Goal: Task Accomplishment & Management: Use online tool/utility

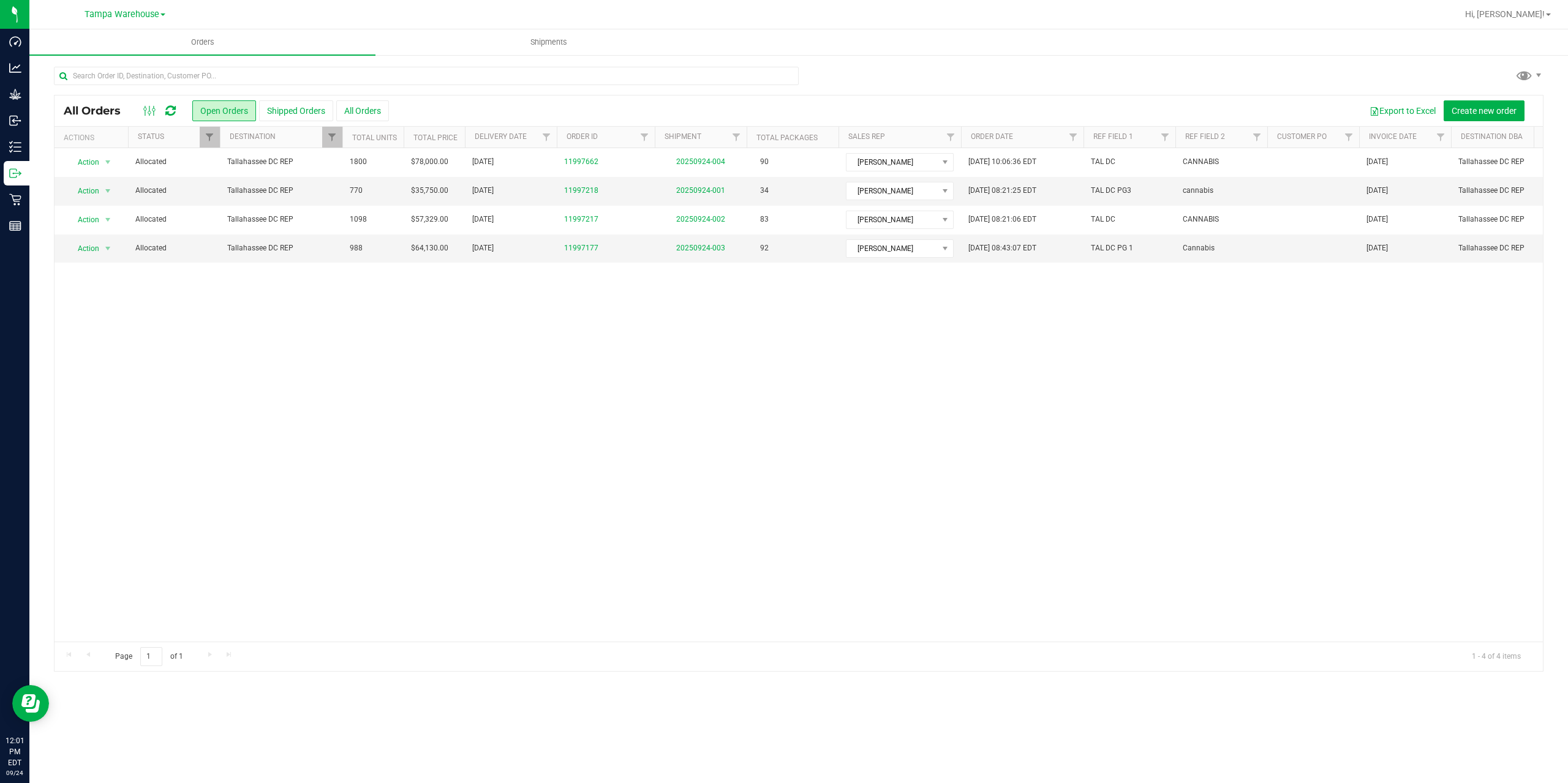
click at [169, 107] on icon at bounding box center [171, 111] width 11 height 12
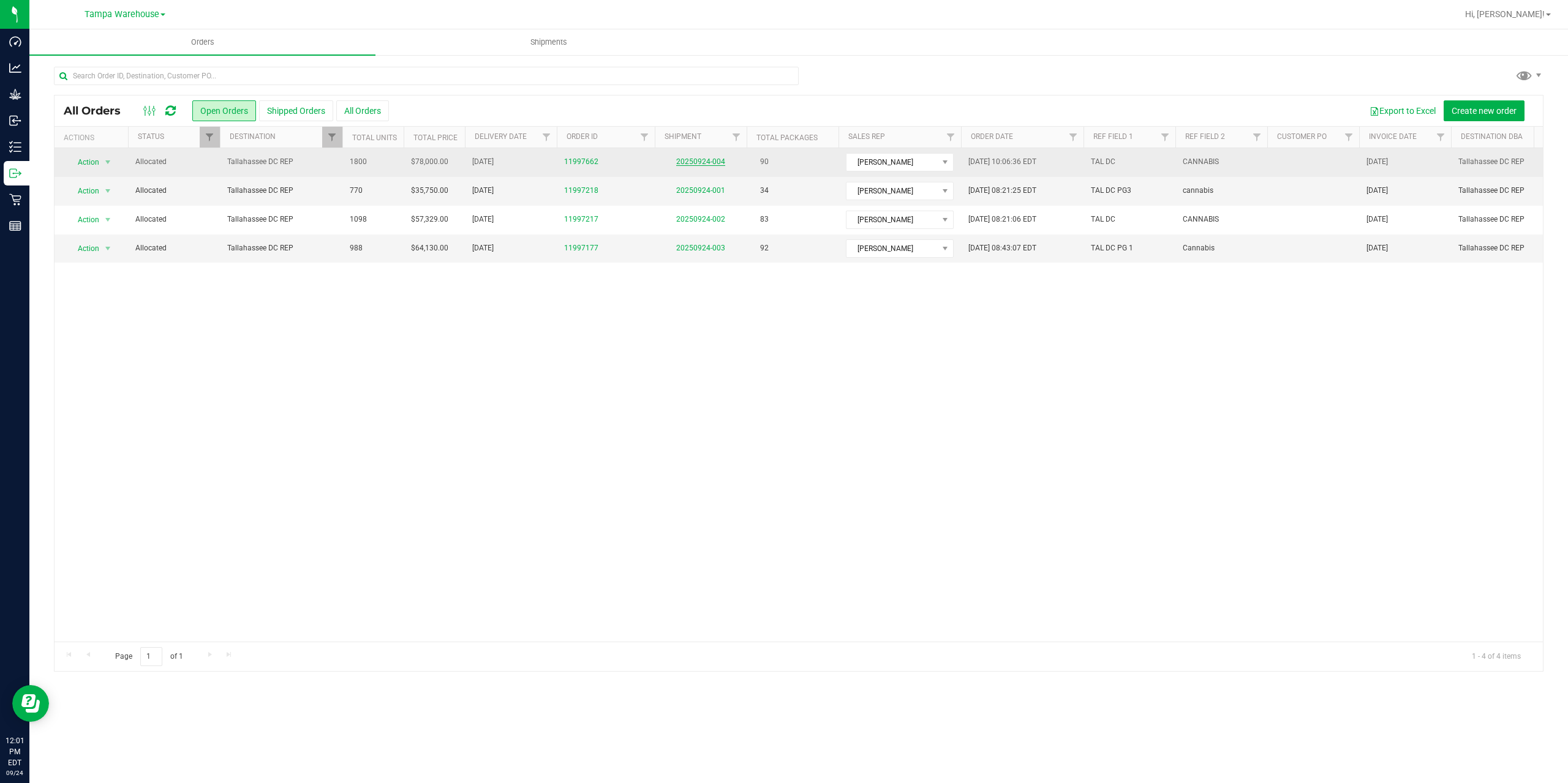
click at [690, 158] on link "20250924-004" at bounding box center [700, 161] width 49 height 9
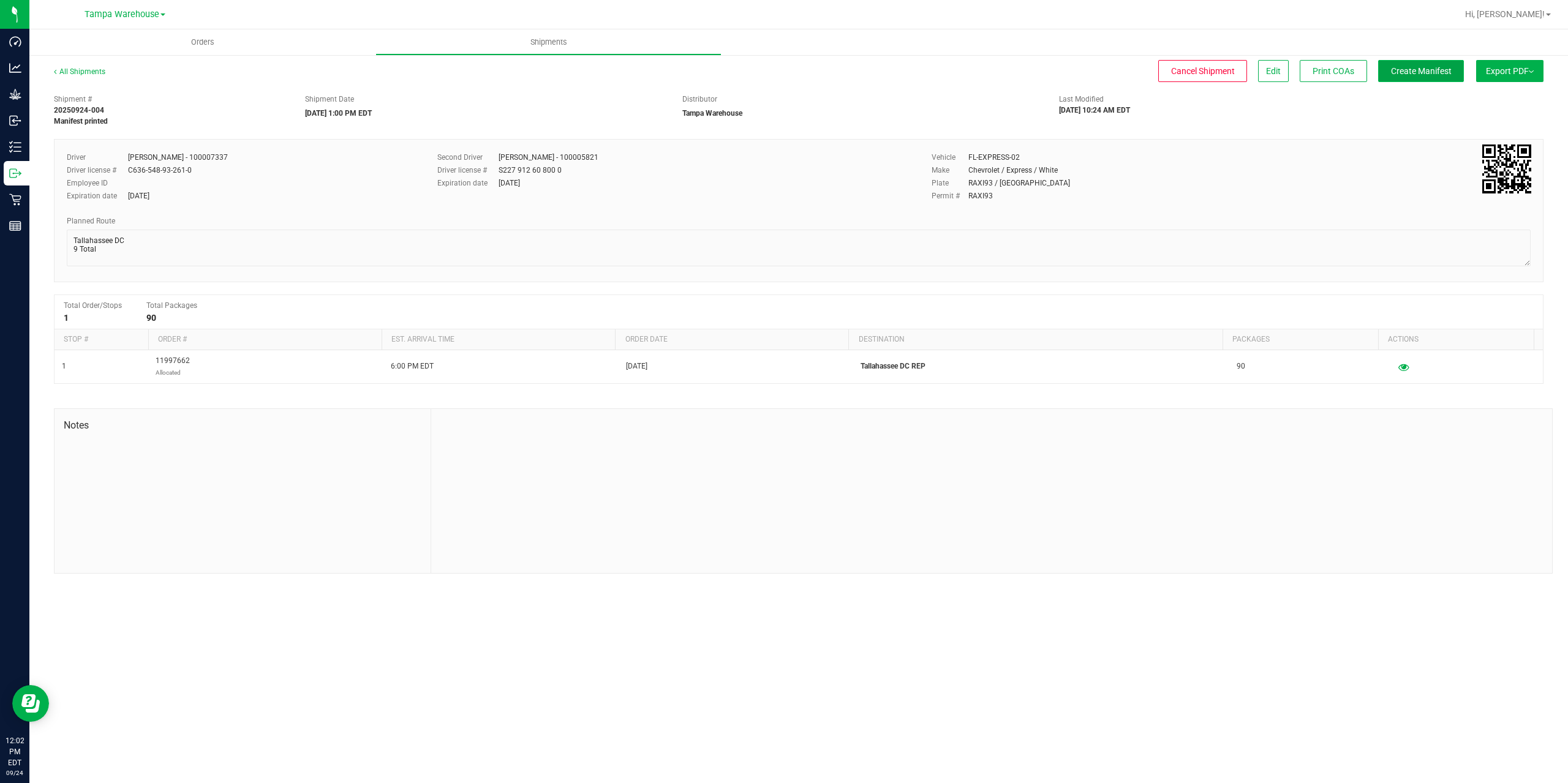
click at [1417, 74] on span "Create Manifest" at bounding box center [1421, 71] width 61 height 10
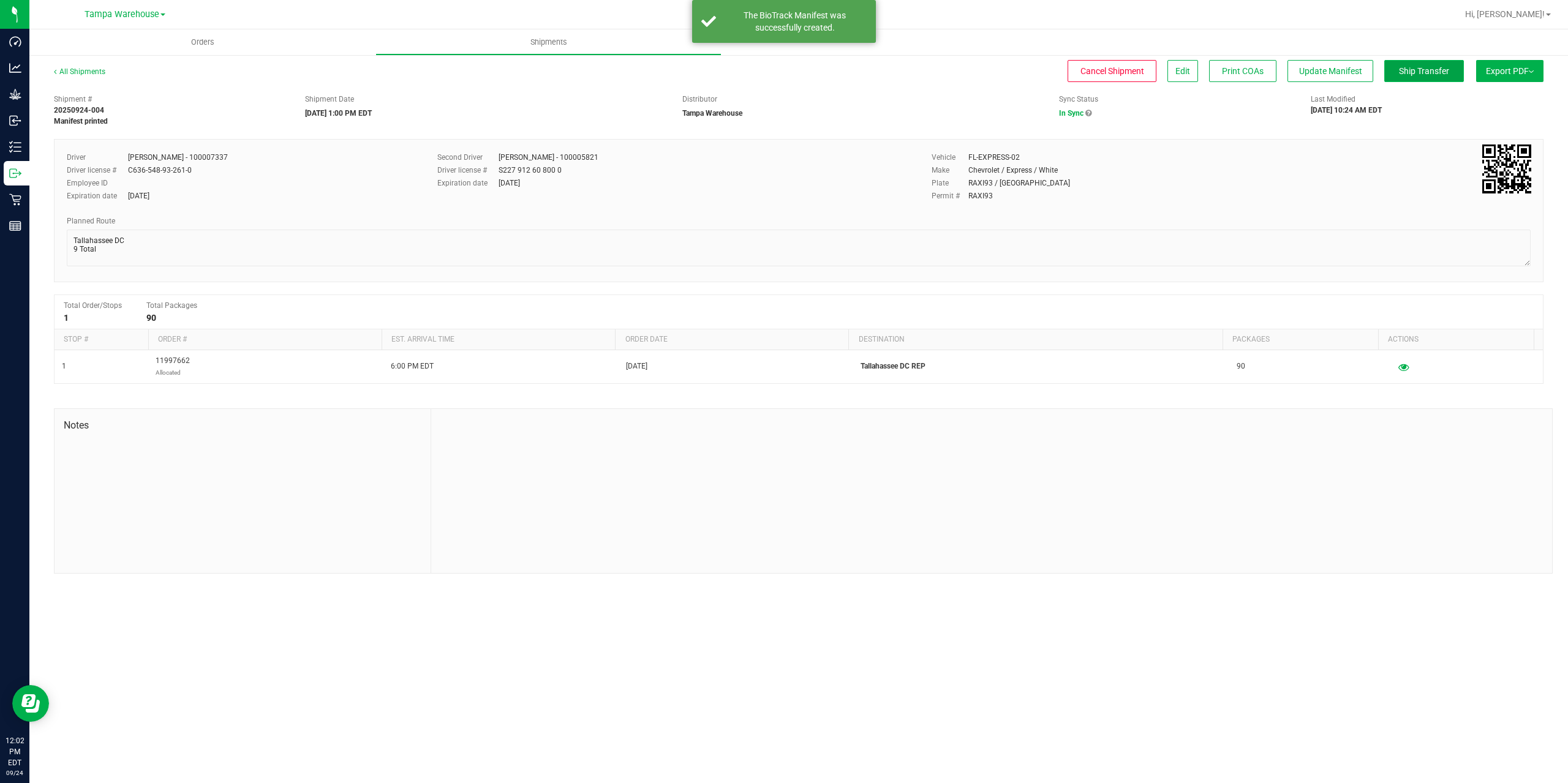
click at [1410, 75] on span "Ship Transfer" at bounding box center [1424, 71] width 50 height 10
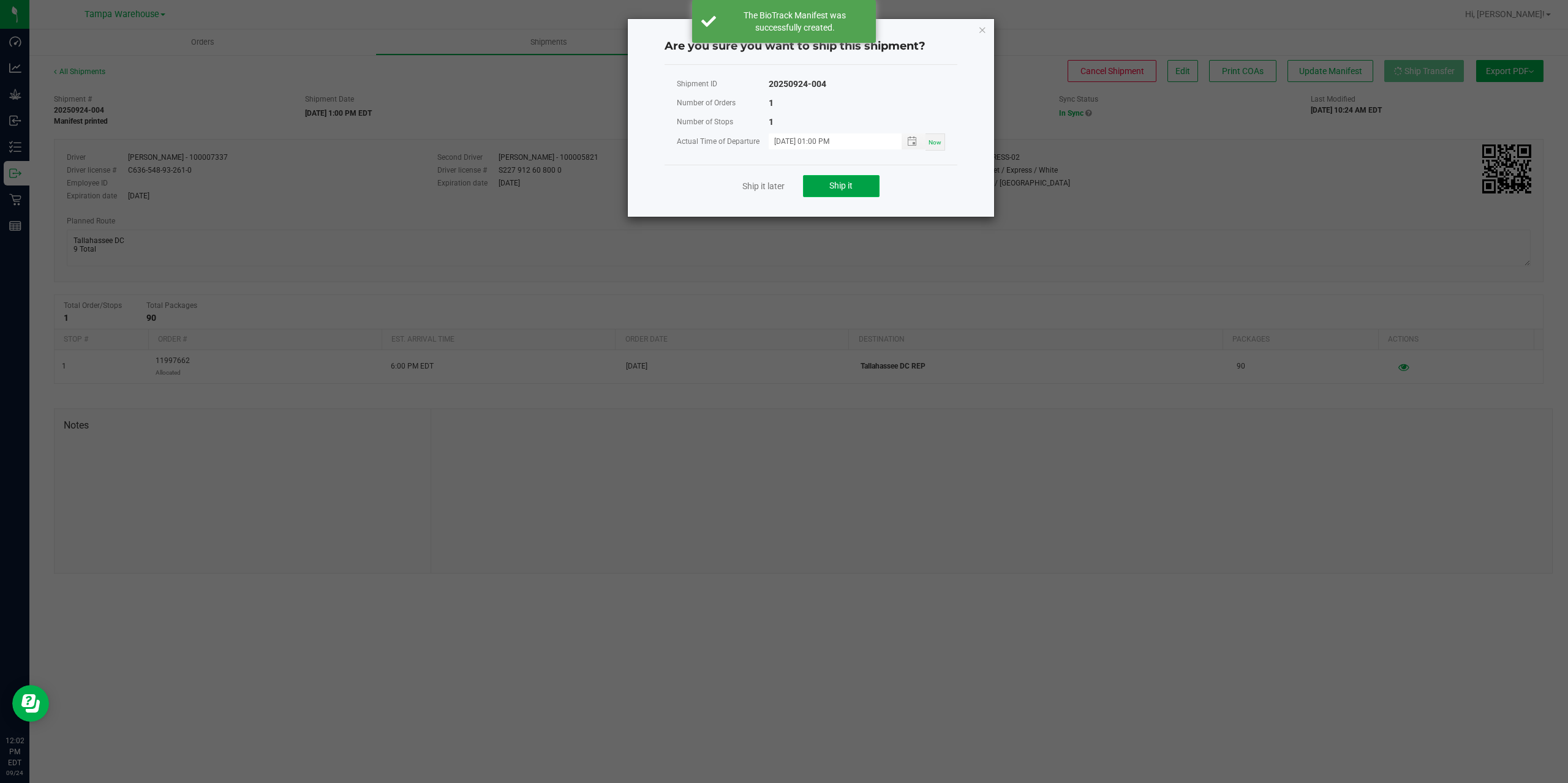
click at [825, 193] on button "Ship it" at bounding box center [841, 186] width 76 height 22
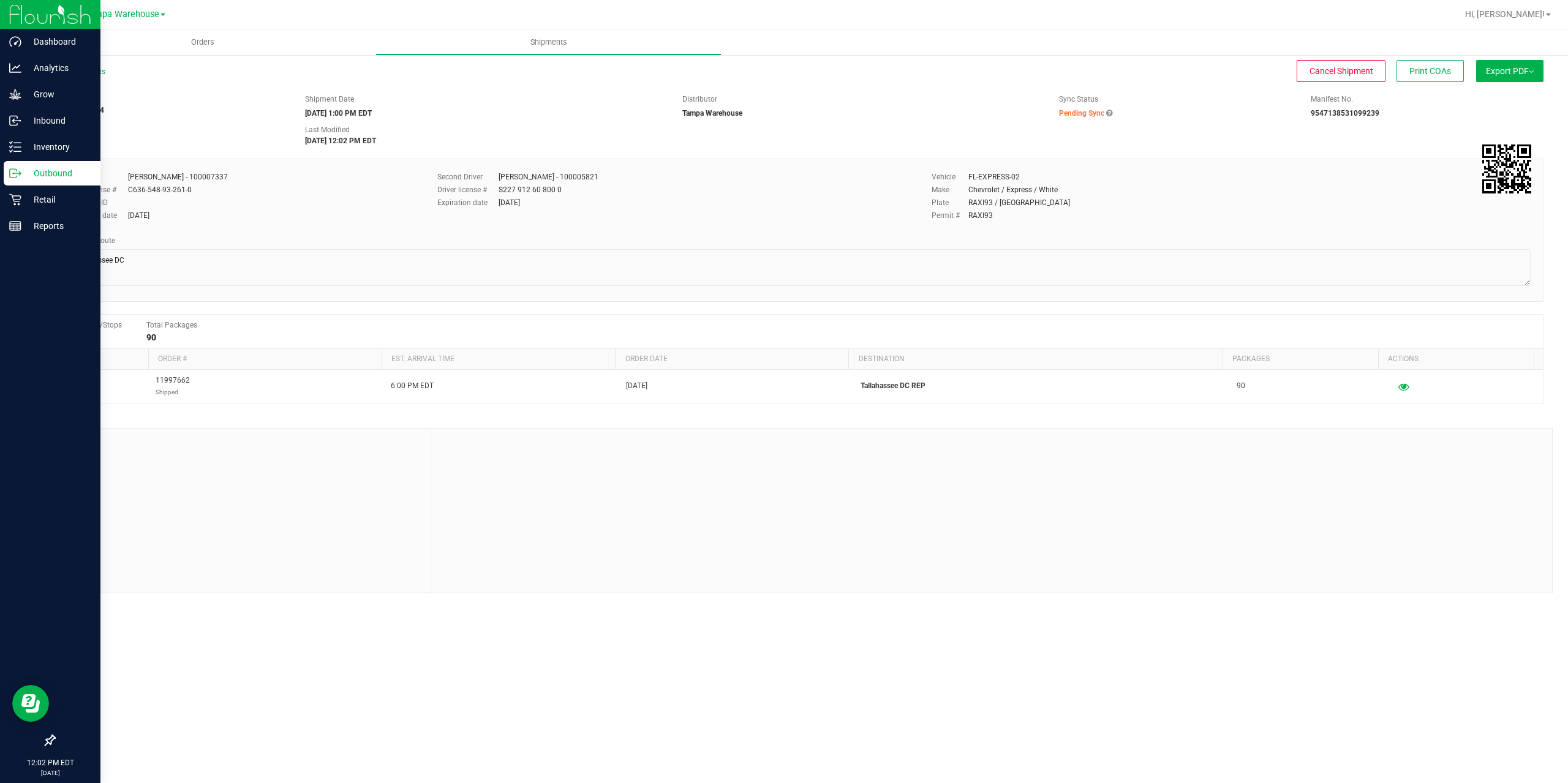
click at [27, 176] on p "Outbound" at bounding box center [58, 173] width 74 height 15
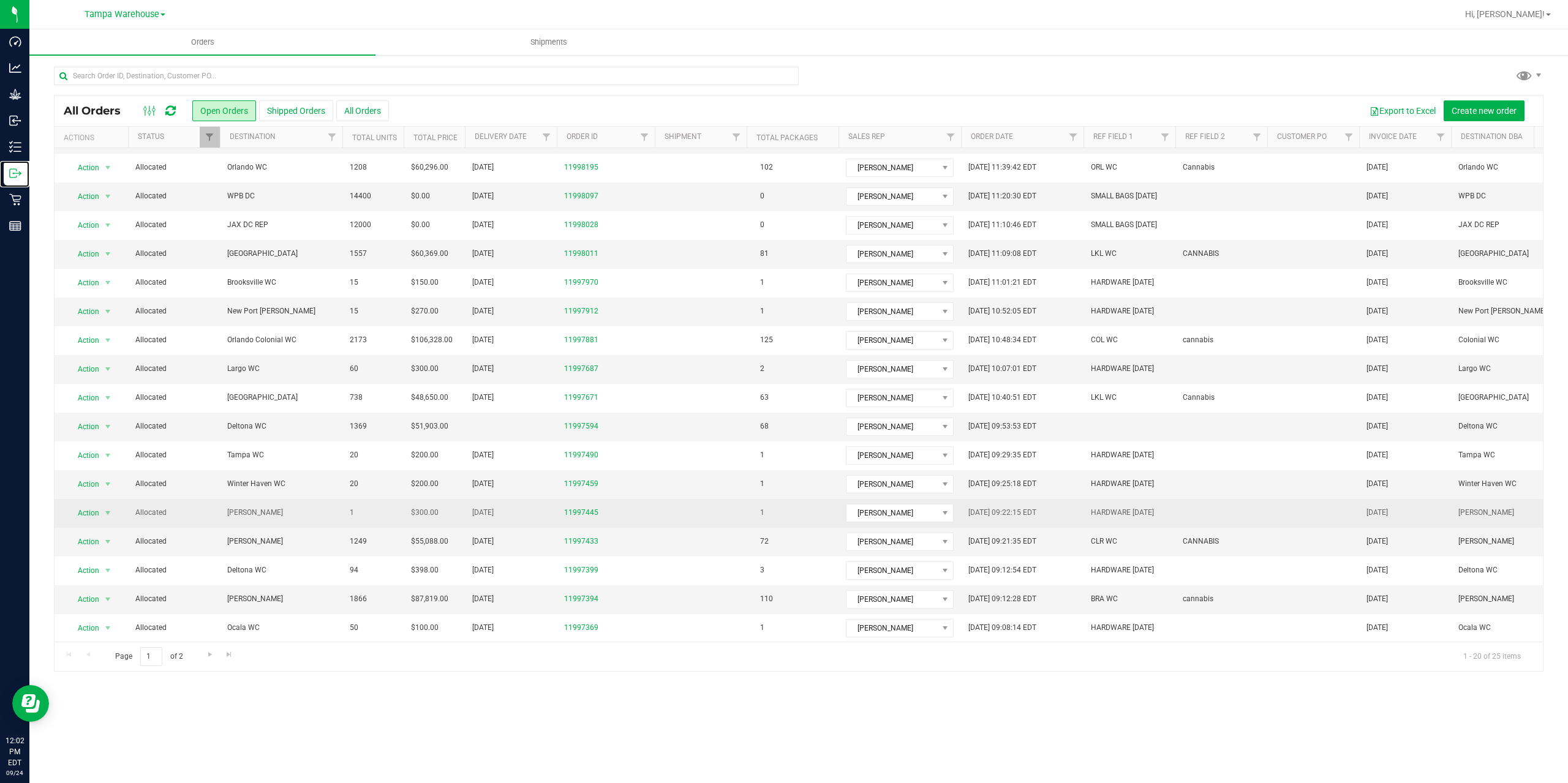
scroll to position [91, 0]
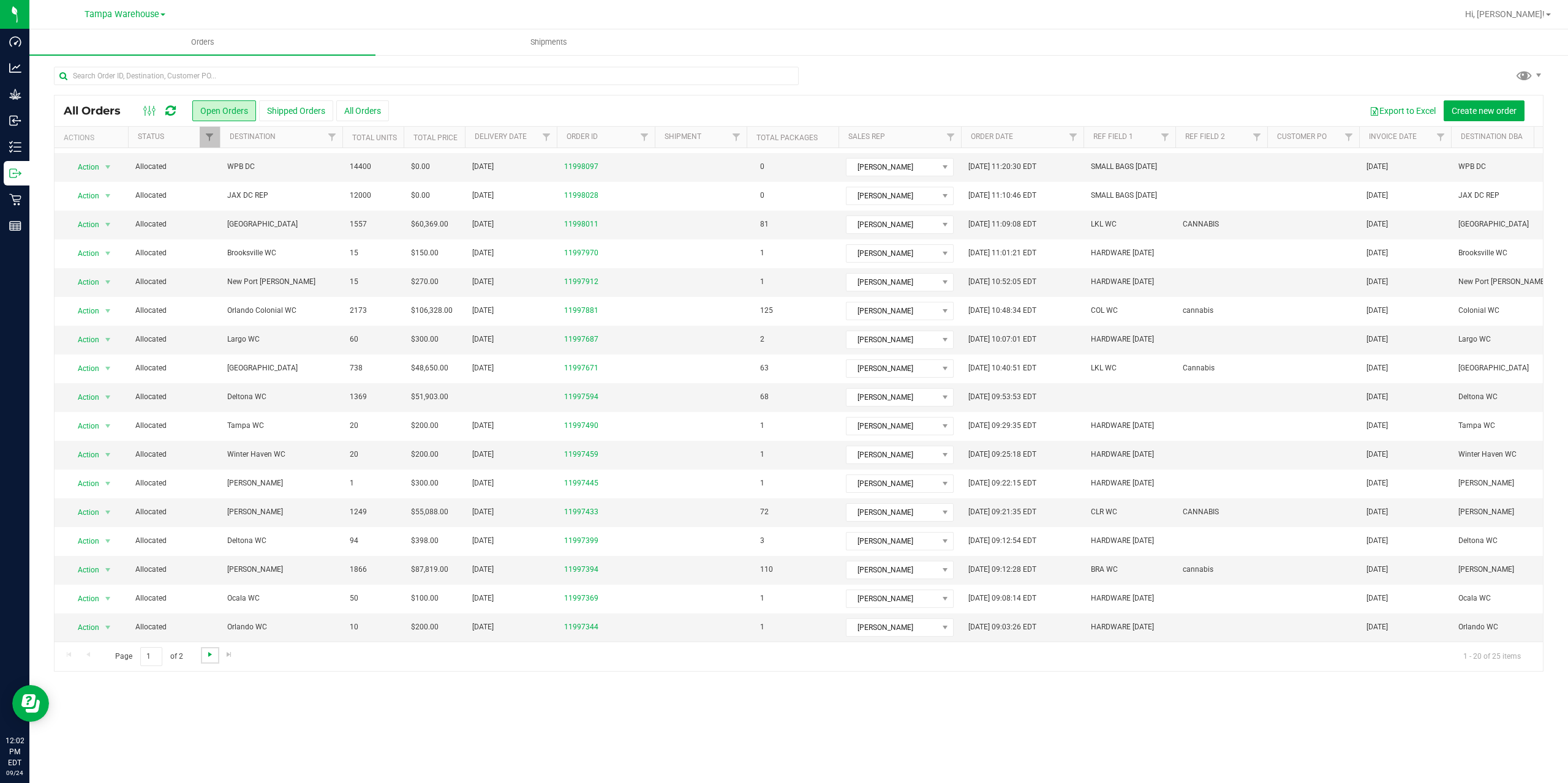
click at [207, 651] on span "Go to the next page" at bounding box center [210, 655] width 10 height 10
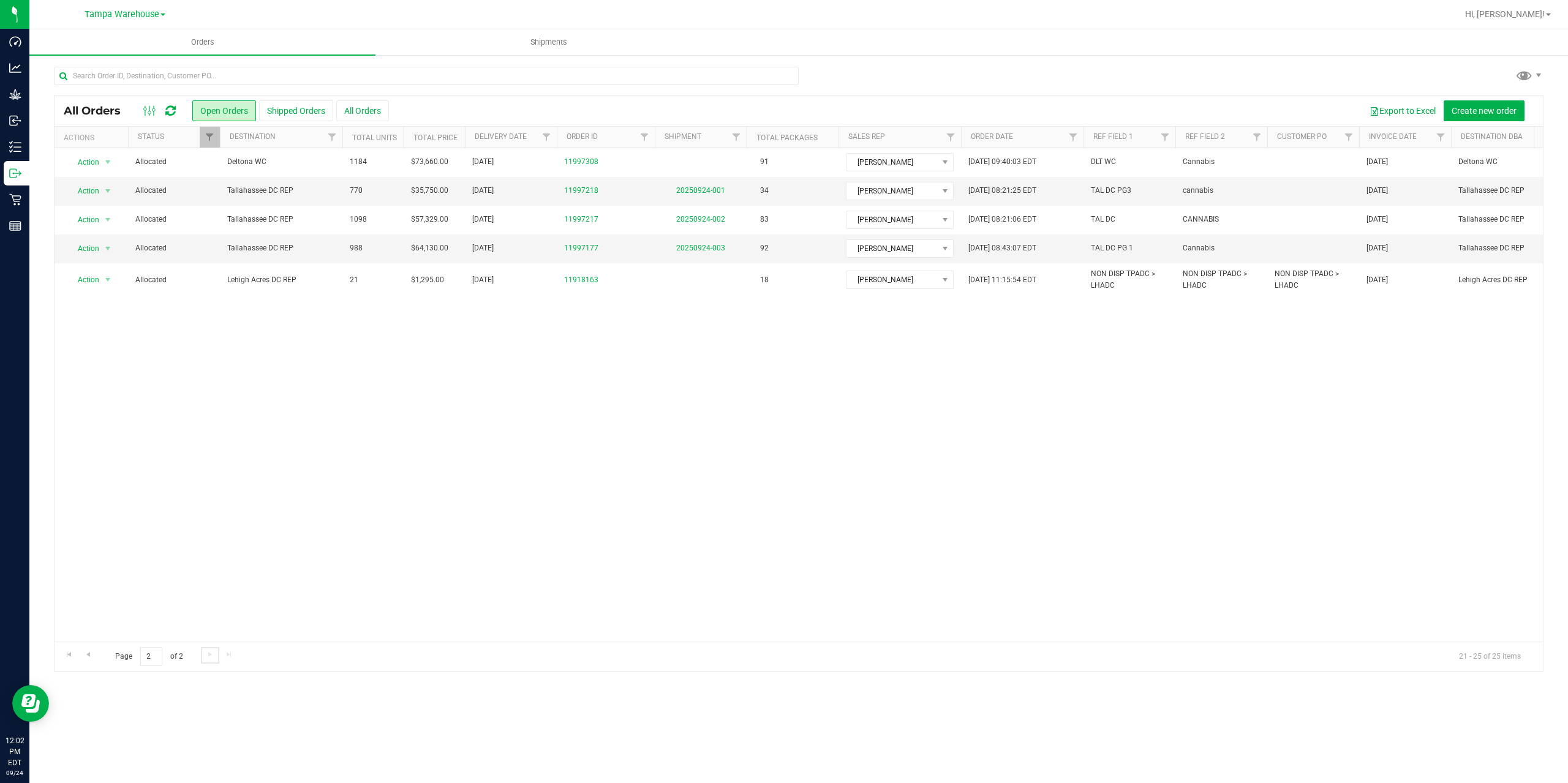
scroll to position [0, 0]
click at [713, 191] on link "20250924-001" at bounding box center [700, 191] width 49 height 9
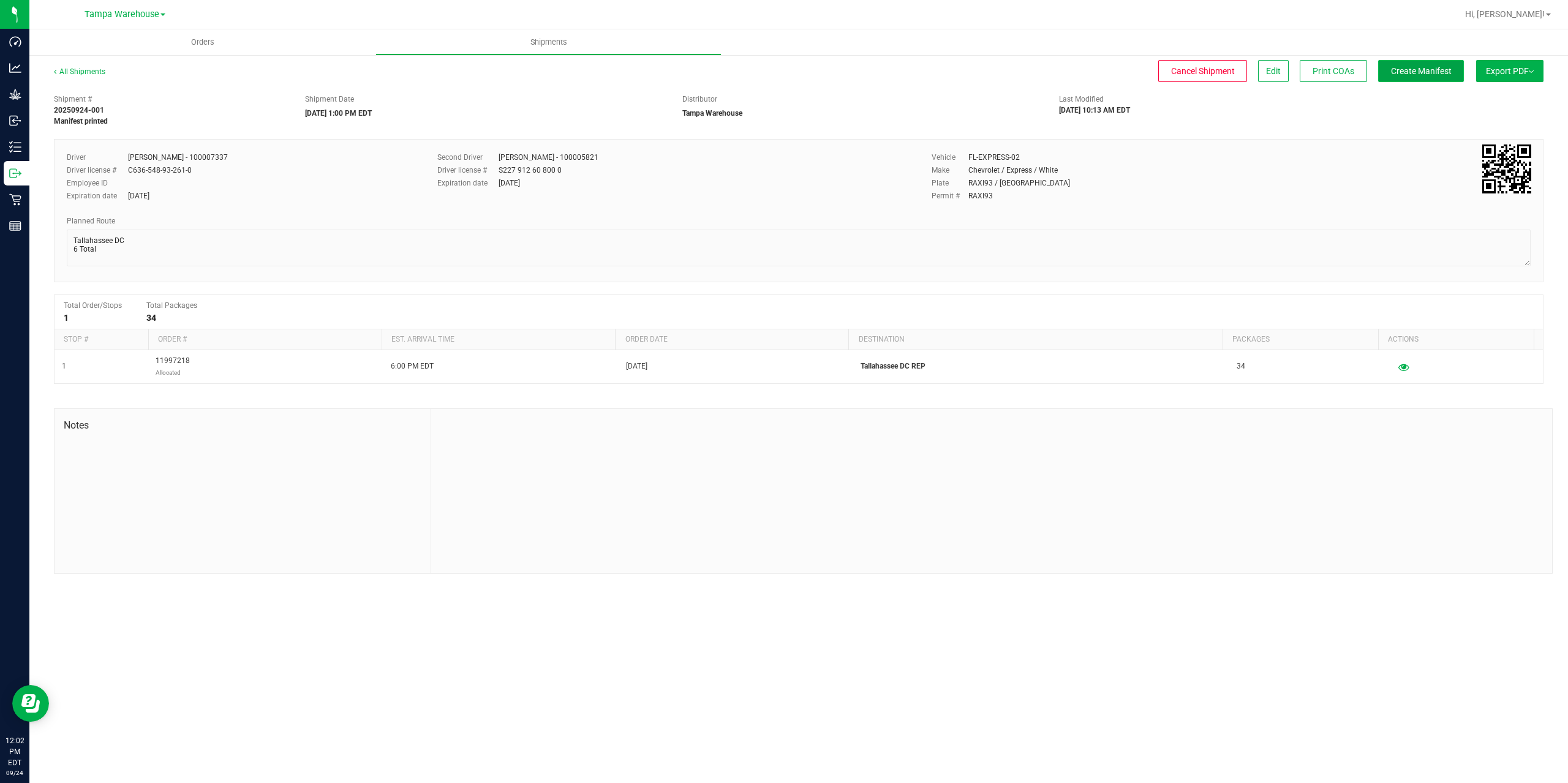
click at [1438, 68] on span "Create Manifest" at bounding box center [1421, 71] width 61 height 10
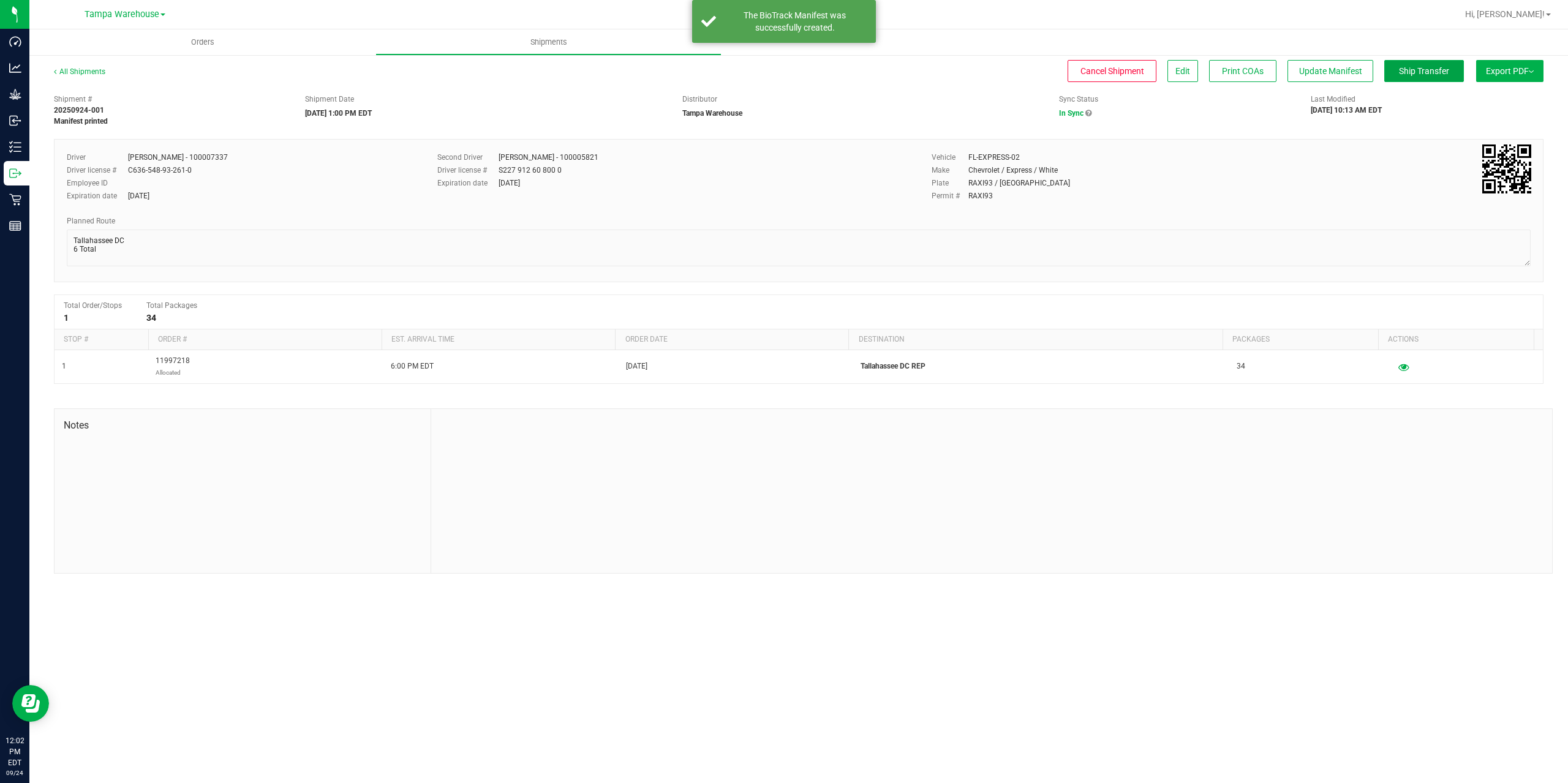
click at [1438, 68] on span "Ship Transfer" at bounding box center [1424, 71] width 50 height 10
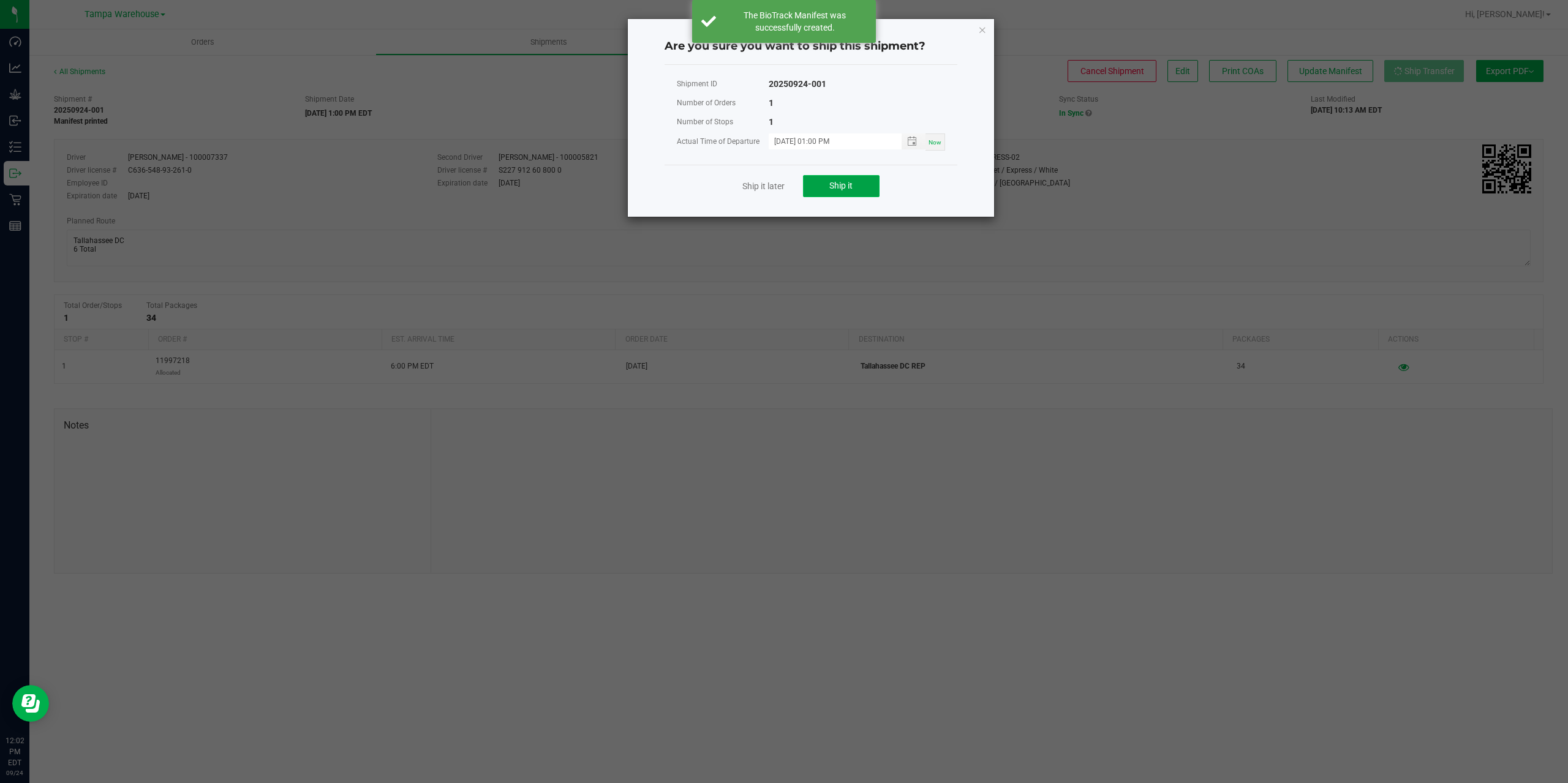
click at [842, 189] on span "Ship it" at bounding box center [840, 186] width 24 height 10
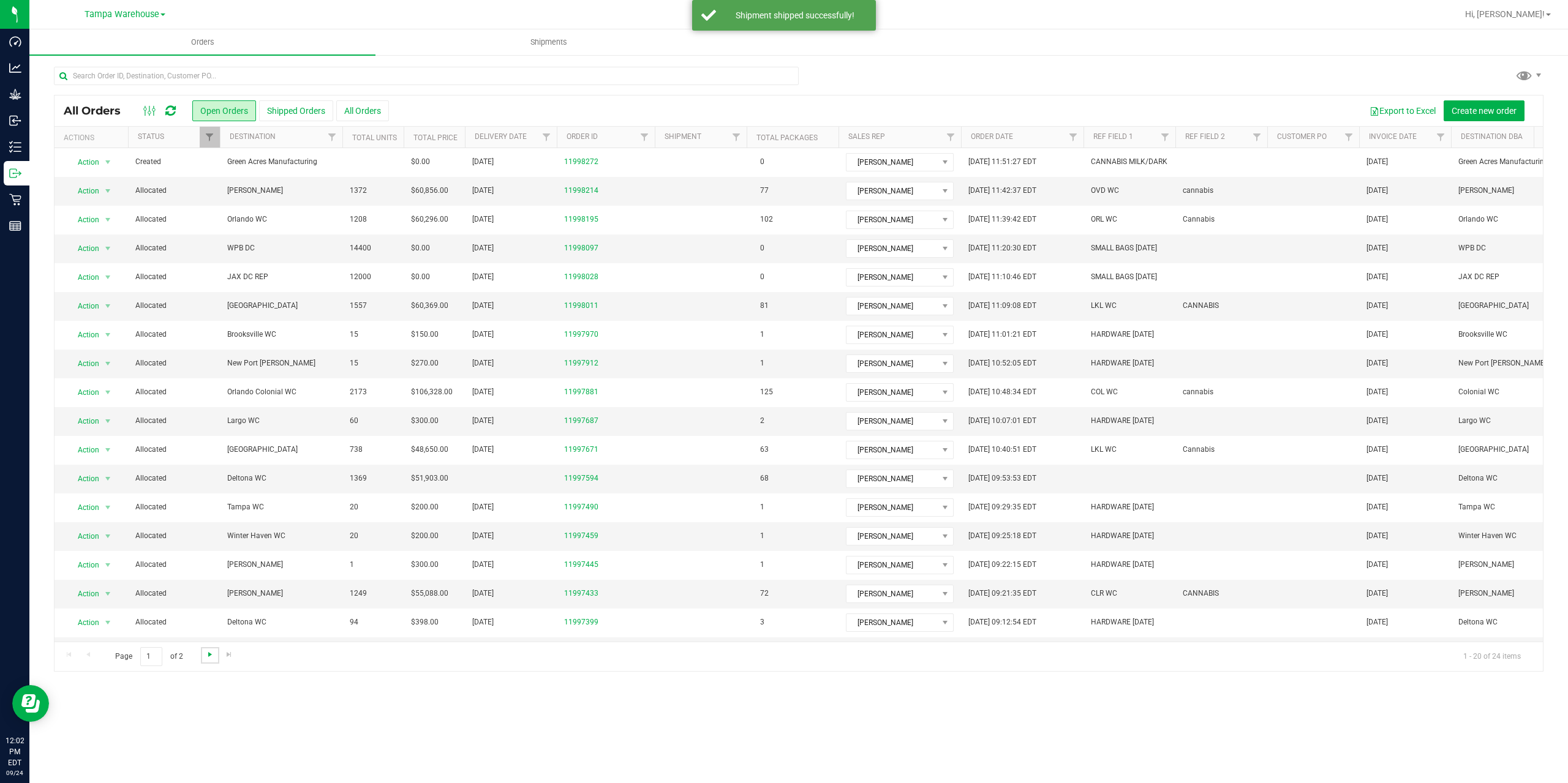
click at [208, 657] on span "Go to the next page" at bounding box center [210, 655] width 10 height 10
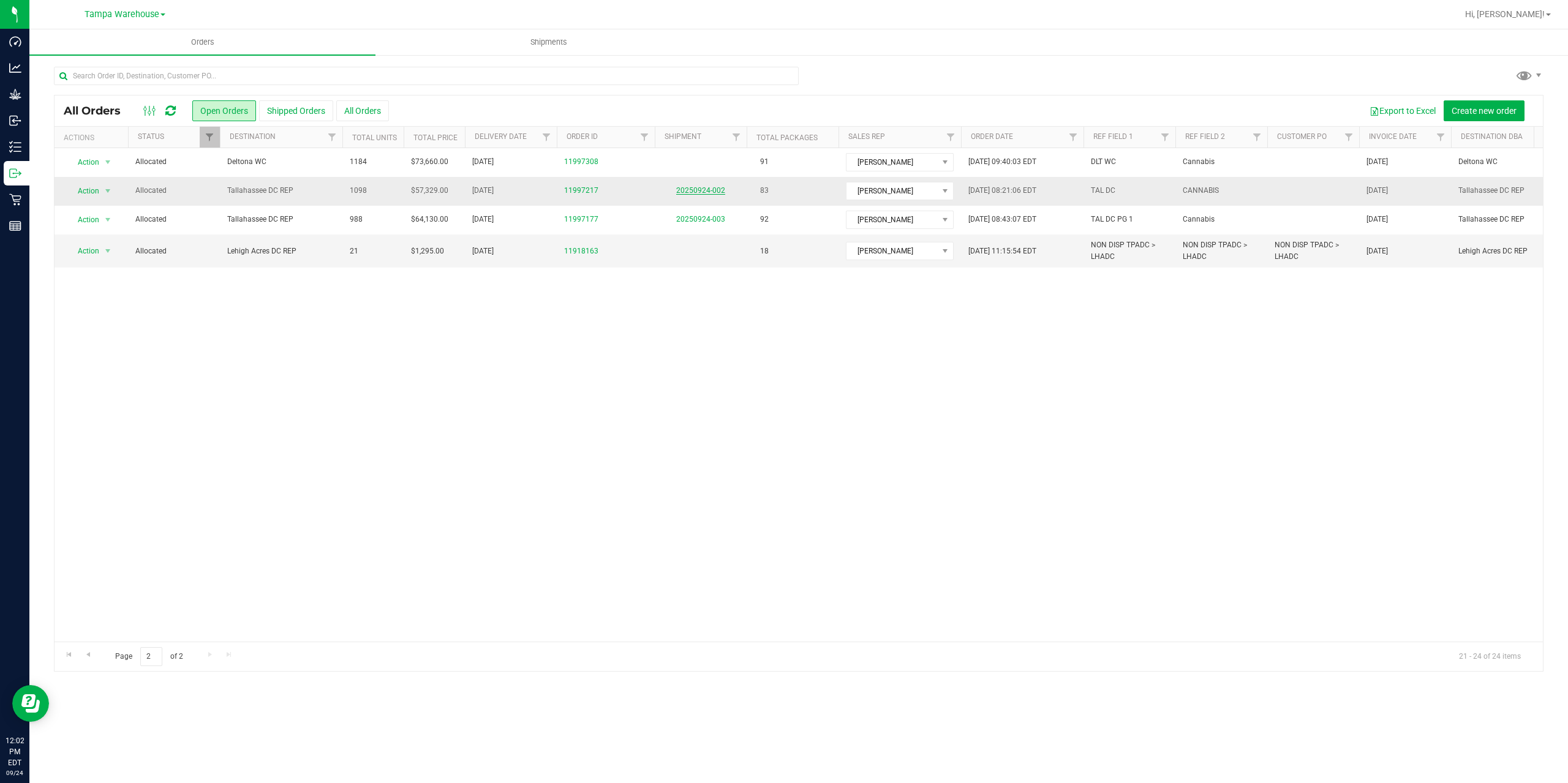
click at [706, 194] on link "20250924-002" at bounding box center [700, 191] width 49 height 9
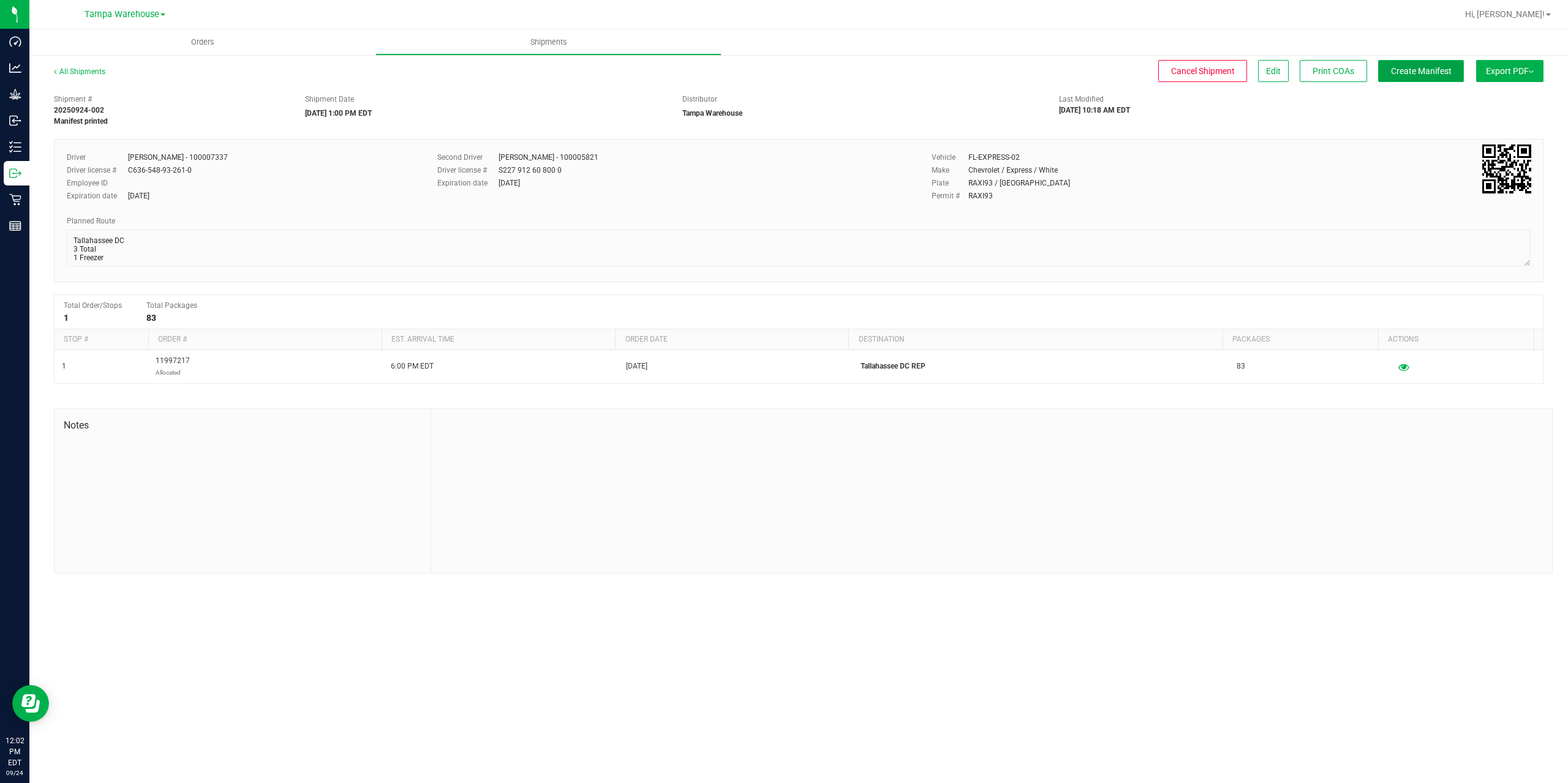
click at [1410, 71] on span "Create Manifest" at bounding box center [1421, 71] width 61 height 10
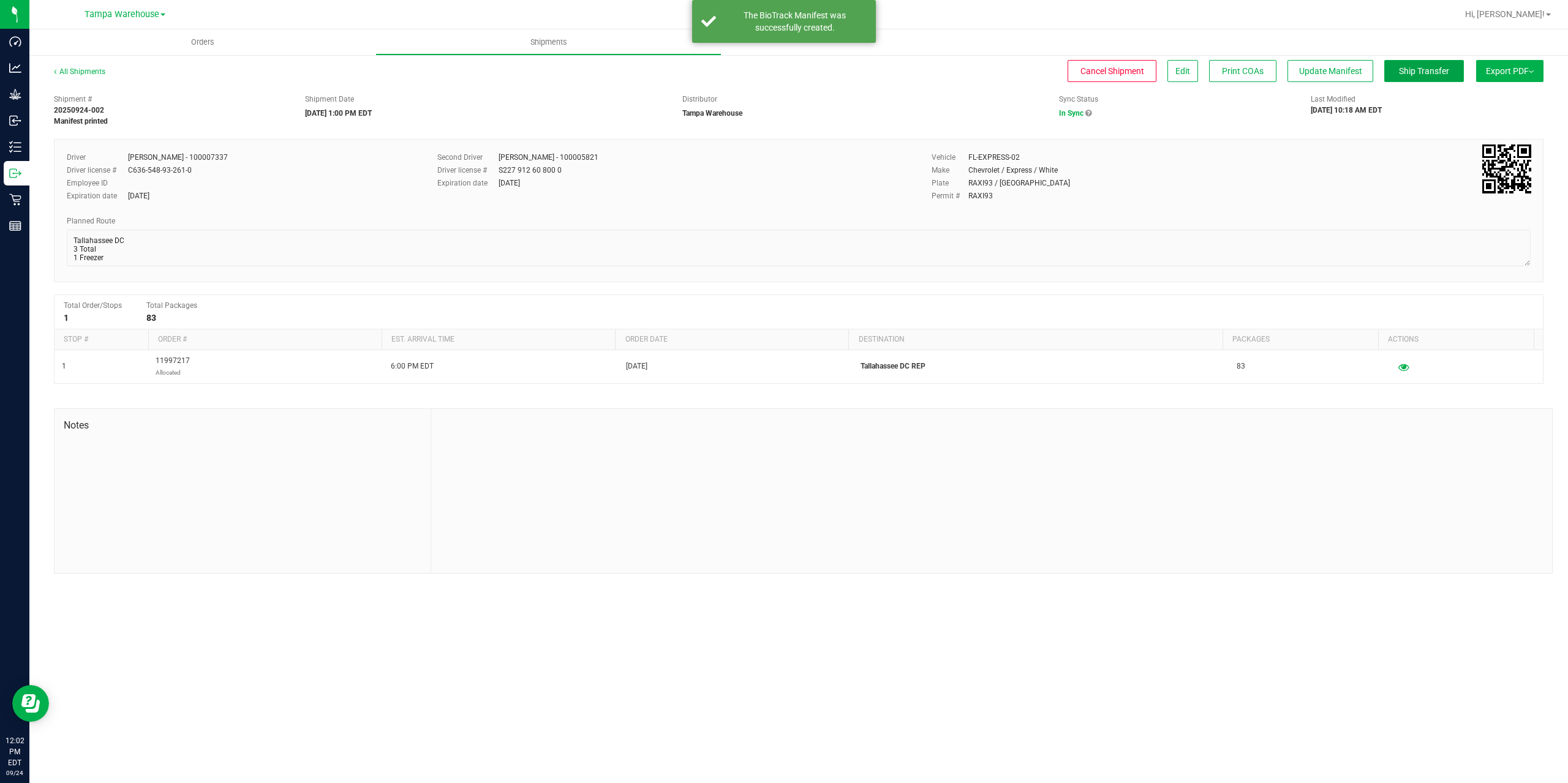
click at [1410, 71] on span "Ship Transfer" at bounding box center [1424, 71] width 50 height 10
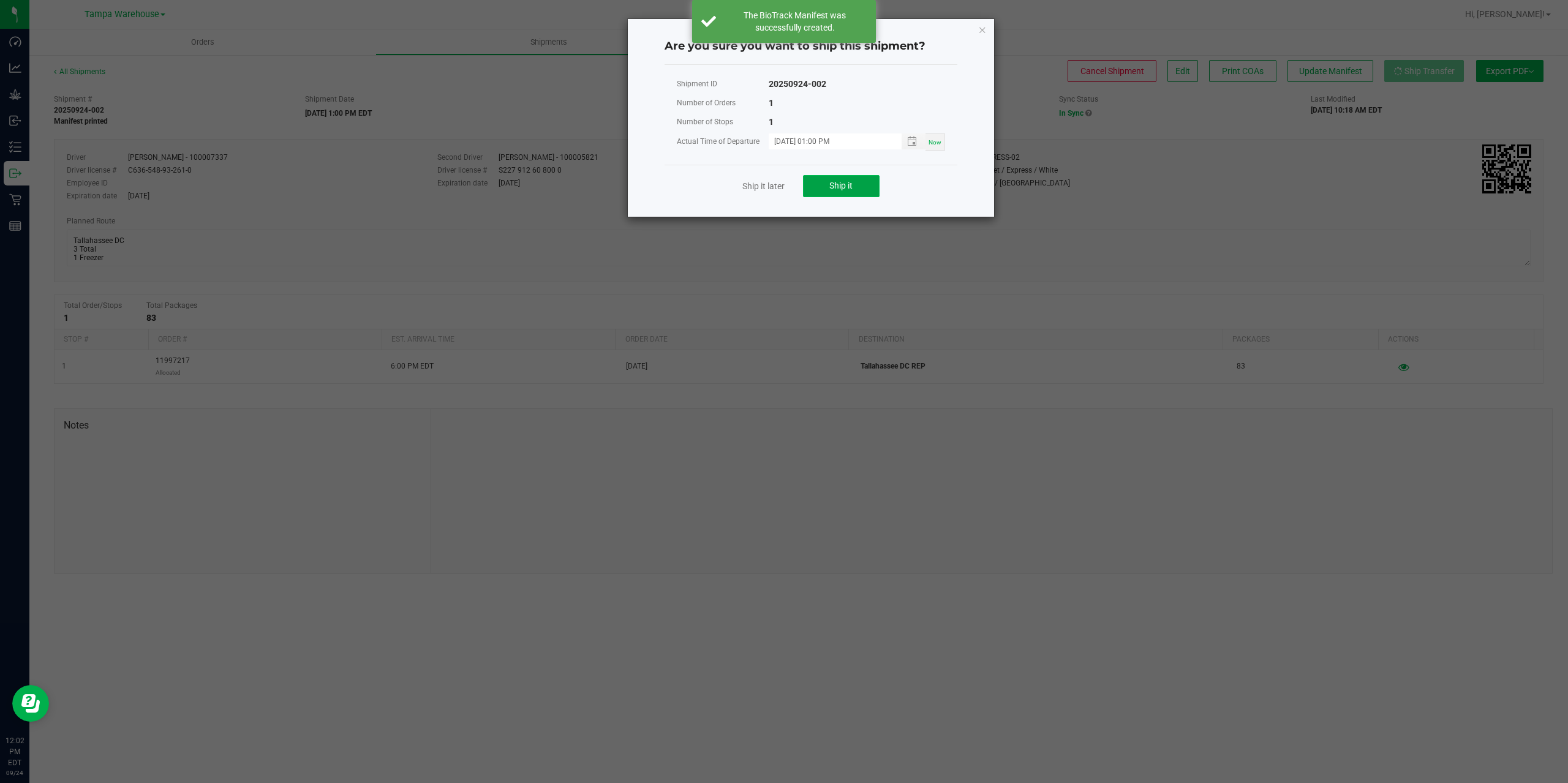
click at [825, 183] on button "Ship it" at bounding box center [841, 186] width 76 height 22
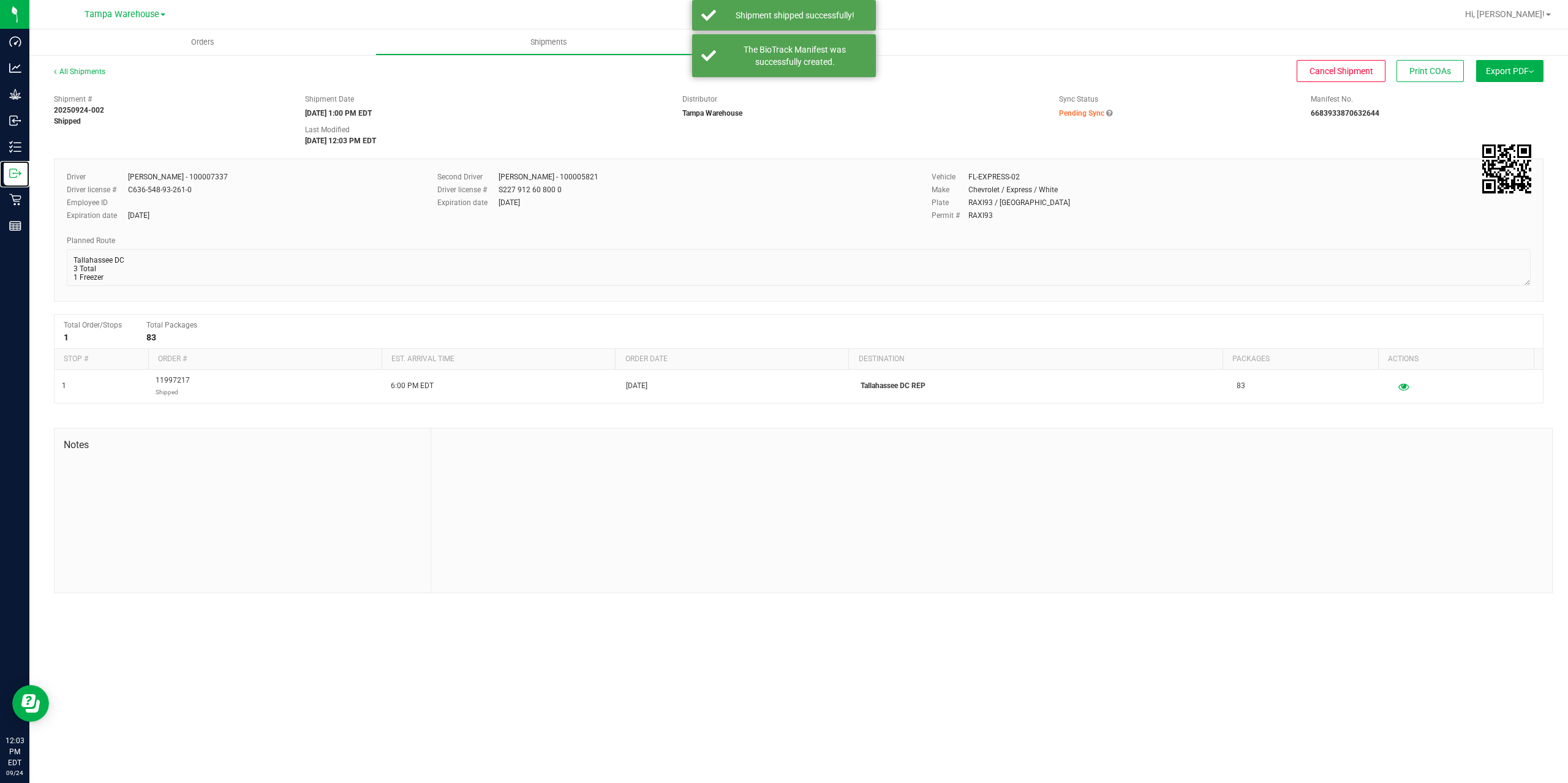
click at [16, 179] on div "Outbound" at bounding box center [16, 173] width 26 height 24
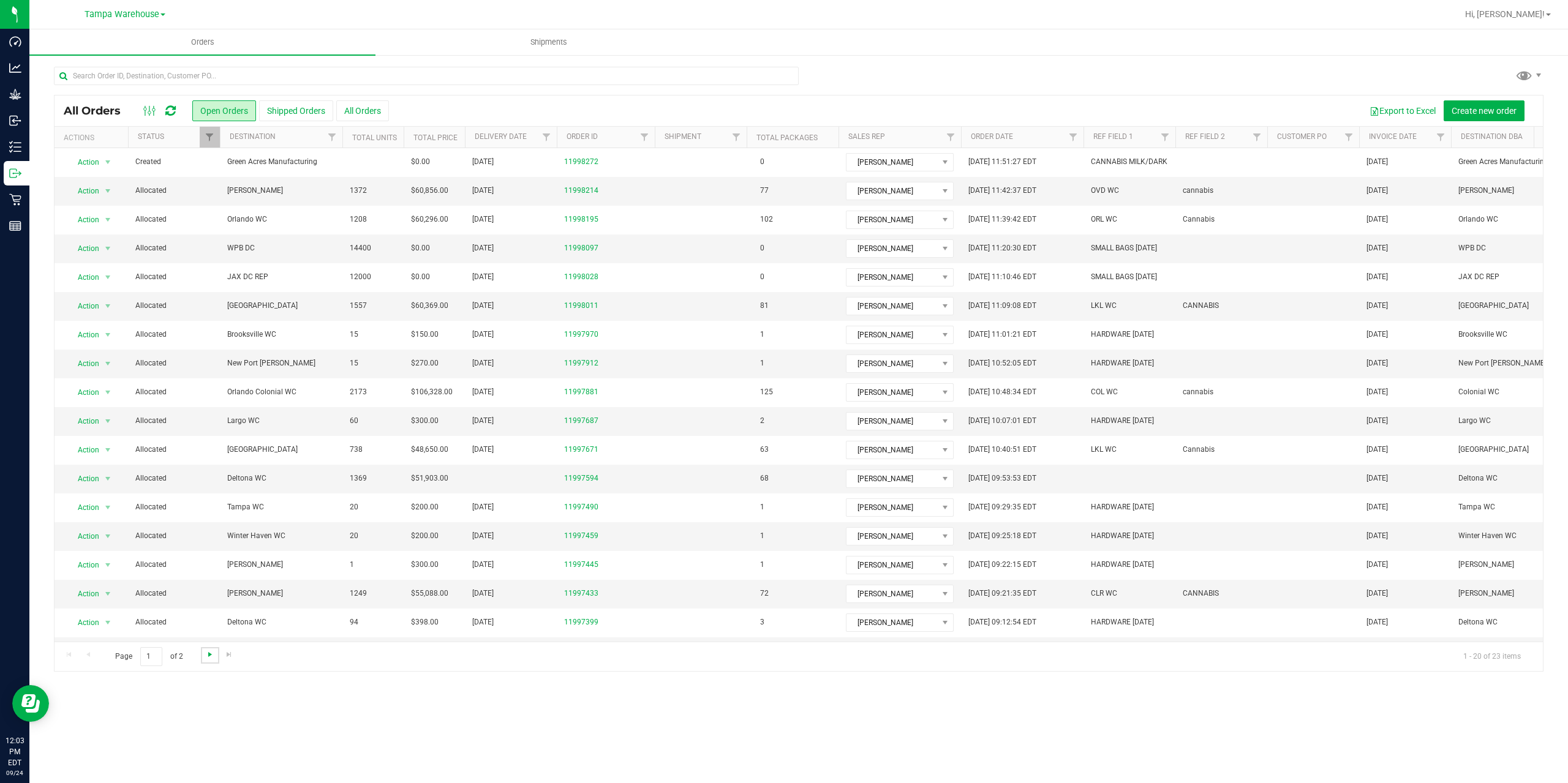
click at [213, 657] on span "Go to the next page" at bounding box center [210, 655] width 10 height 10
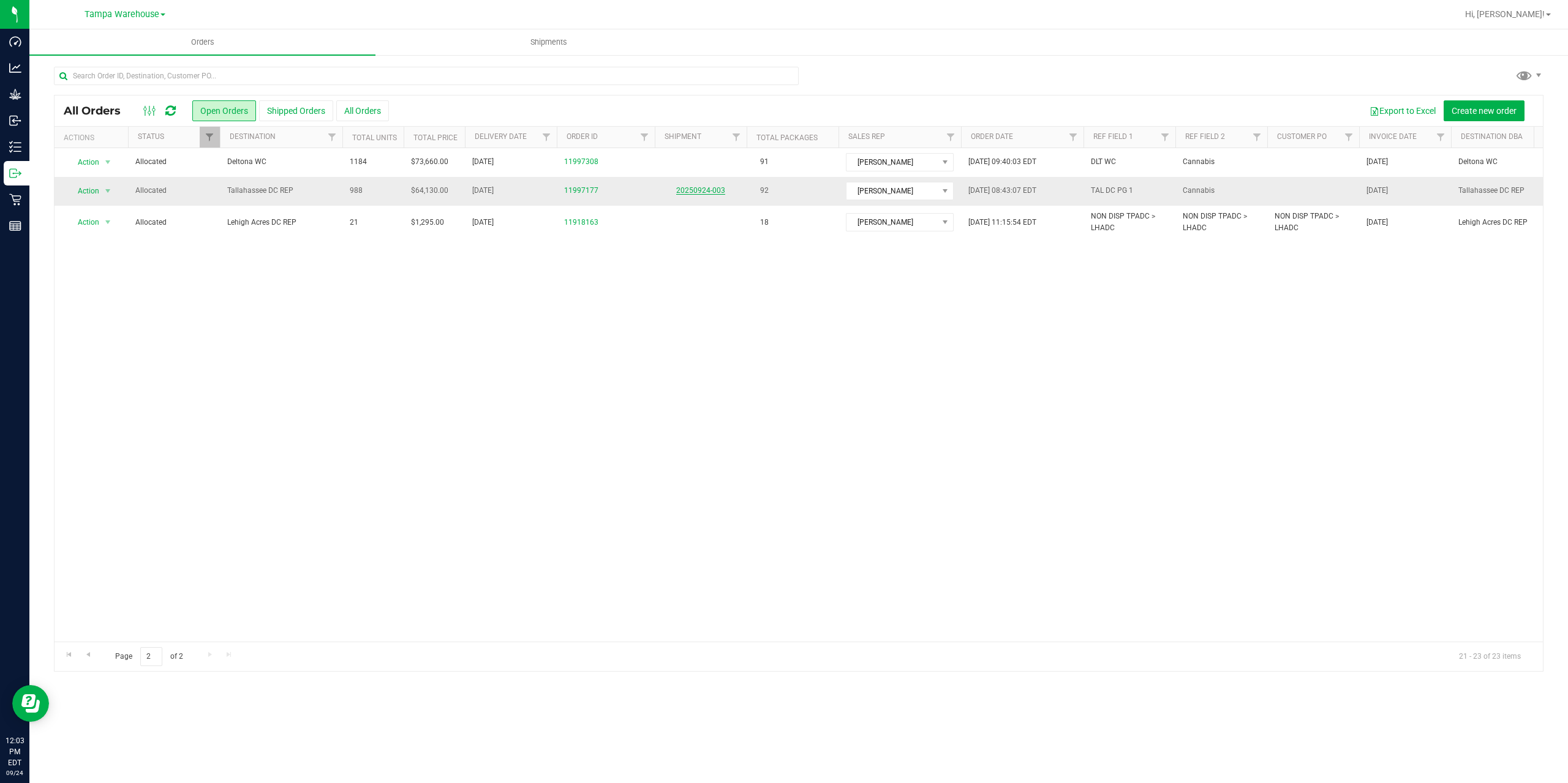
click at [705, 192] on link "20250924-003" at bounding box center [700, 191] width 49 height 9
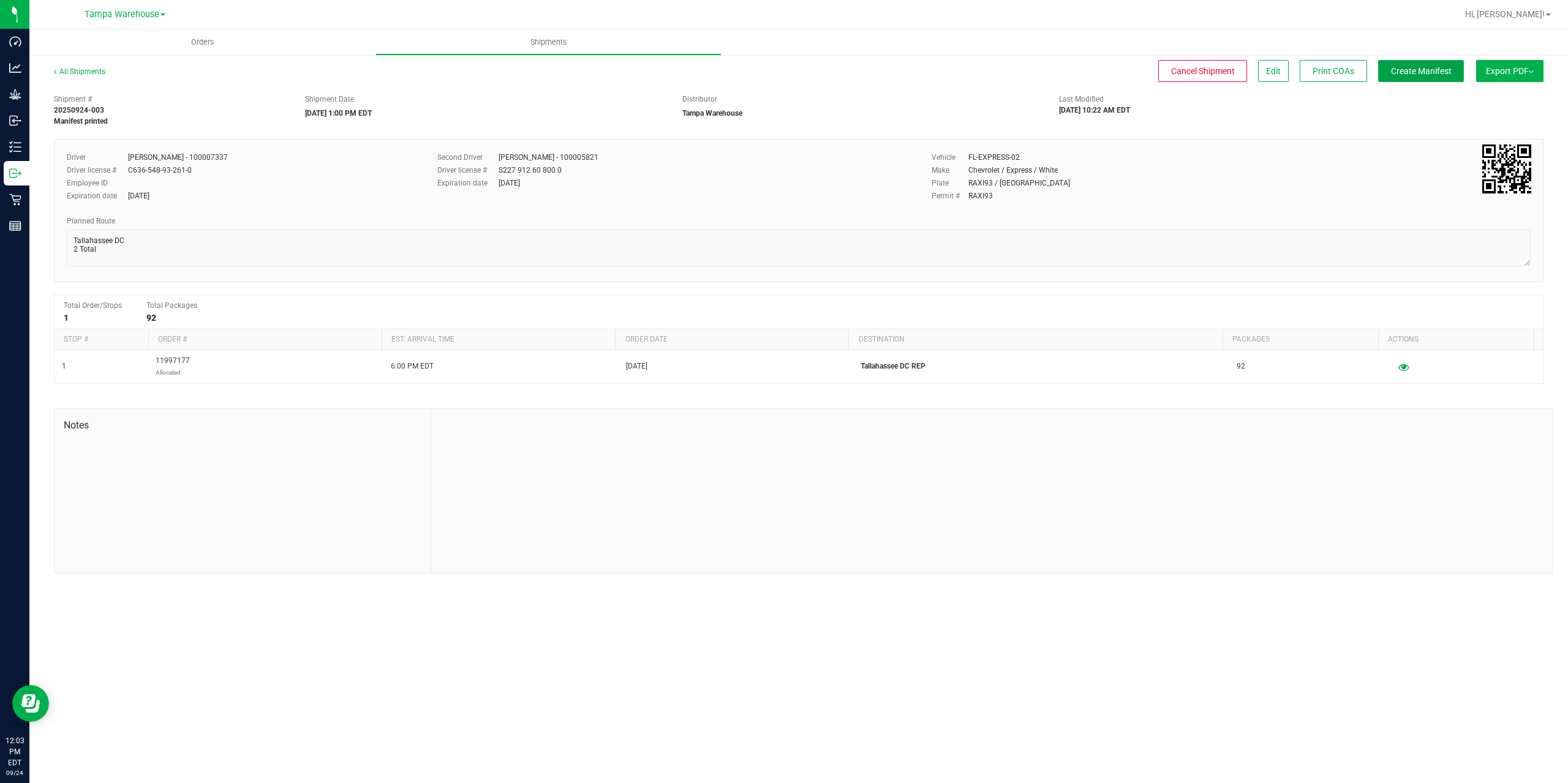
click at [1424, 78] on button "Create Manifest" at bounding box center [1421, 71] width 86 height 22
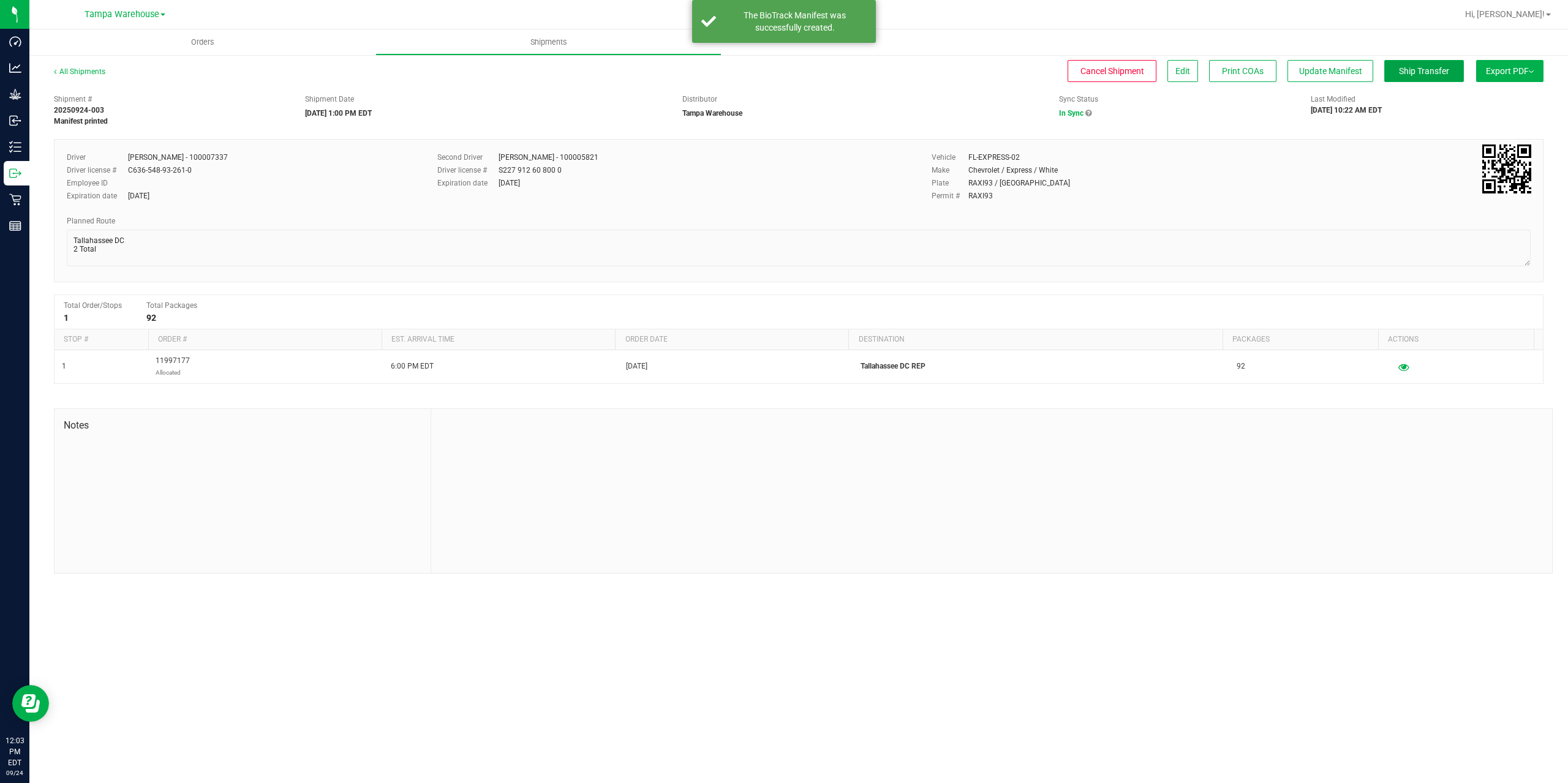
click at [1436, 75] on span "Ship Transfer" at bounding box center [1424, 71] width 50 height 10
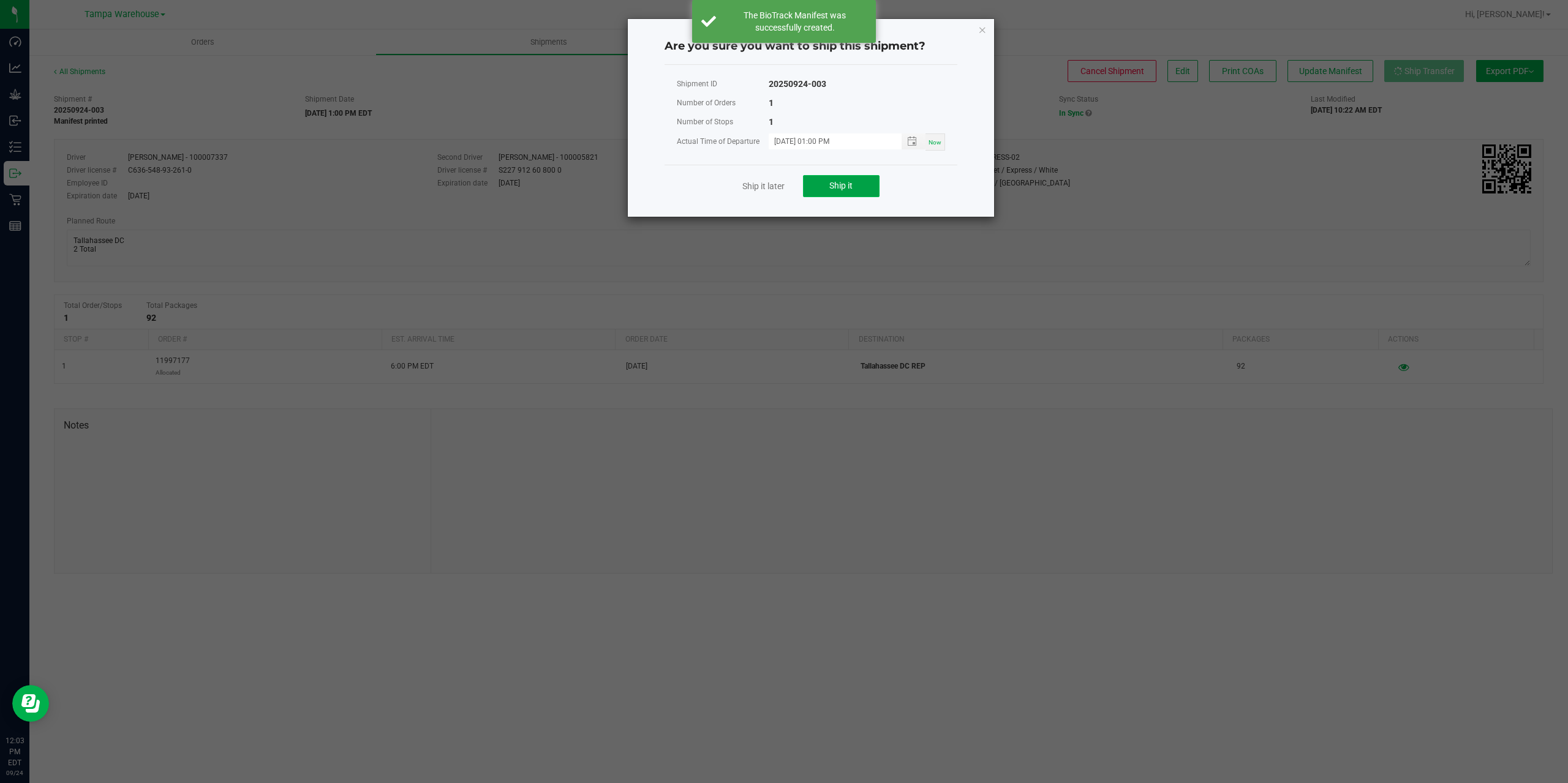
click at [859, 179] on button "Ship it" at bounding box center [841, 186] width 76 height 22
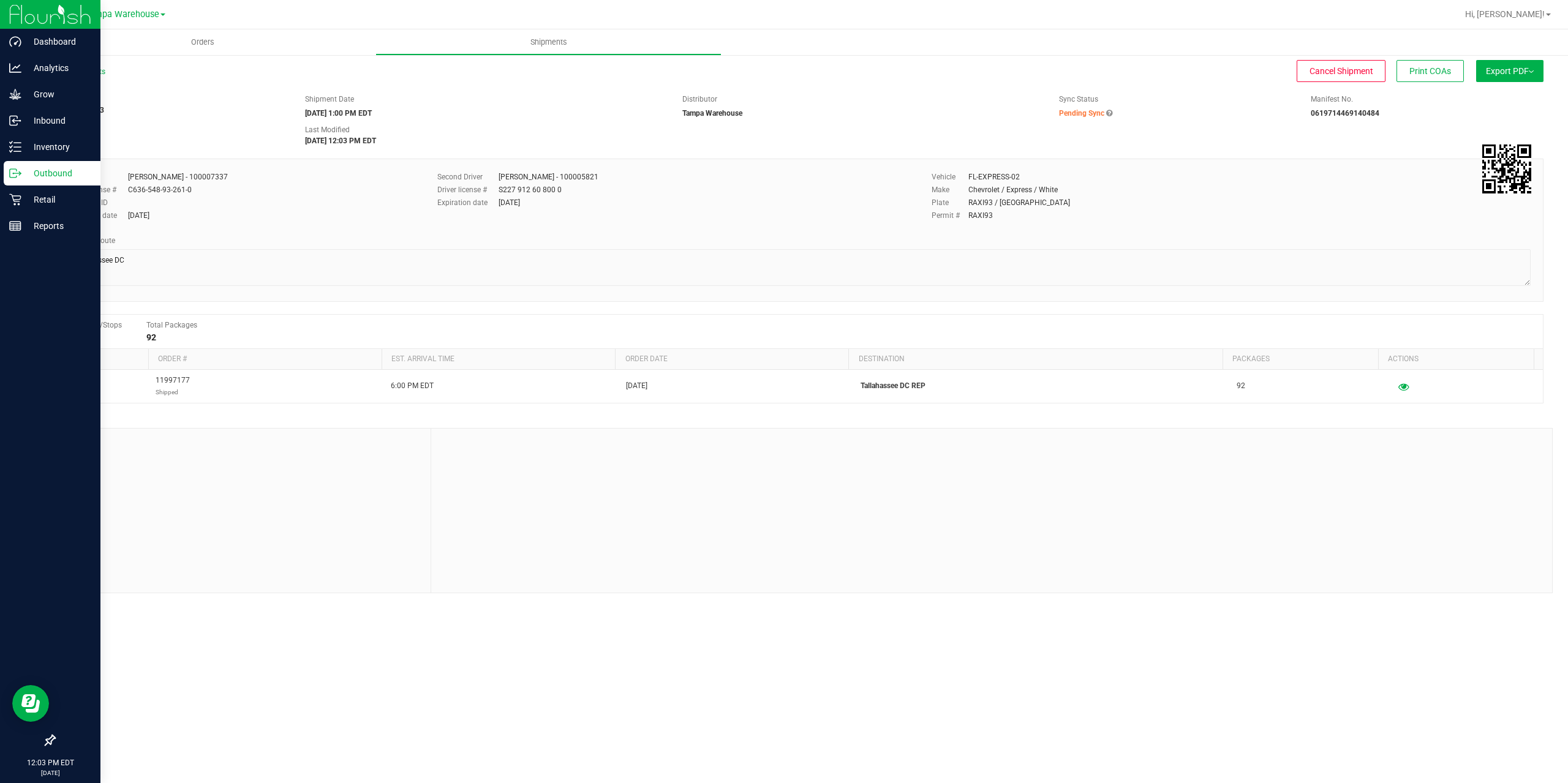
click at [14, 175] on icon at bounding box center [15, 173] width 12 height 12
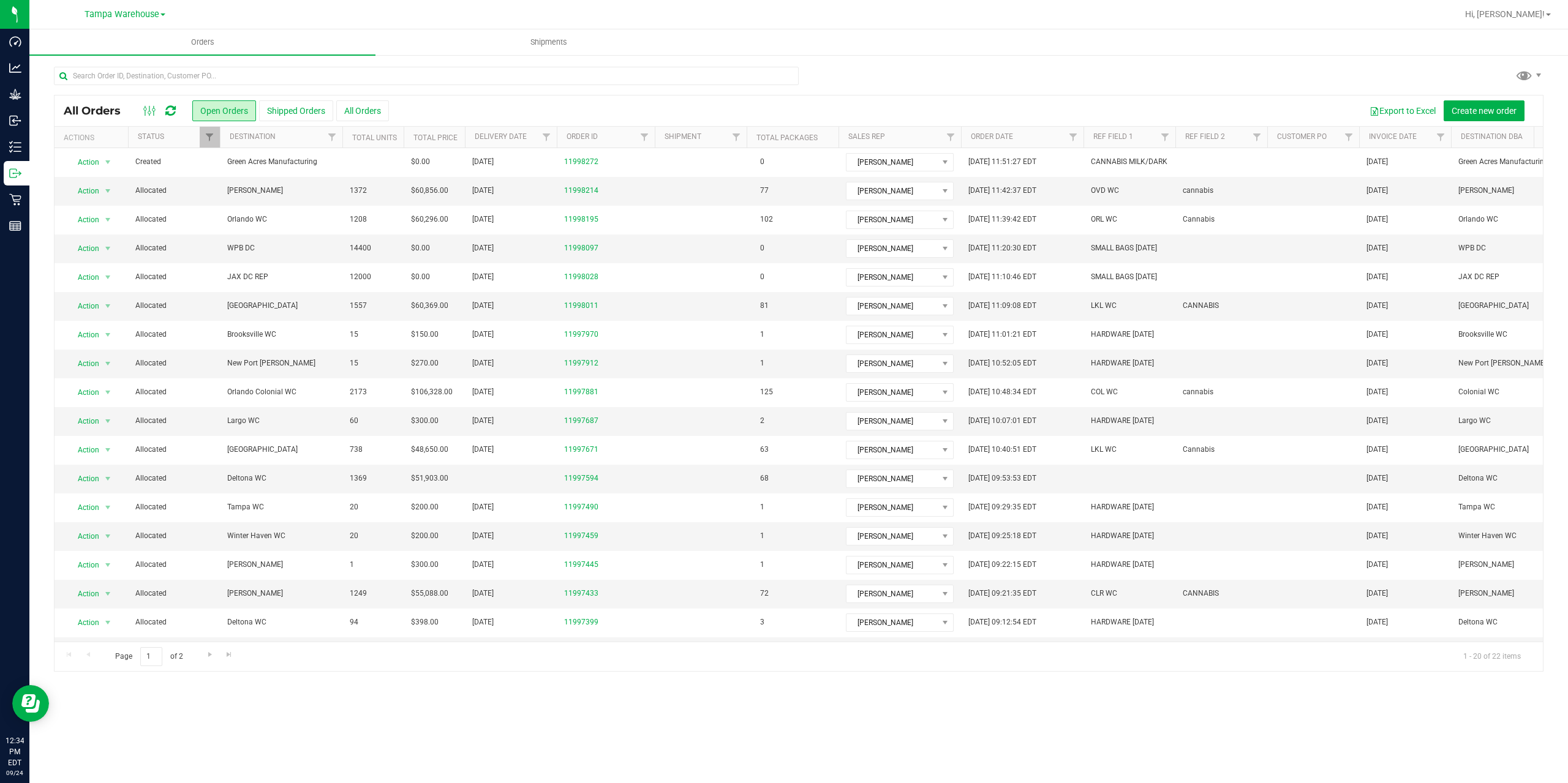
click at [171, 106] on icon at bounding box center [171, 111] width 11 height 12
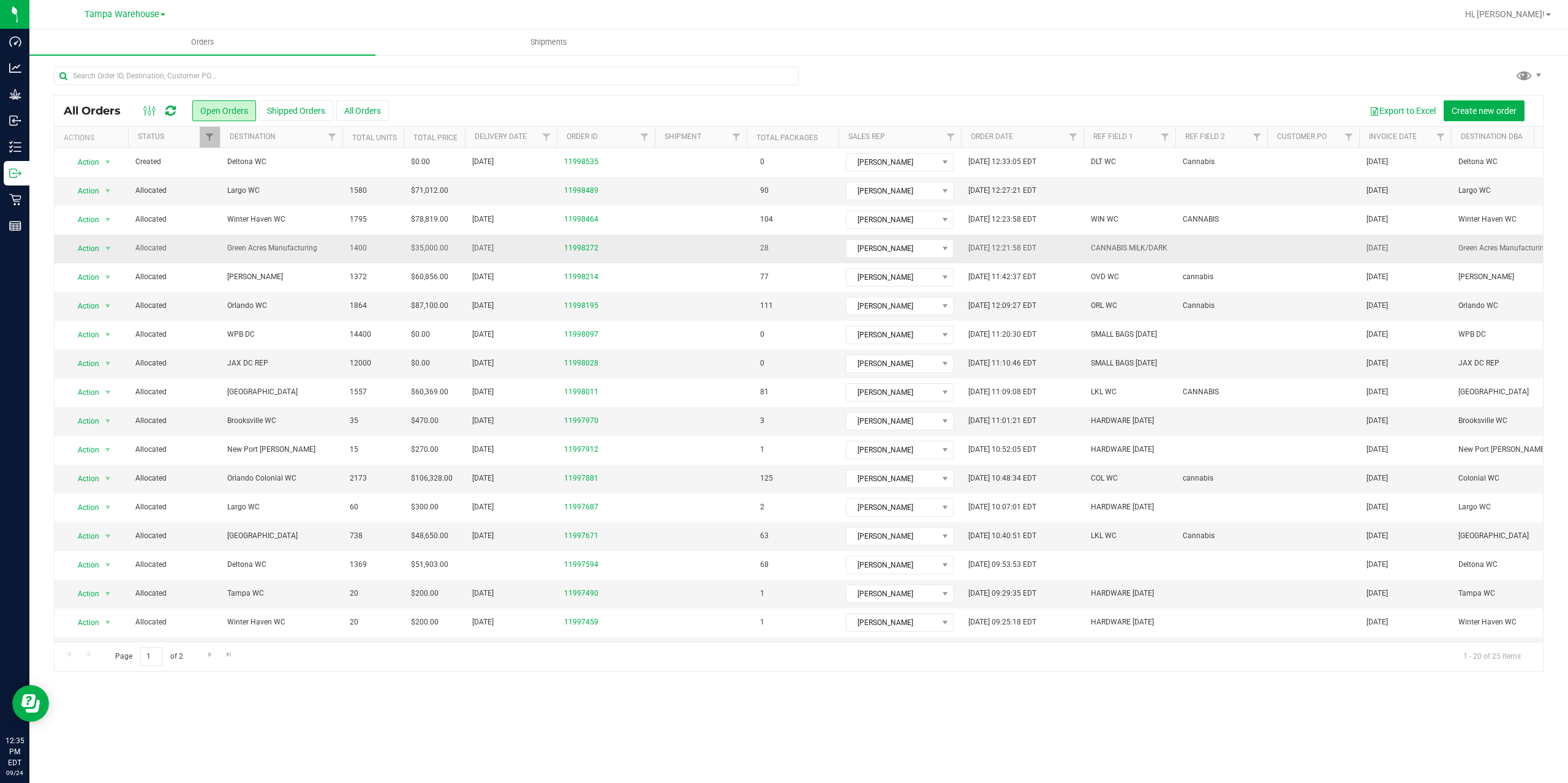
click at [1168, 244] on td "CANNABIS MILK/DARK" at bounding box center [1129, 249] width 92 height 29
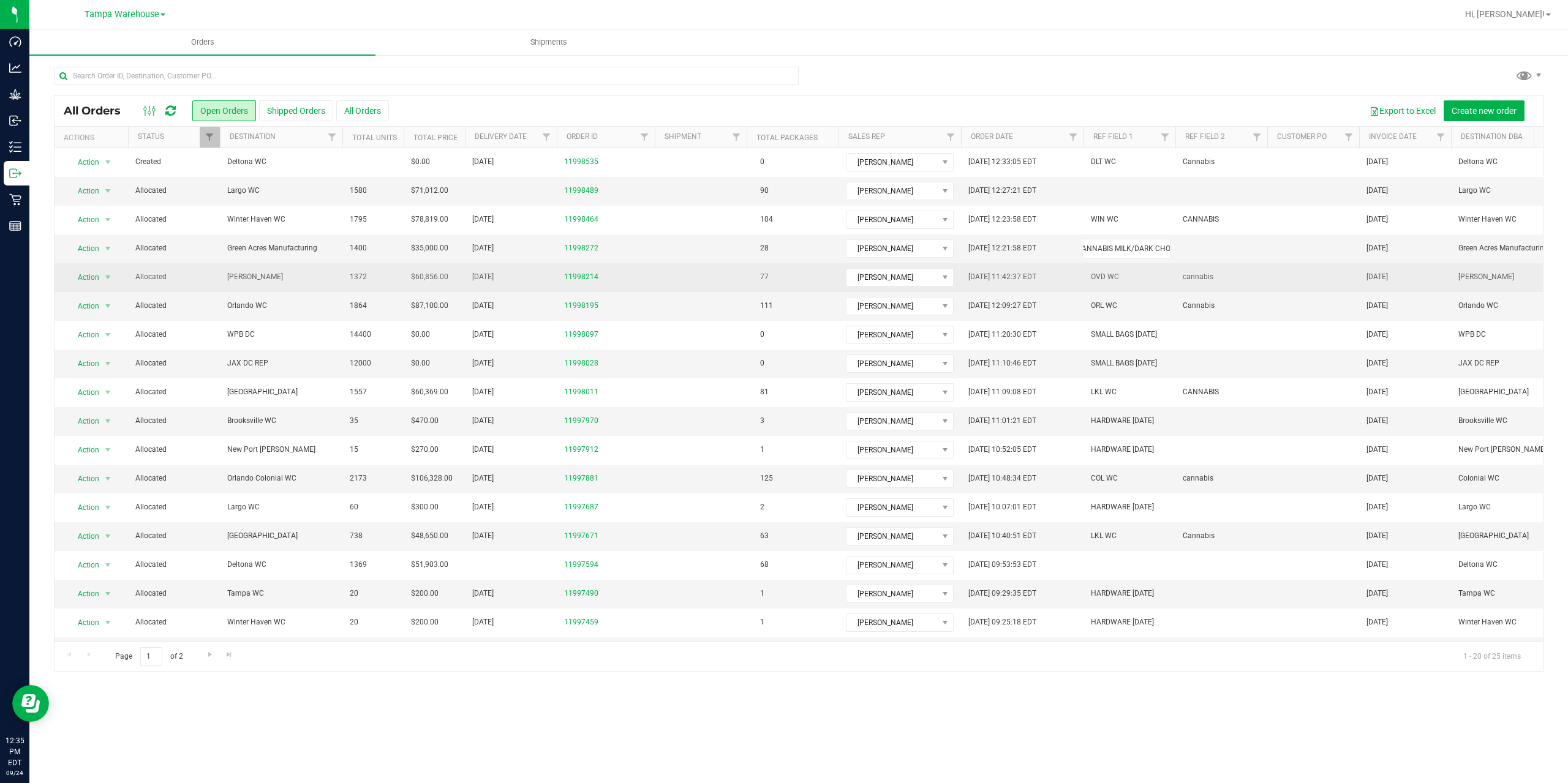
type input "CANNABIS MILK/DARK CHOC"
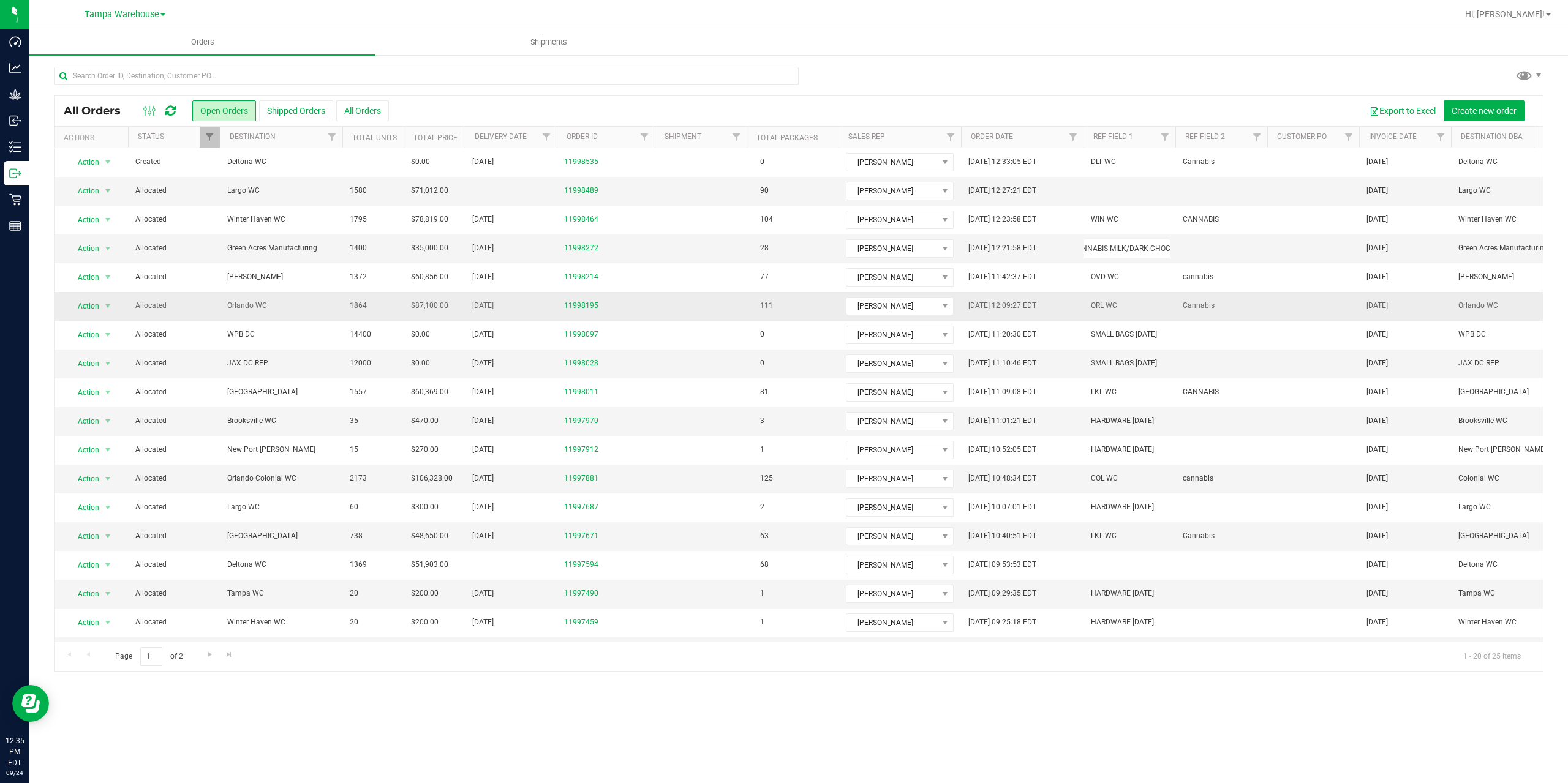
click at [1288, 294] on div "All Orders Open Orders Shipped Orders All Orders Export to Excel Create new ord…" at bounding box center [798, 383] width 1489 height 577
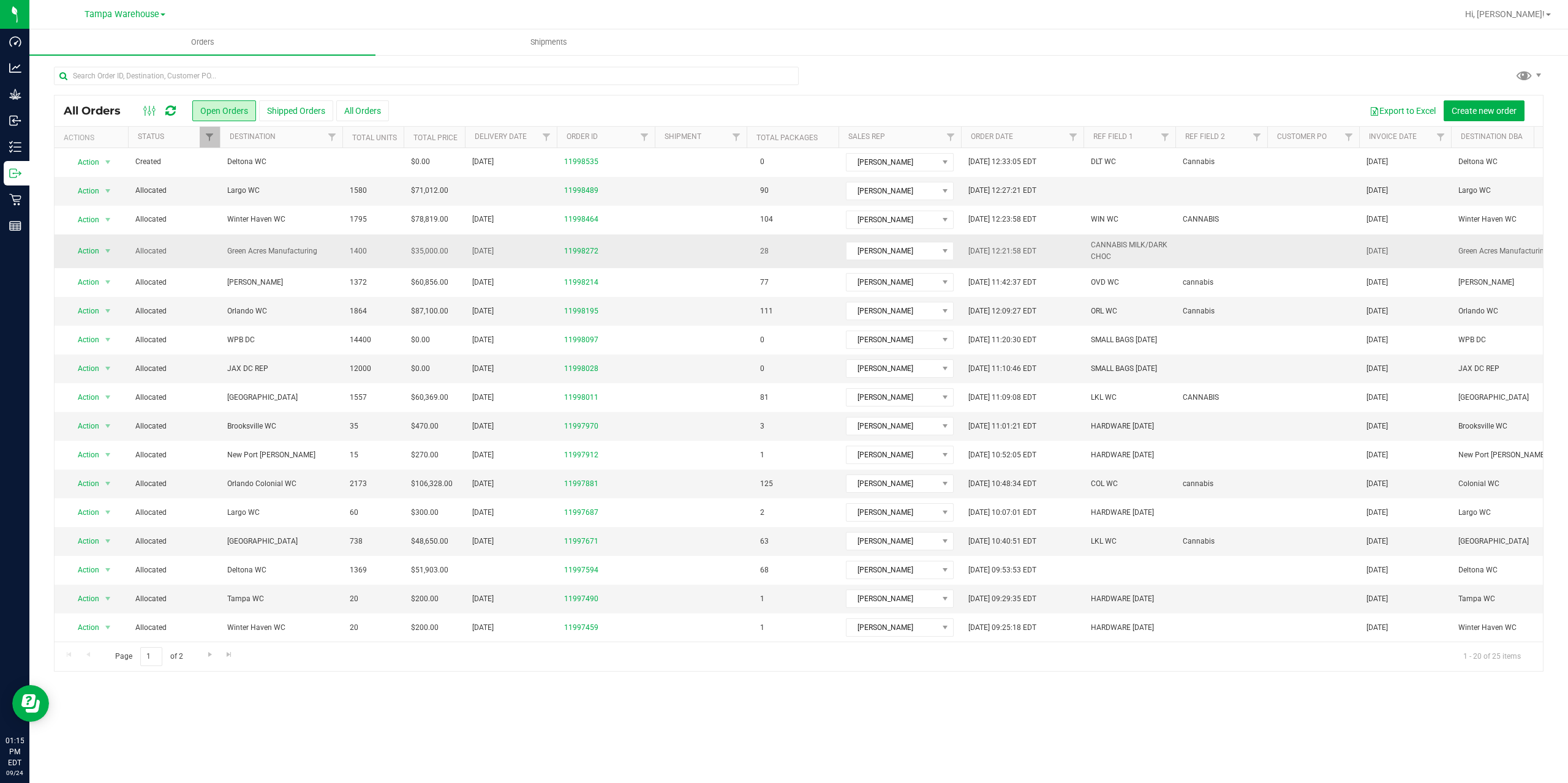
click at [1124, 253] on span "CANNABIS MILK/DARK CHOC" at bounding box center [1130, 251] width 77 height 24
type input "CANNABIS MILK/DARK CHOC REWORK"
click at [1205, 250] on div "All Orders Open Orders Shipped Orders All Orders Export to Excel Create new ord…" at bounding box center [798, 383] width 1489 height 577
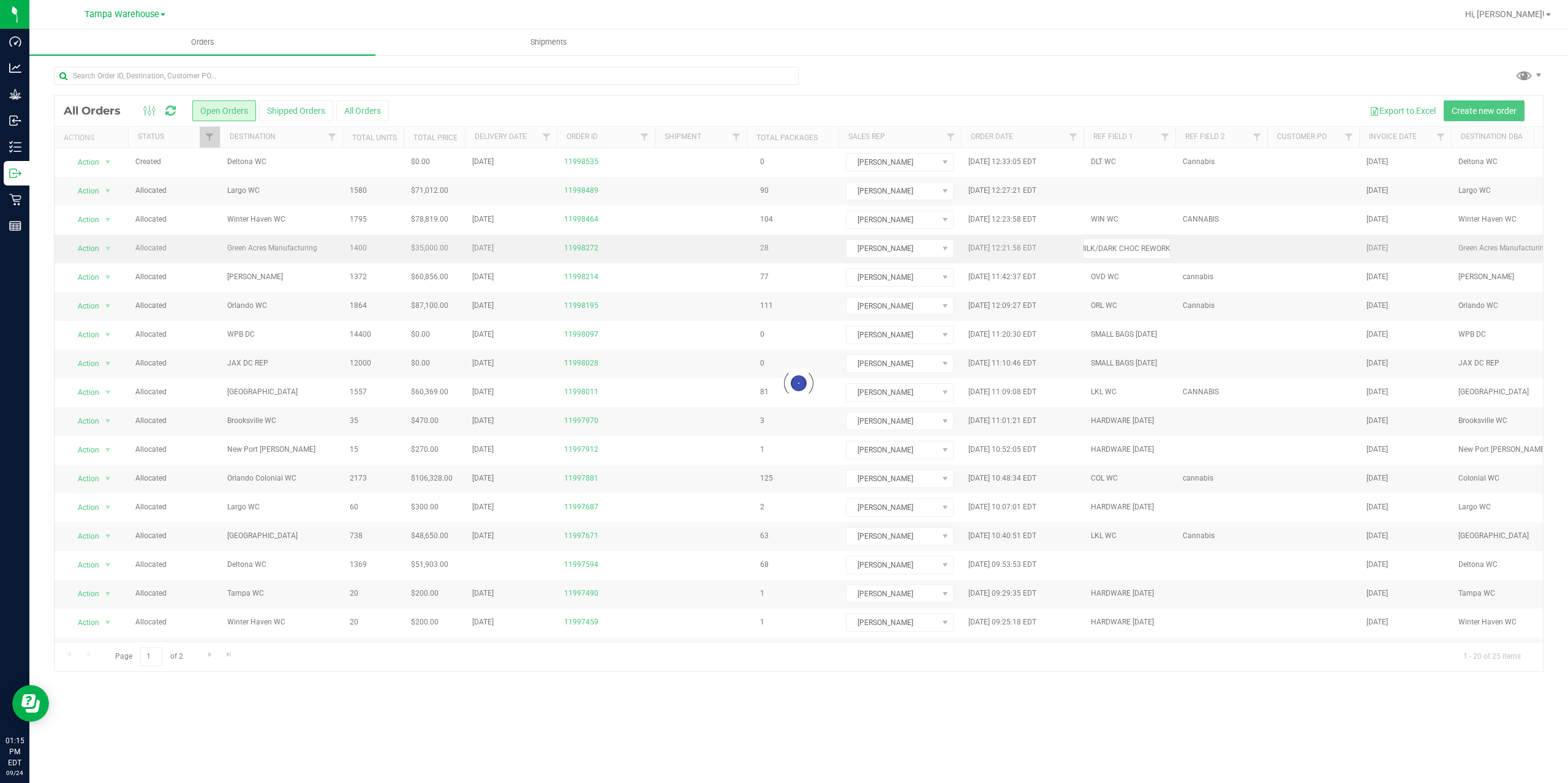
scroll to position [0, 0]
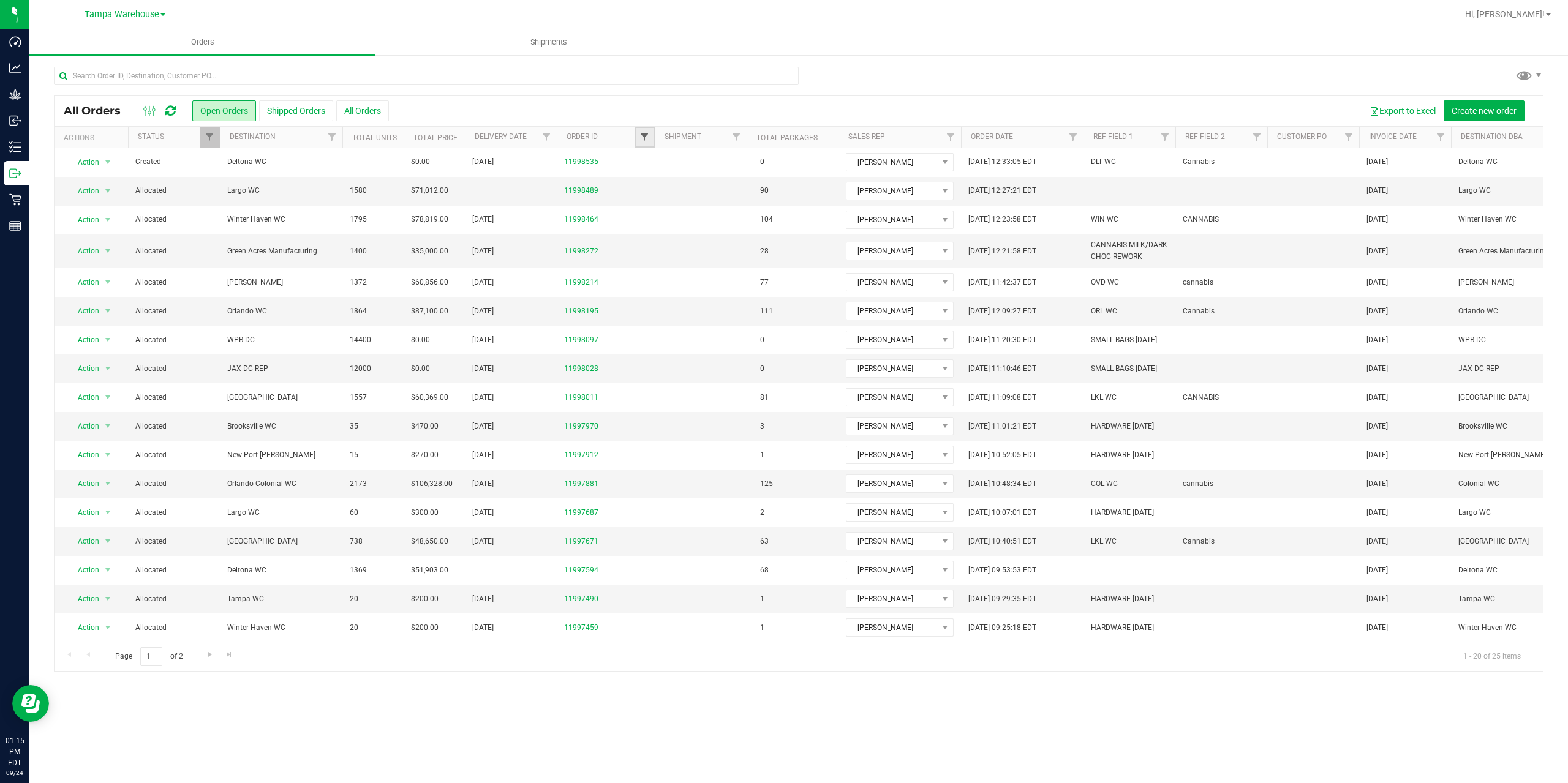
click at [639, 140] on span "Filter" at bounding box center [644, 137] width 10 height 10
type input "8577"
click at [642, 183] on button "Filter" at bounding box center [671, 196] width 59 height 27
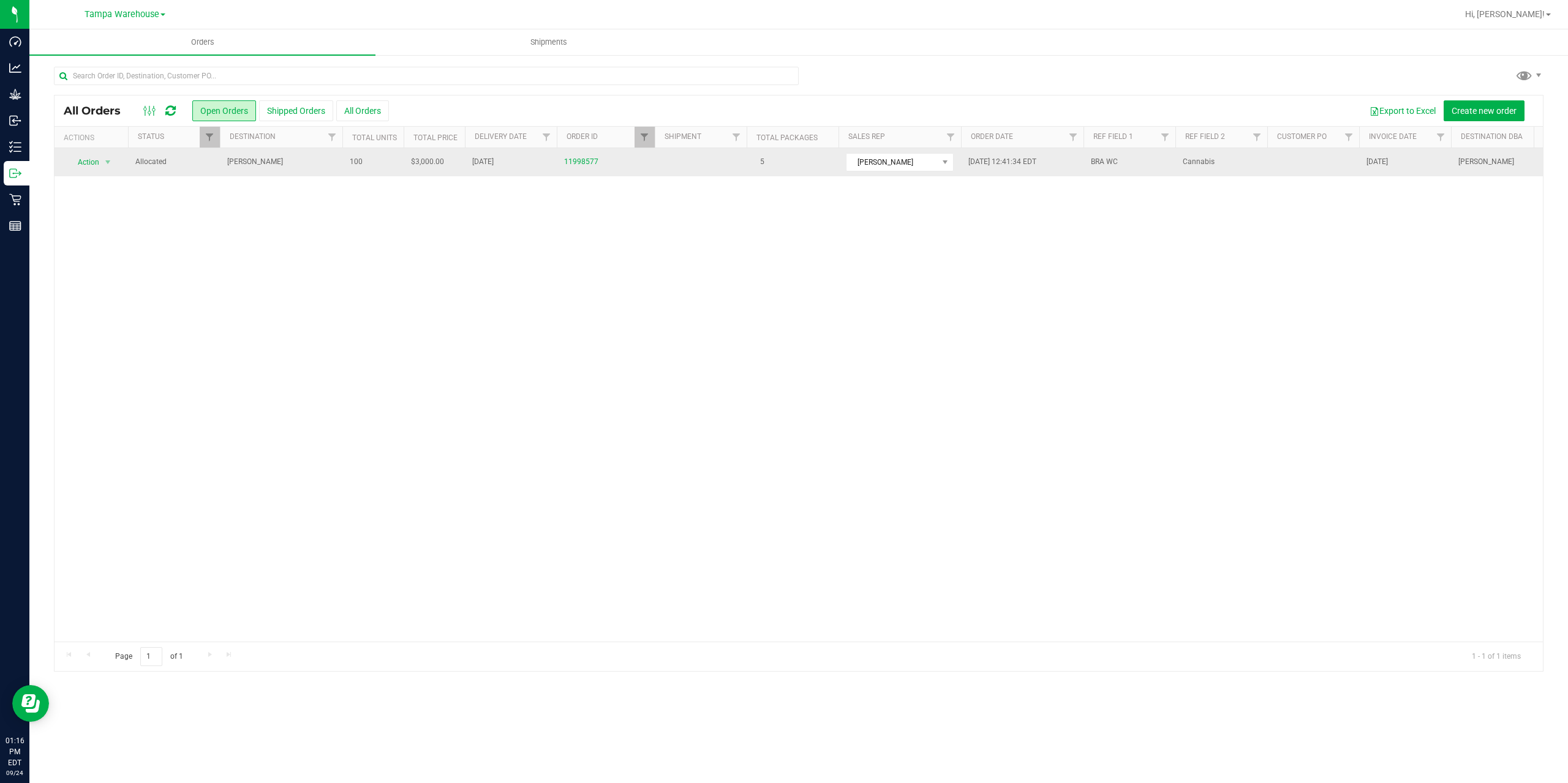
click at [291, 161] on span "Brandon WC" at bounding box center [281, 162] width 108 height 11
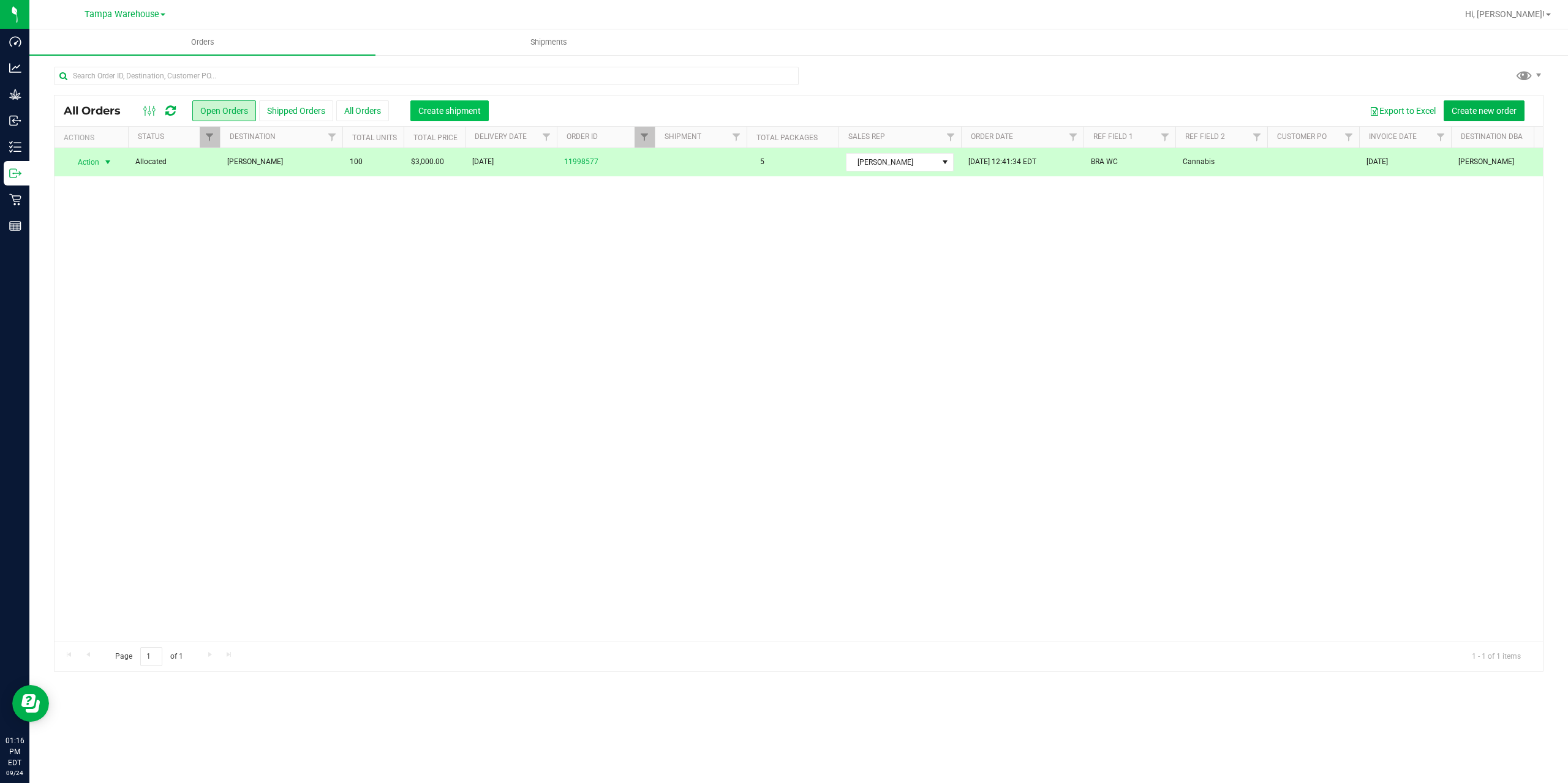
click at [468, 111] on span "Create shipment" at bounding box center [449, 111] width 62 height 10
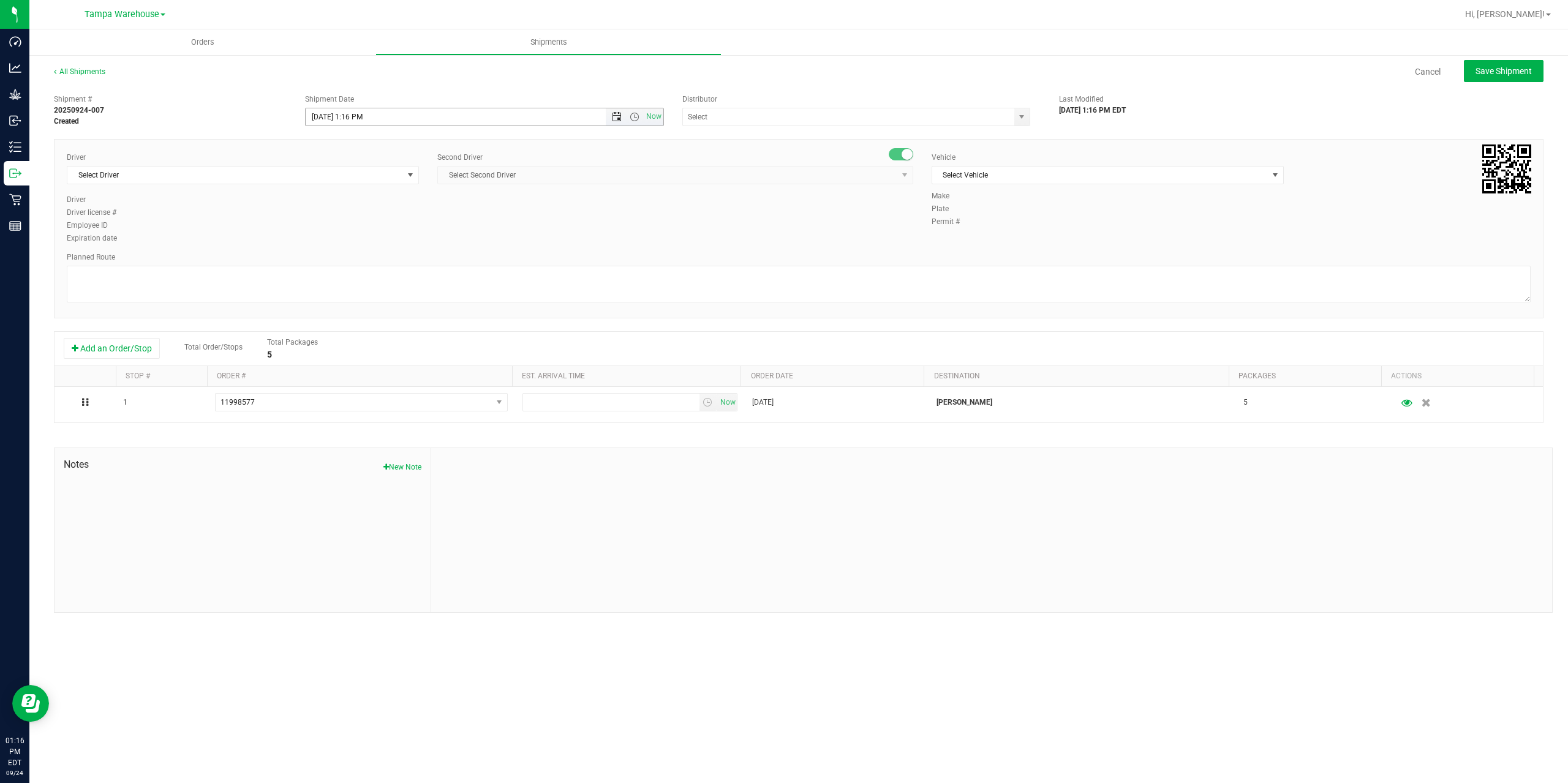
click at [618, 117] on span "Open the date view" at bounding box center [617, 117] width 10 height 10
click at [388, 243] on link "25" at bounding box center [388, 241] width 18 height 19
click at [634, 116] on span "Open the time view" at bounding box center [635, 117] width 10 height 10
click at [408, 176] on li "9:00 AM" at bounding box center [483, 175] width 356 height 16
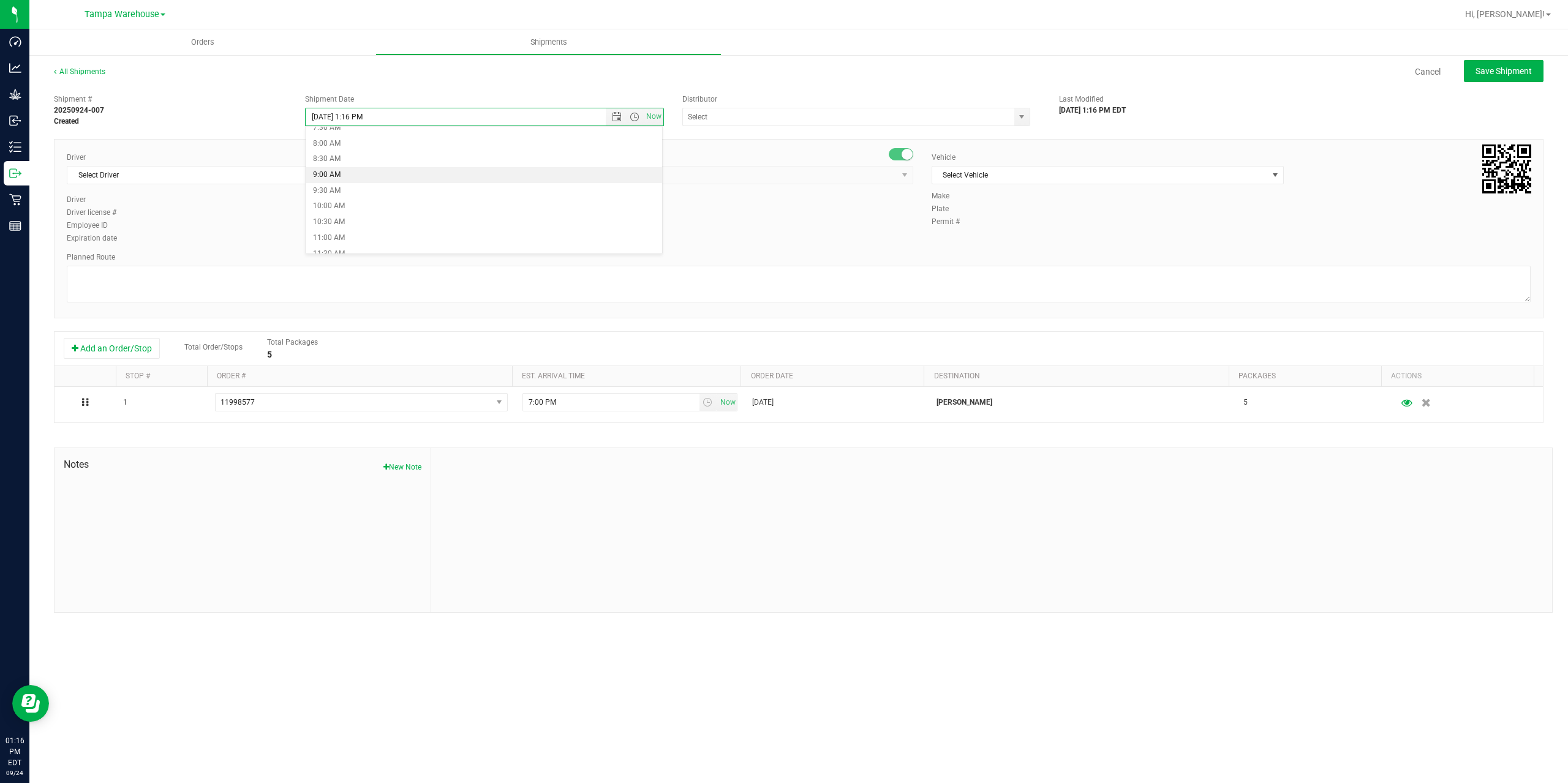
type input "9/25/2025 9:00 AM"
click at [715, 122] on input "text" at bounding box center [843, 117] width 321 height 17
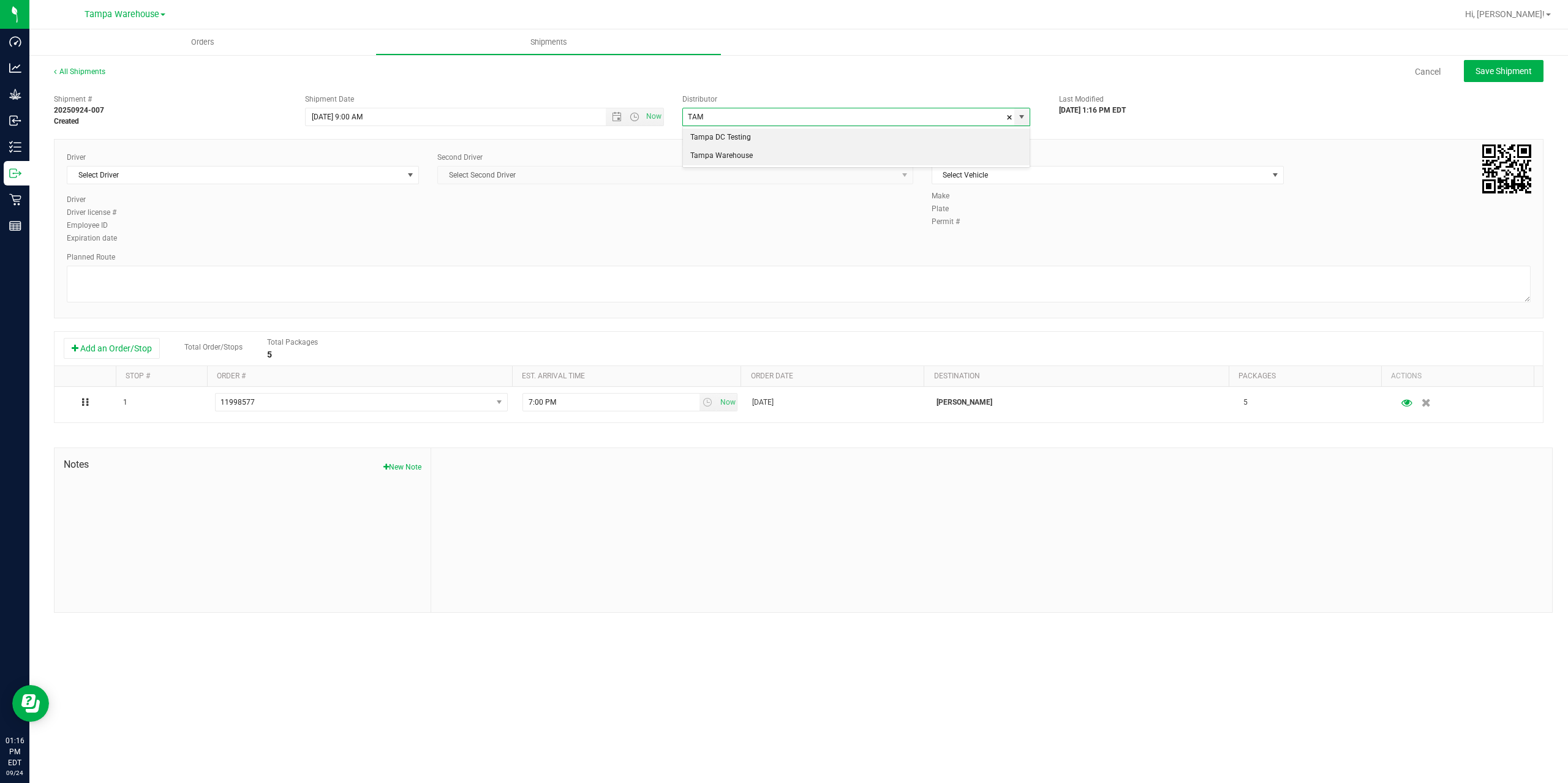
click at [717, 153] on li "Tampa Warehouse" at bounding box center [855, 156] width 346 height 19
type input "Tampa Warehouse"
click at [288, 180] on span "Select Driver" at bounding box center [235, 175] width 336 height 17
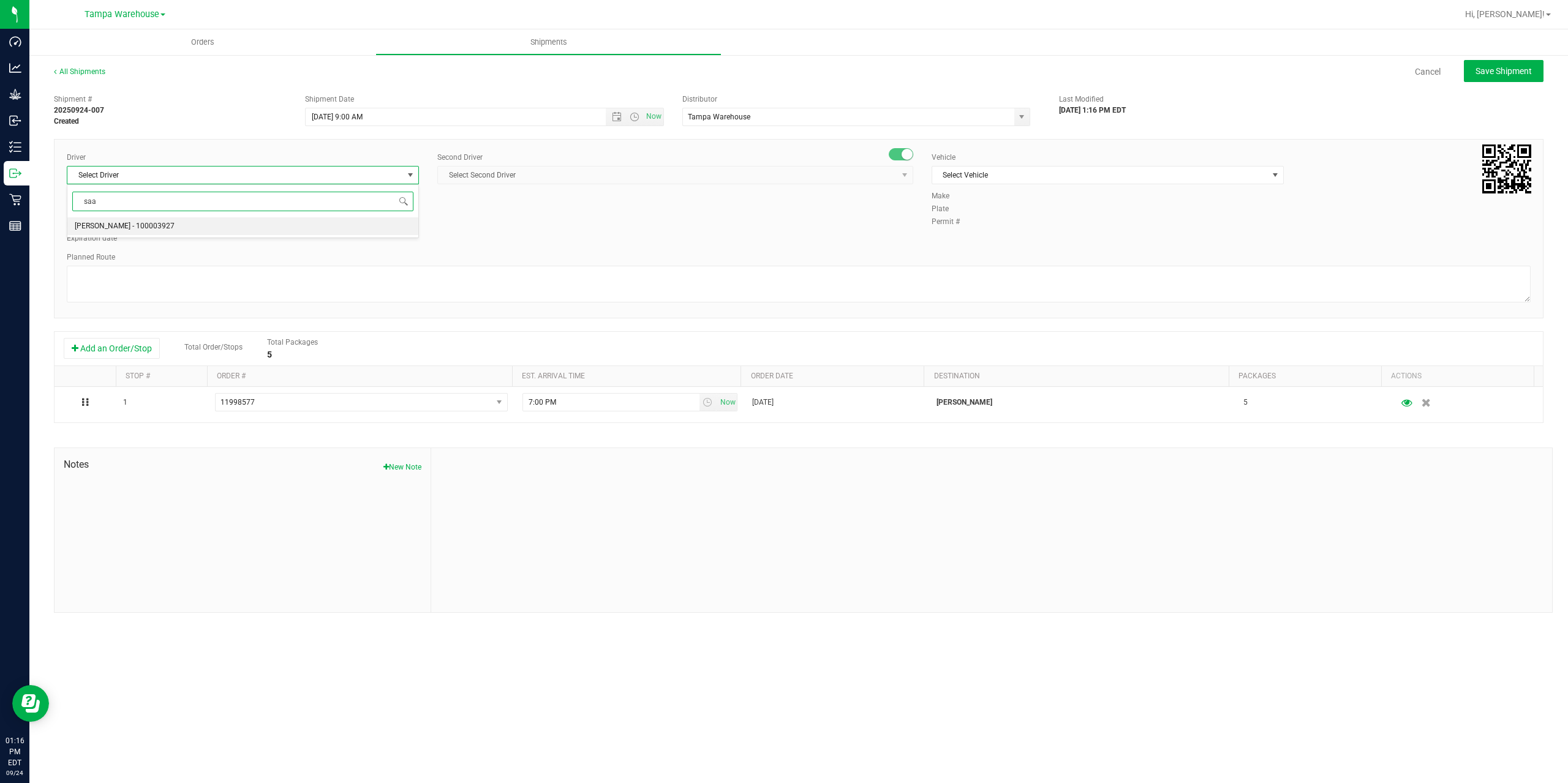
click at [160, 231] on span "Isaac Nunez Collado - 100003927" at bounding box center [125, 226] width 100 height 16
type input "saa"
click at [503, 166] on span "Select Second Driver" at bounding box center [667, 175] width 459 height 17
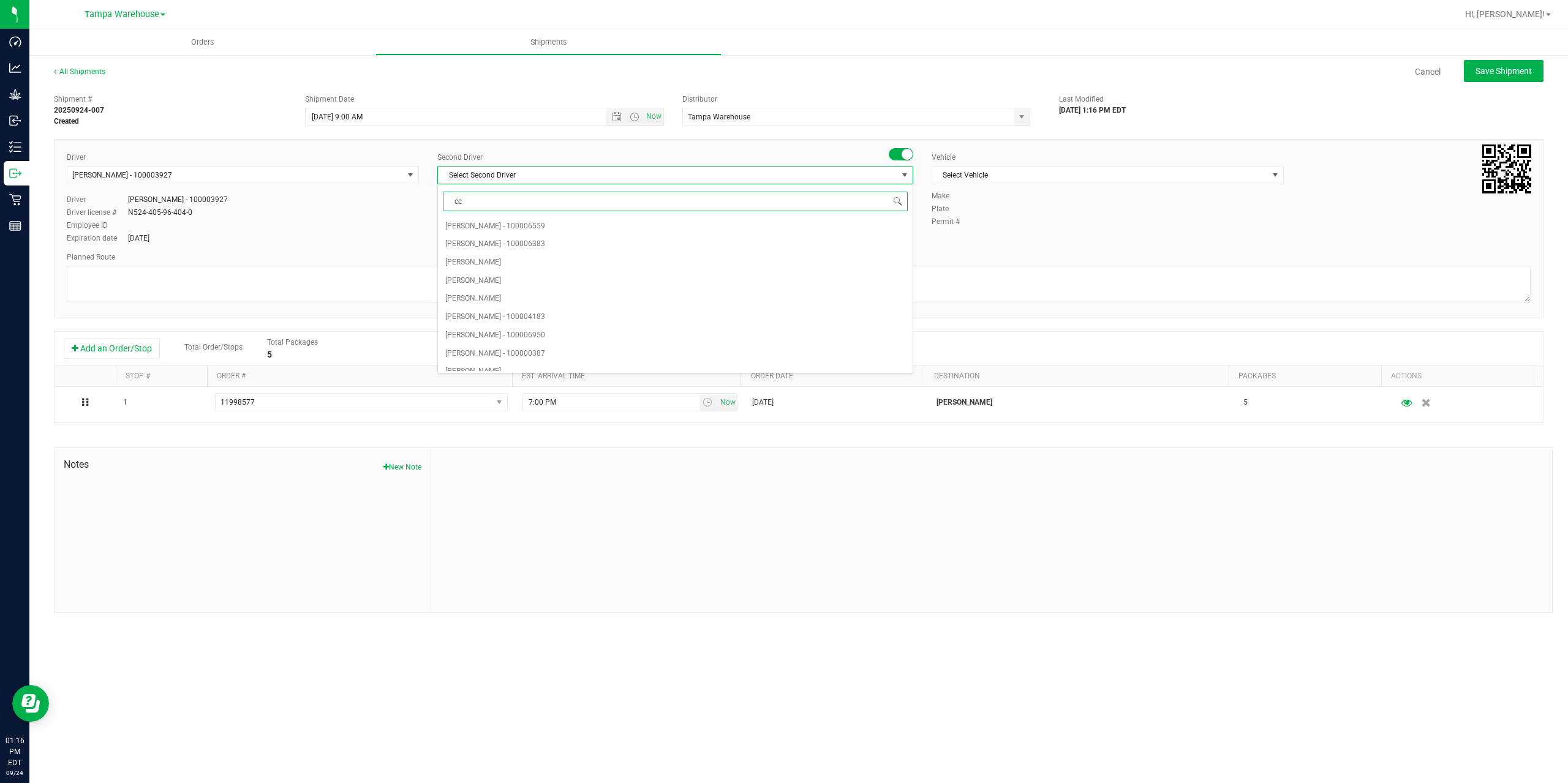
type input "cca"
click at [501, 226] on span "Lilith Ashburn-Testasecca - 100007866" at bounding box center [496, 226] width 100 height 16
click at [515, 173] on span "Lilith Ashburn-Testasecca - 100007866" at bounding box center [493, 175] width 100 height 9
type input "cca"
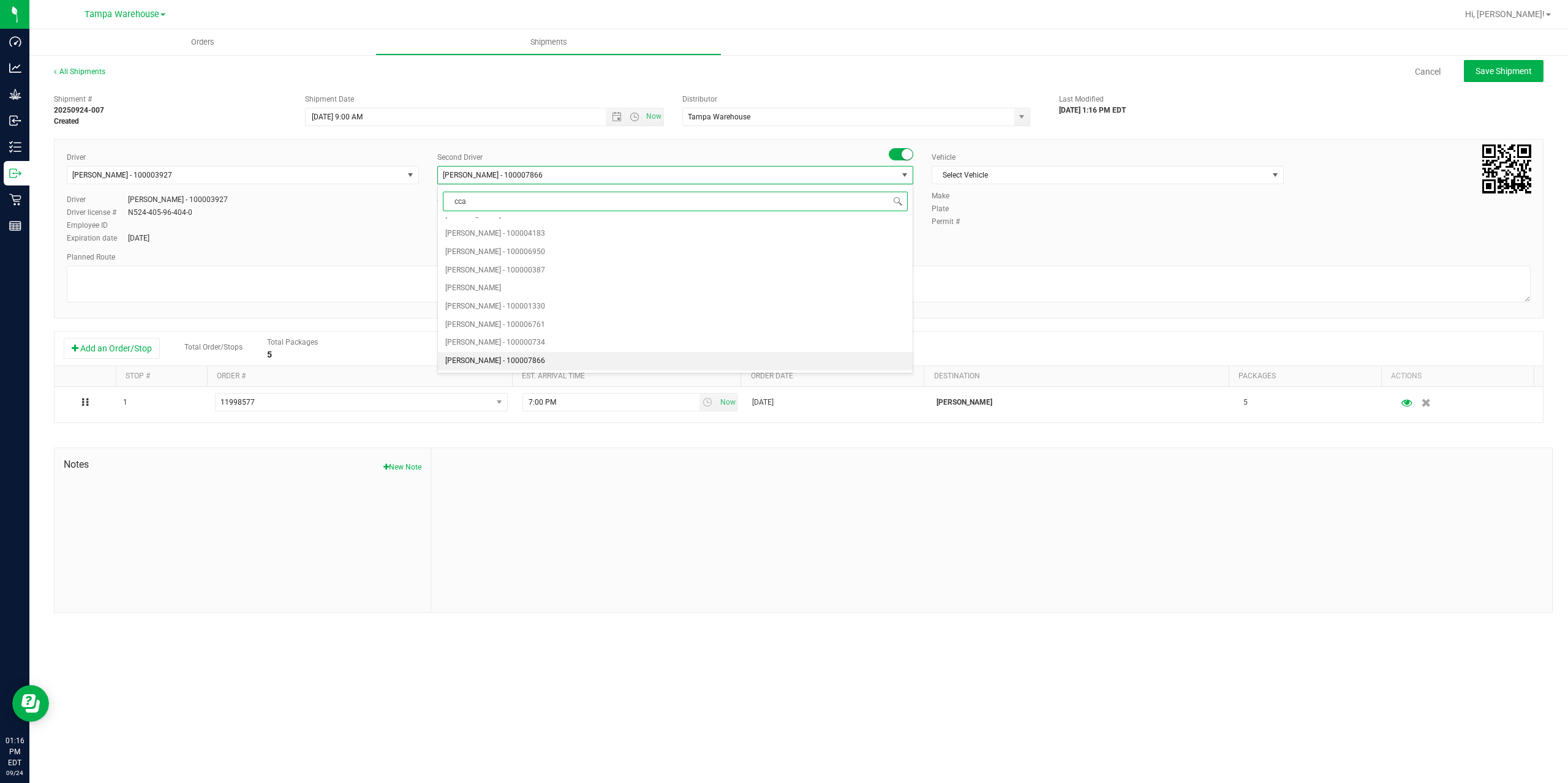
scroll to position [0, 0]
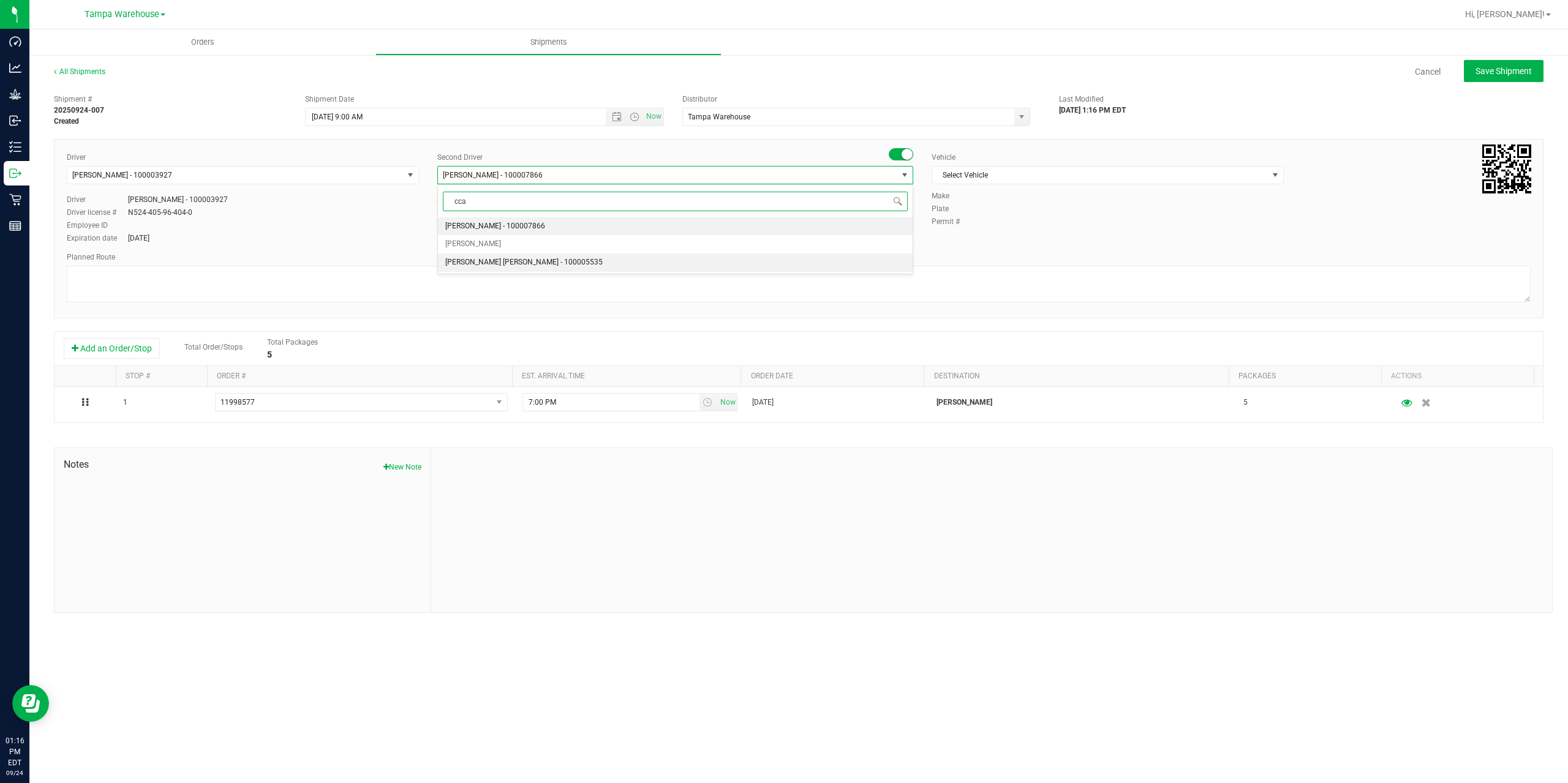
click at [504, 263] on span "Riccardo Young Reyes - 100005535" at bounding box center [524, 263] width 157 height 16
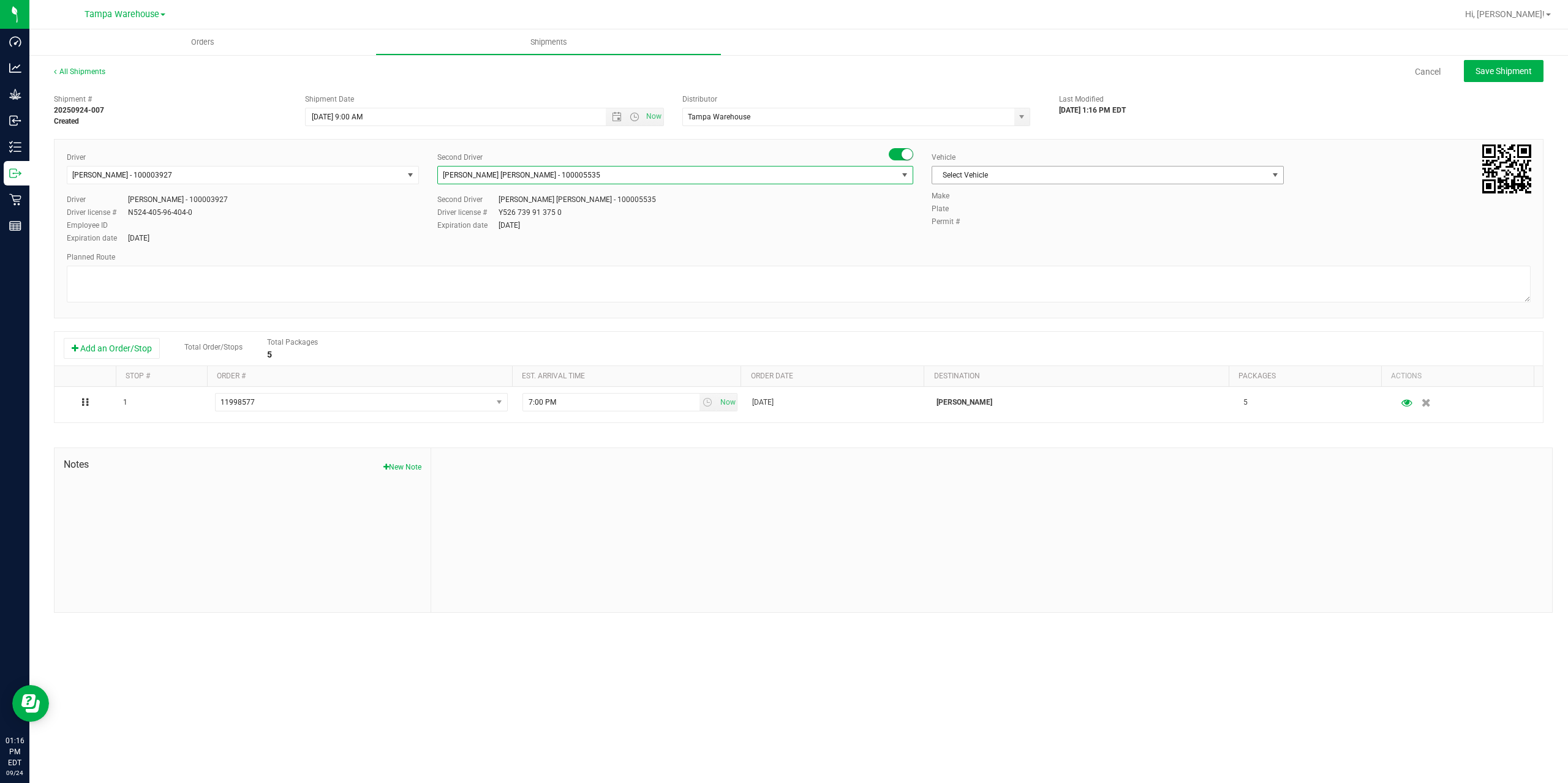
click at [967, 174] on span "Select Vehicle" at bounding box center [1100, 175] width 336 height 17
click at [992, 302] on li "FL-F-650-01" at bounding box center [1107, 297] width 351 height 19
click at [992, 302] on textarea at bounding box center [798, 283] width 1464 height 36
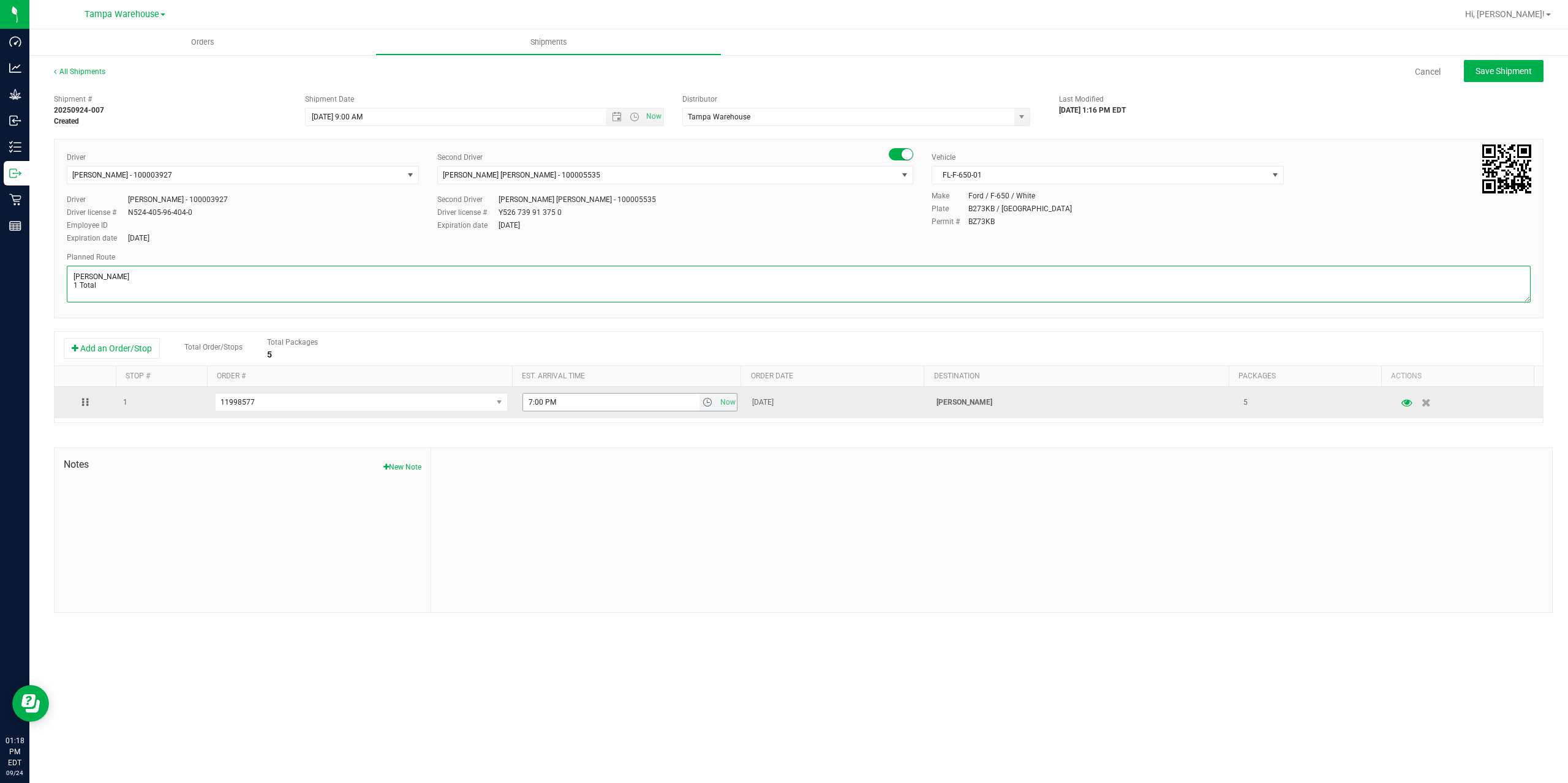
click at [707, 403] on span "select" at bounding box center [708, 403] width 10 height 10
type textarea "Brandon WC 1 Total"
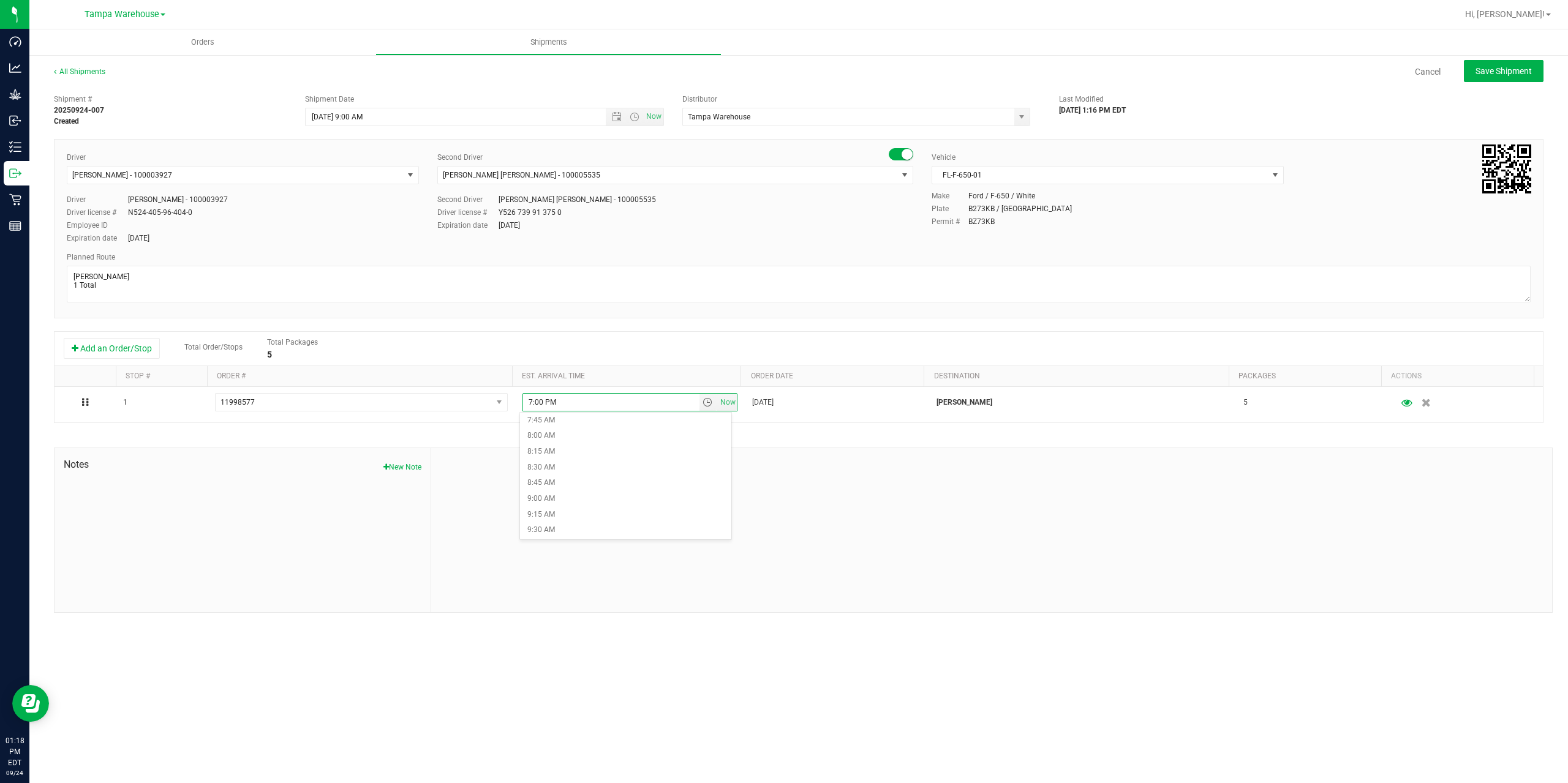
scroll to position [551, 0]
click at [590, 497] on li "10:00 AM" at bounding box center [625, 501] width 211 height 16
click at [610, 469] on div at bounding box center [992, 530] width 1121 height 164
click at [1526, 67] on span "Save Shipment" at bounding box center [1503, 71] width 56 height 10
type input "9/25/2025 1:00 PM"
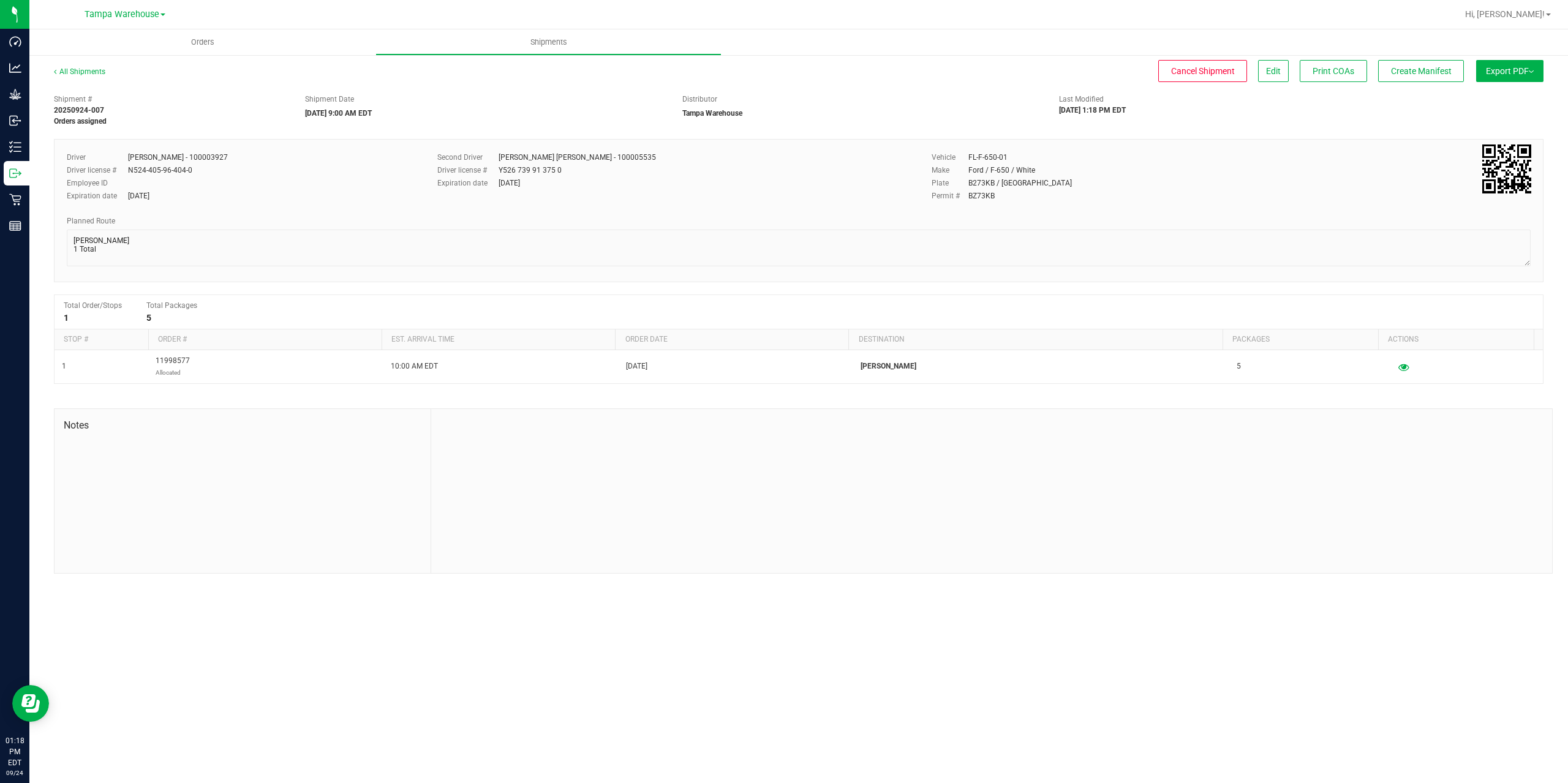
click at [1526, 68] on span "Export PDF" at bounding box center [1509, 71] width 48 height 10
click at [1499, 93] on li "Manifest by Package ID" at bounding box center [1506, 98] width 124 height 19
click at [1409, 80] on button "Create Manifest" at bounding box center [1421, 71] width 86 height 22
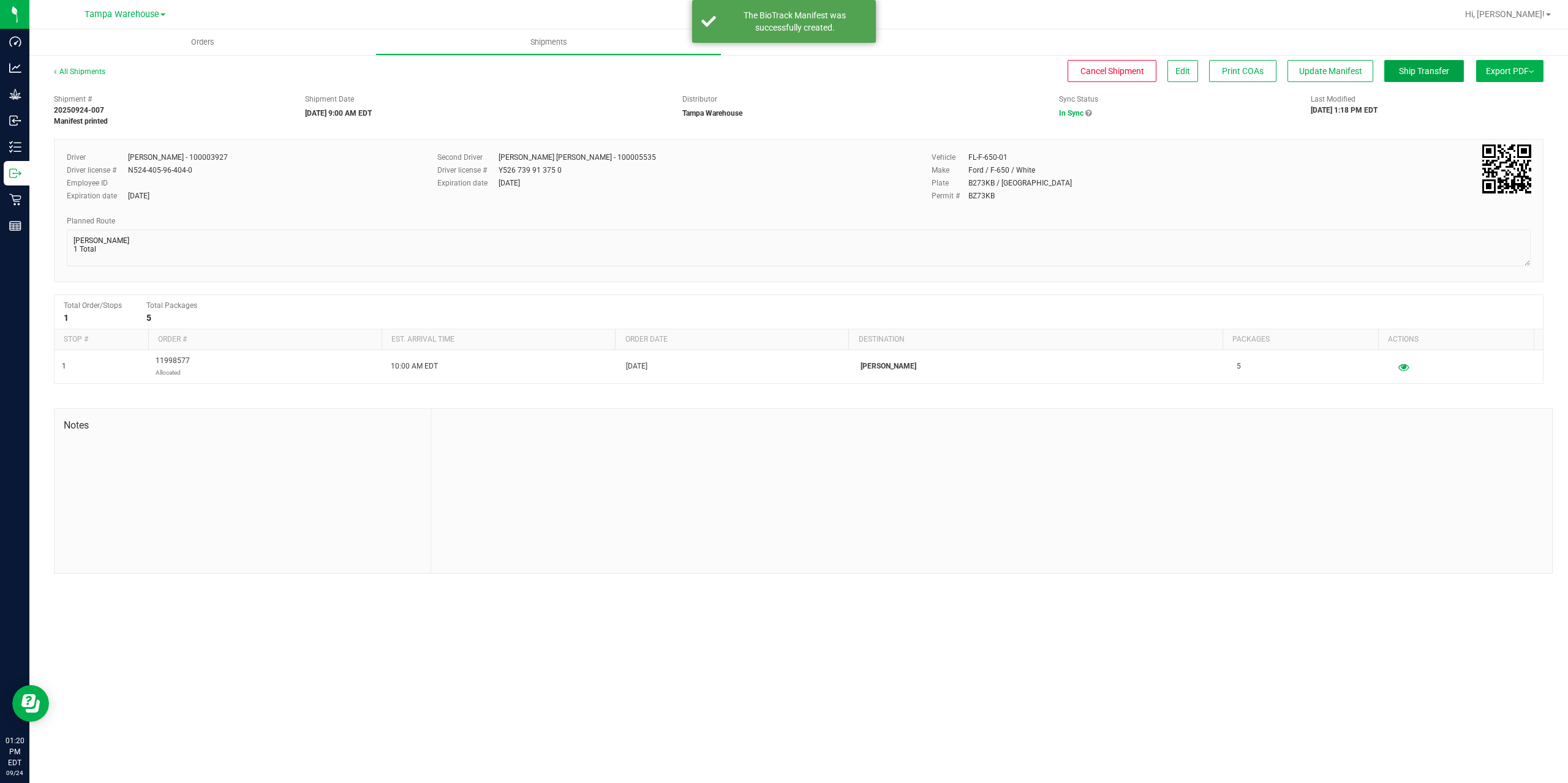
click at [1409, 80] on button "Ship Transfer" at bounding box center [1424, 71] width 80 height 22
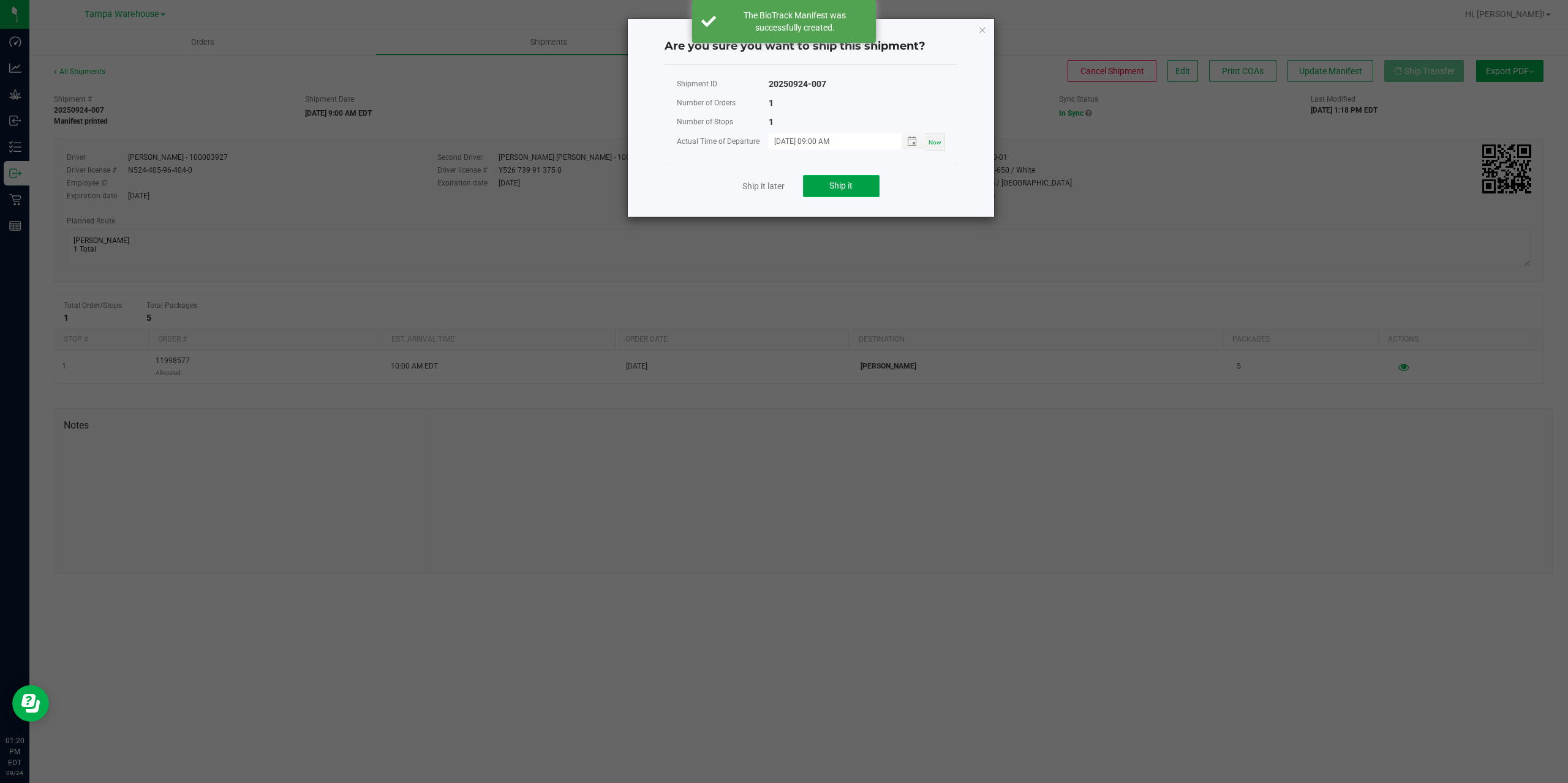
click at [846, 178] on button "Ship it" at bounding box center [841, 186] width 76 height 22
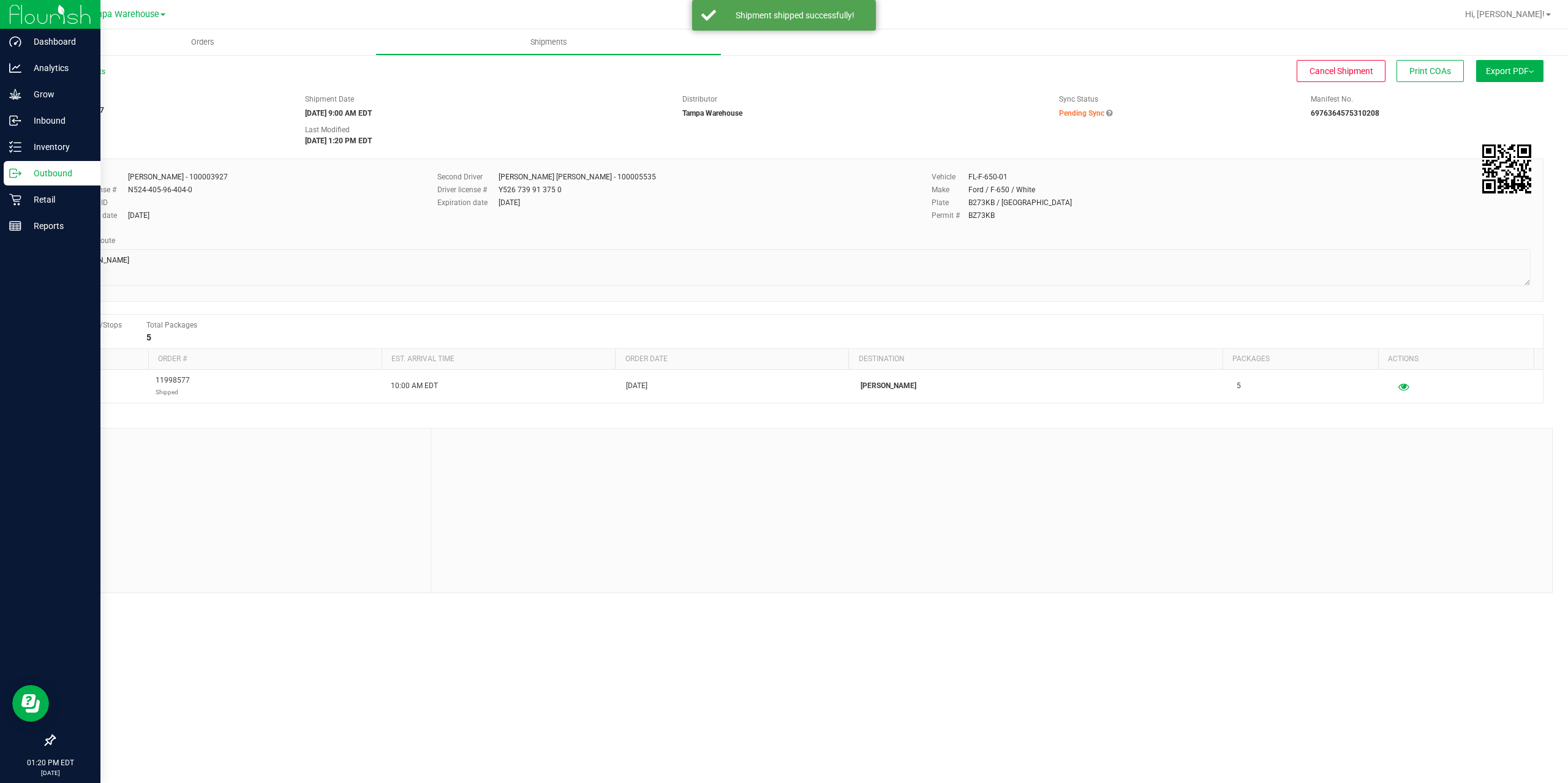
click at [23, 176] on p "Outbound" at bounding box center [58, 173] width 74 height 15
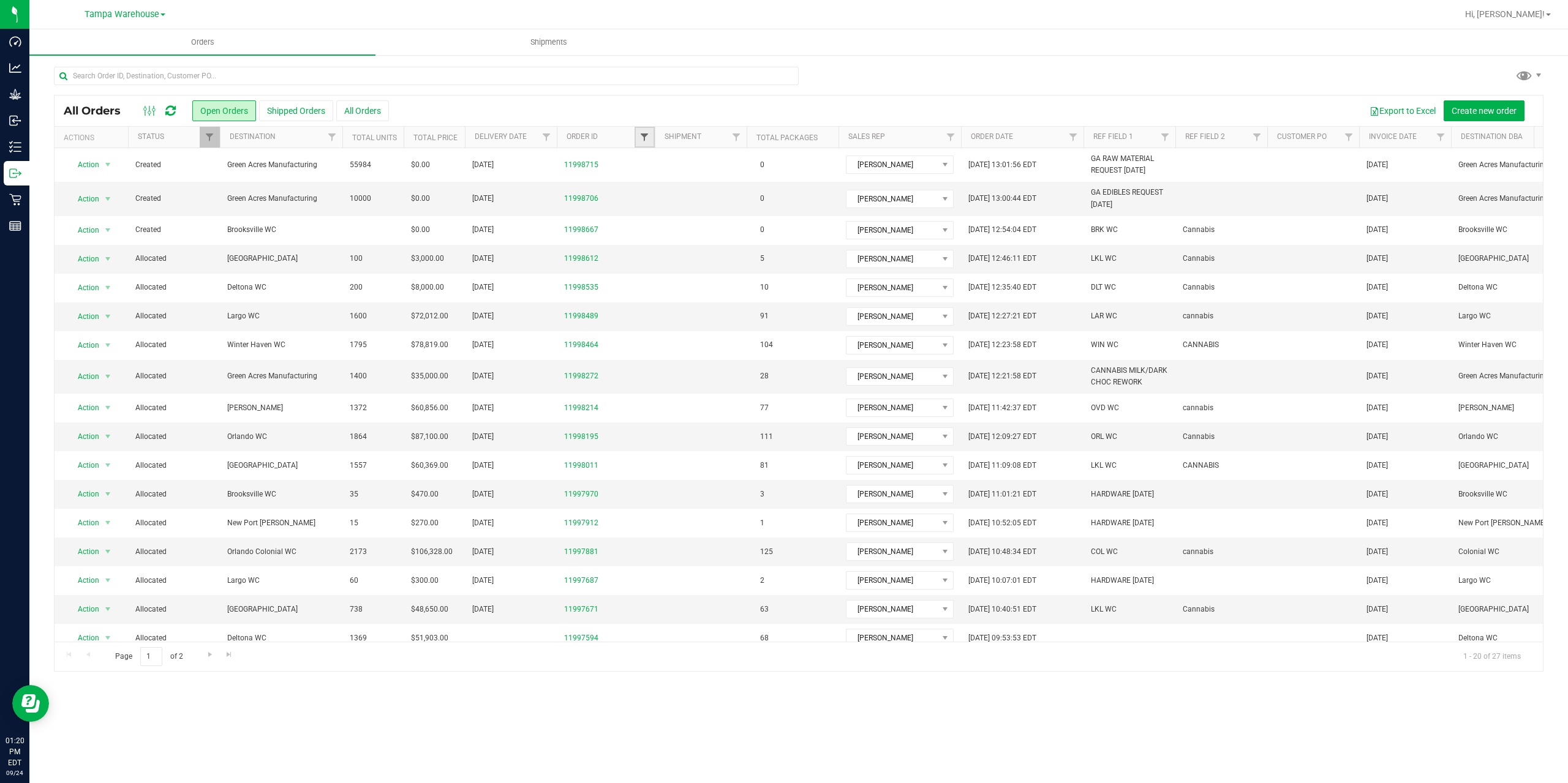
click at [643, 139] on span "Filter" at bounding box center [644, 137] width 10 height 10
type input "7394"
click at [642, 183] on button "Filter" at bounding box center [671, 196] width 59 height 27
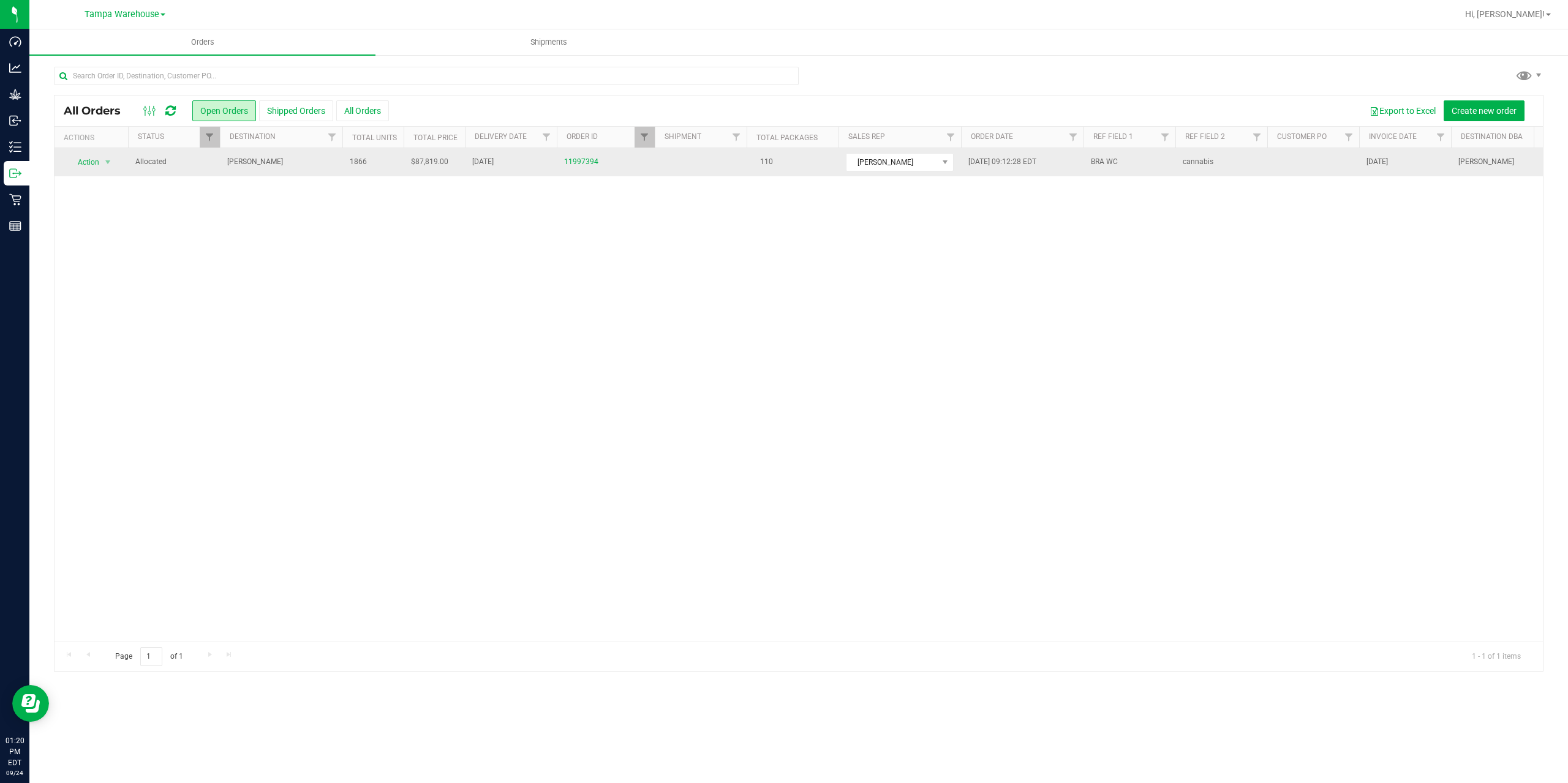
click at [295, 166] on span "[PERSON_NAME]" at bounding box center [281, 162] width 108 height 11
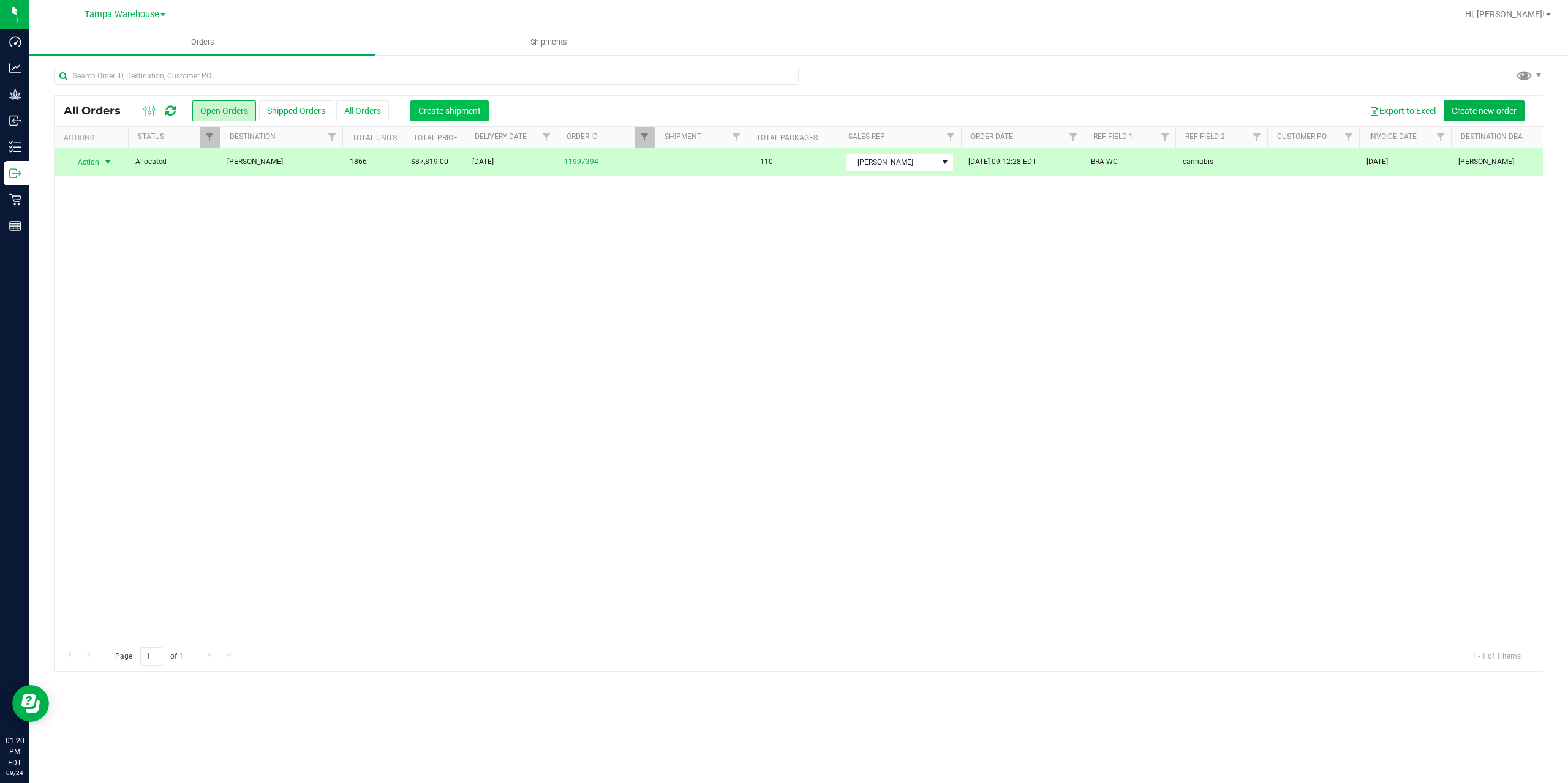
click at [438, 111] on span "Create shipment" at bounding box center [449, 111] width 62 height 10
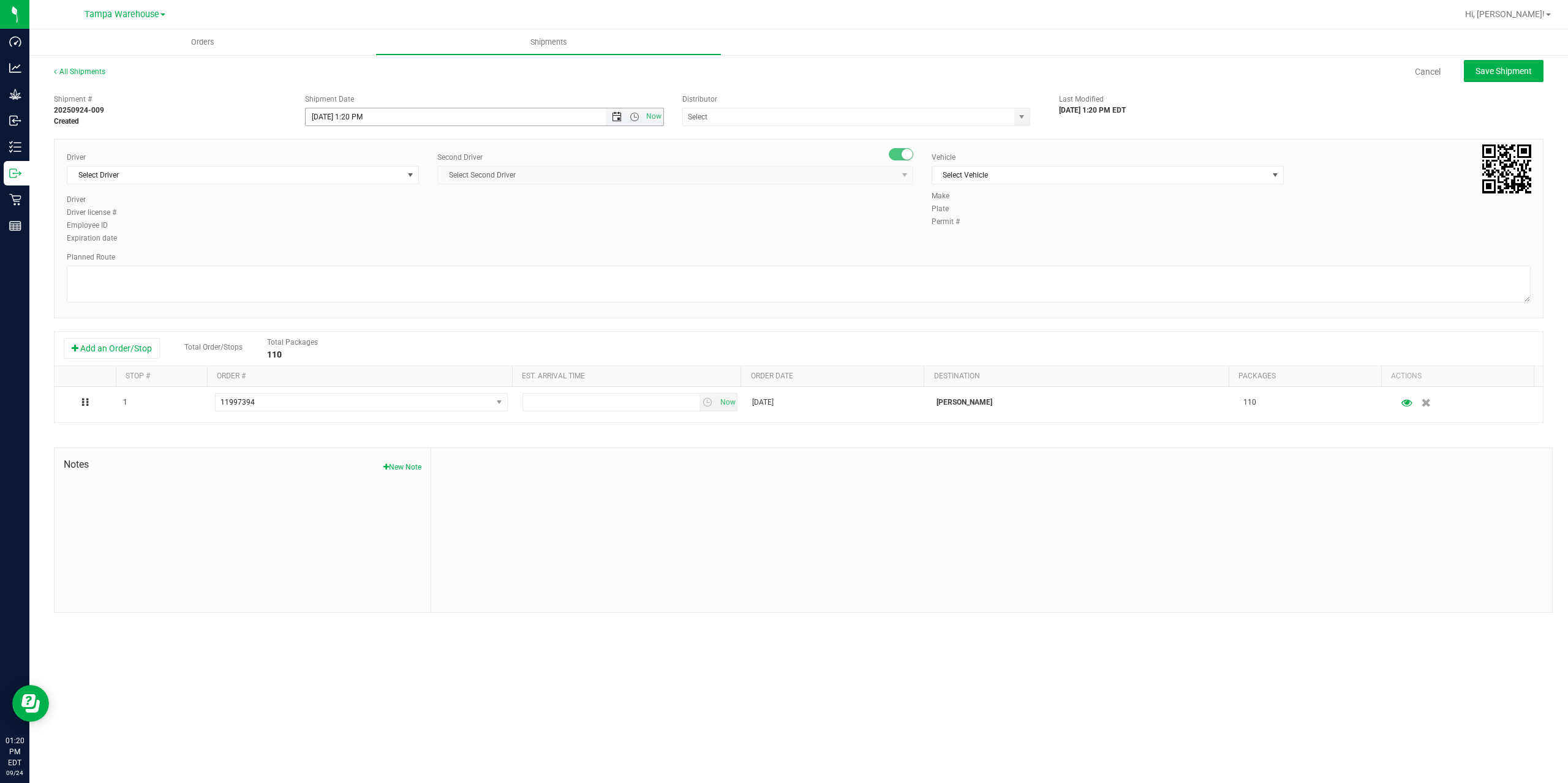
click at [615, 114] on span "Open the date view" at bounding box center [617, 117] width 10 height 10
click at [386, 238] on link "25" at bounding box center [388, 241] width 18 height 19
click at [635, 118] on span "Open the time view" at bounding box center [635, 117] width 10 height 10
click at [351, 174] on li "9:00 AM" at bounding box center [483, 175] width 356 height 16
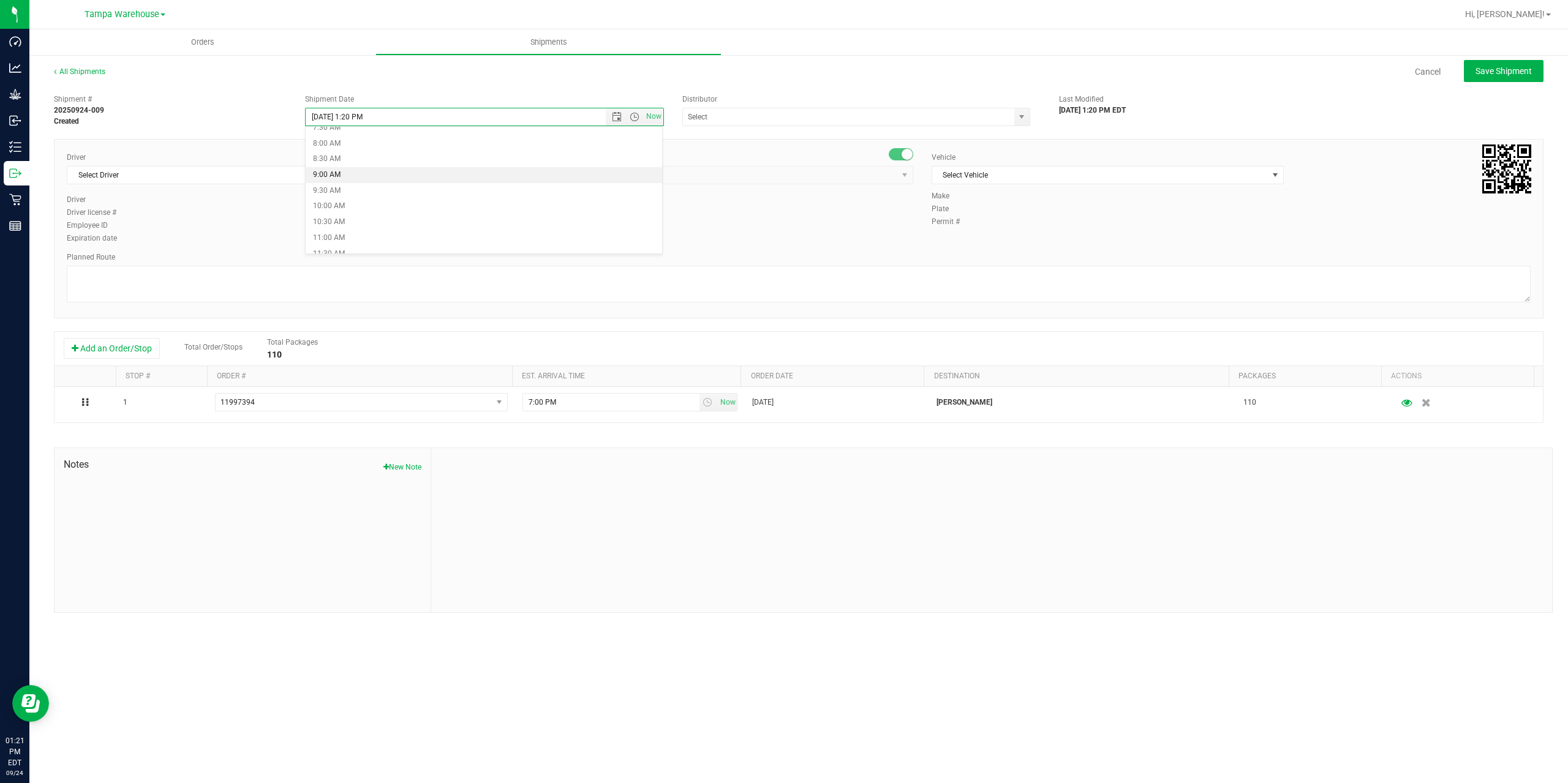
type input "9/25/2025 9:00 AM"
click at [815, 108] on span at bounding box center [856, 117] width 348 height 19
click at [816, 118] on input "text" at bounding box center [843, 117] width 321 height 17
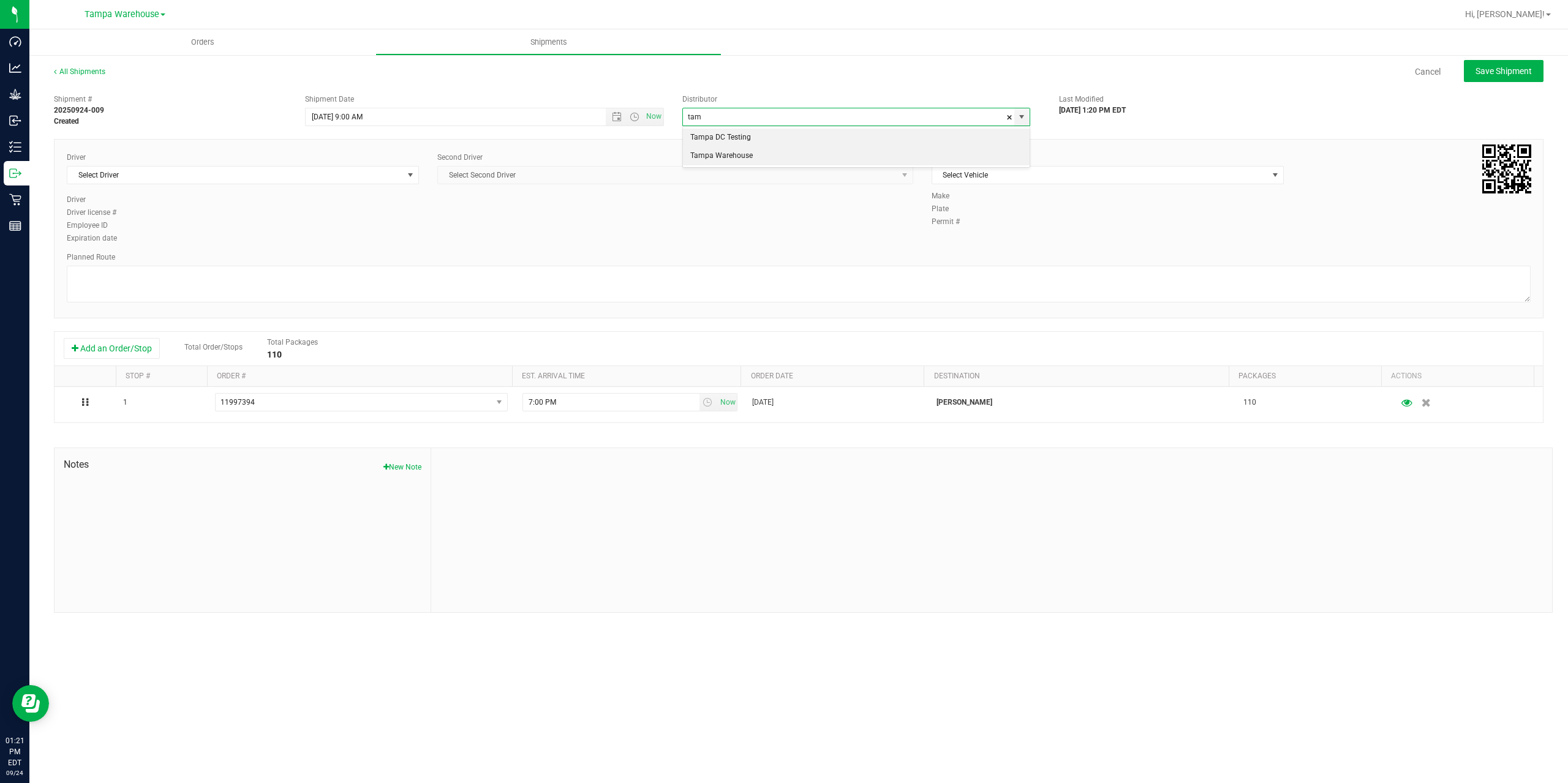
click at [752, 156] on li "Tampa Warehouse" at bounding box center [855, 156] width 346 height 19
type input "Tampa Warehouse"
click at [358, 173] on span "Select Driver" at bounding box center [235, 175] width 336 height 17
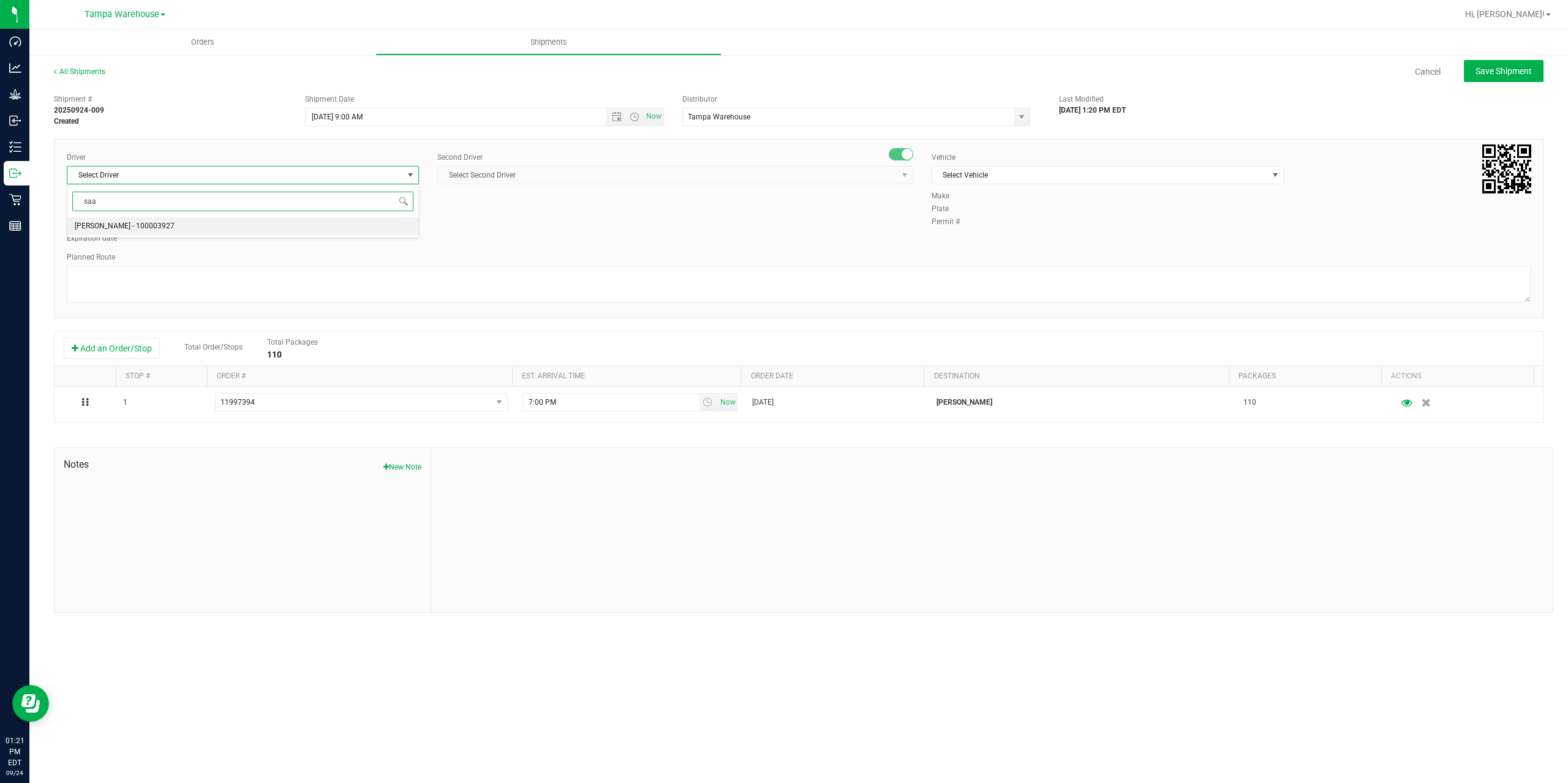
click at [136, 231] on span "Isaac Nunez Collado - 100003927" at bounding box center [125, 226] width 100 height 16
type input "saa"
click at [583, 181] on span "Select Second Driver" at bounding box center [667, 175] width 459 height 17
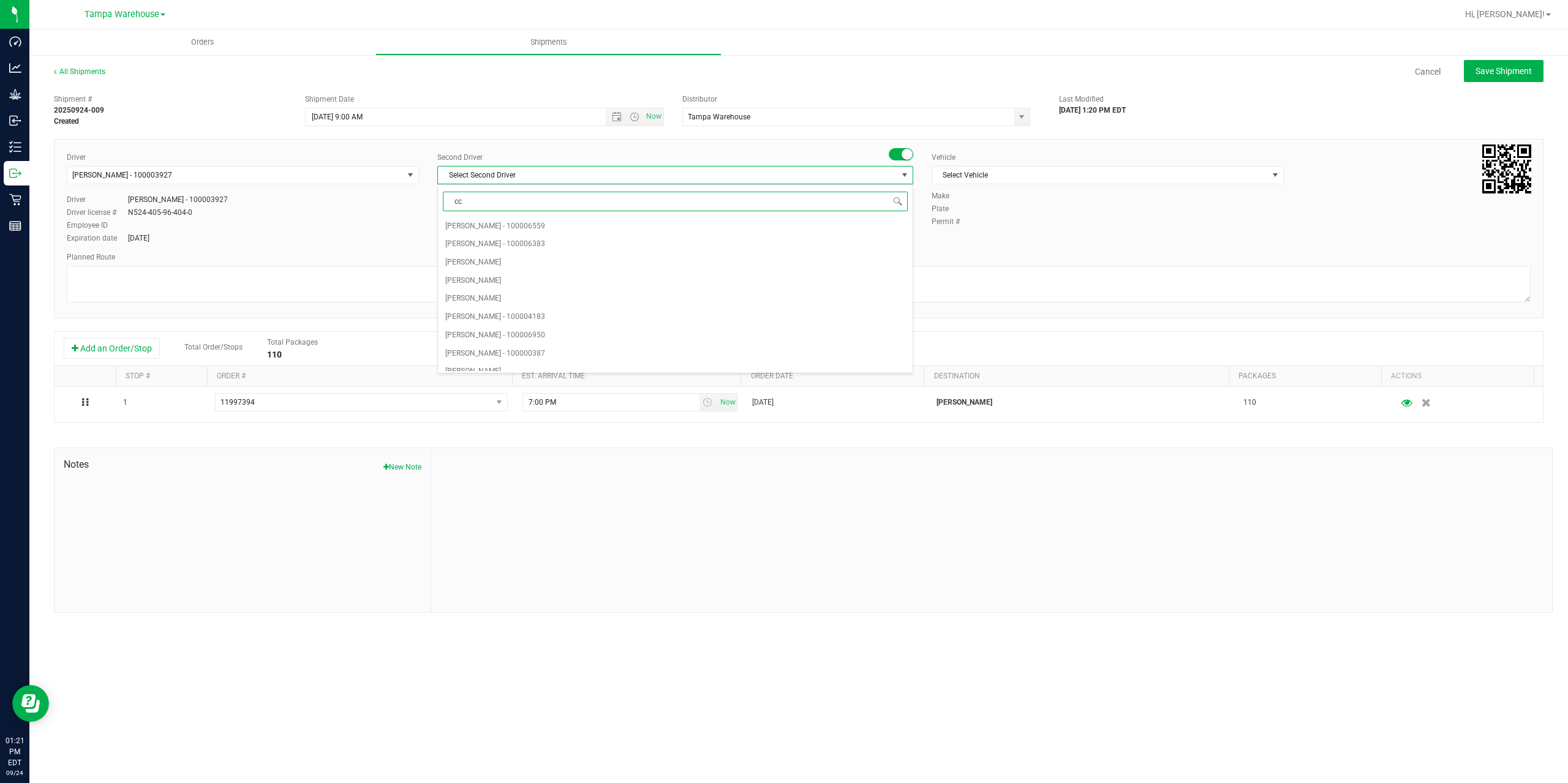
type input "cca"
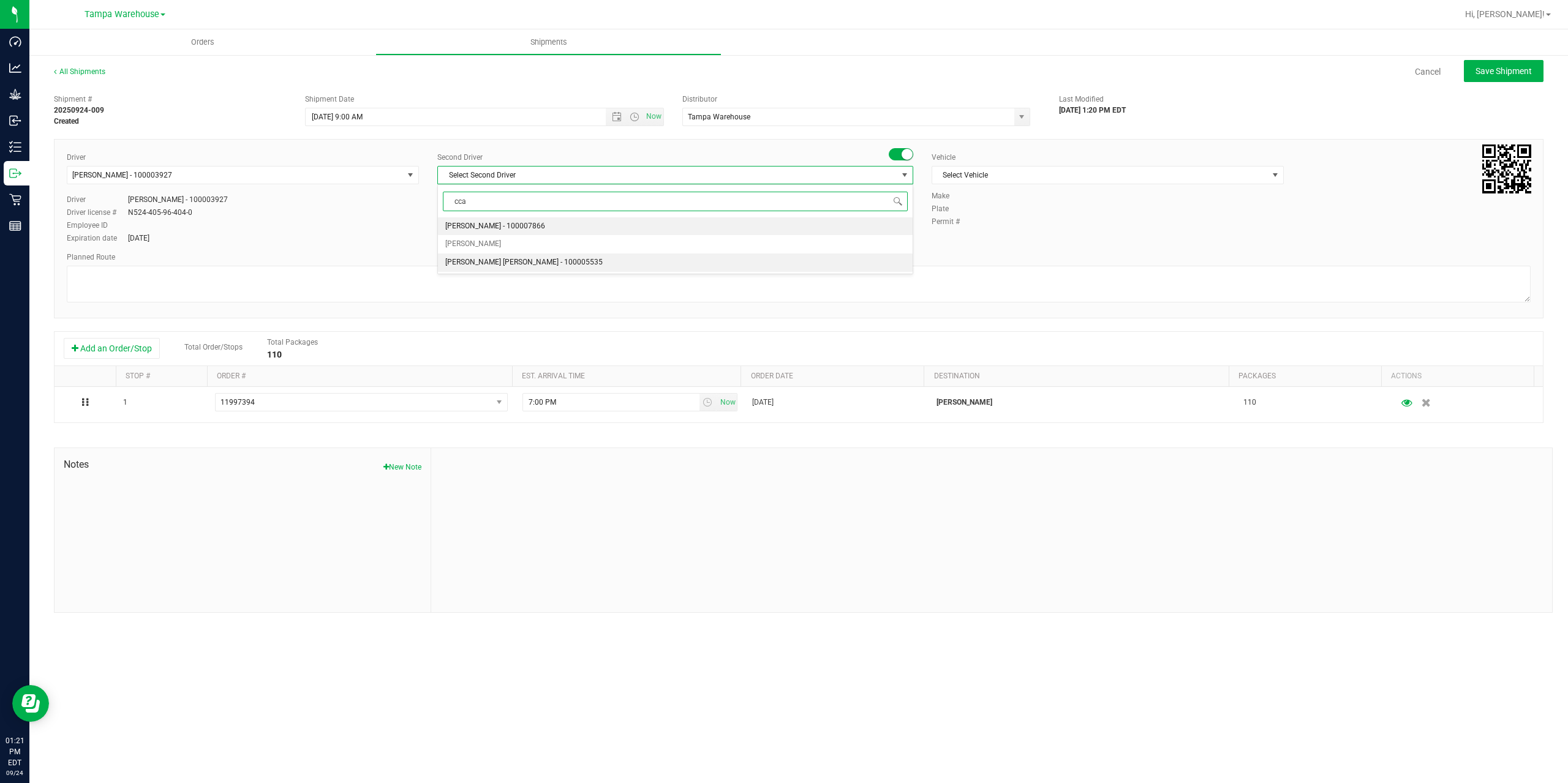
click at [533, 262] on span "Riccardo Young Reyes - 100005535" at bounding box center [524, 263] width 157 height 16
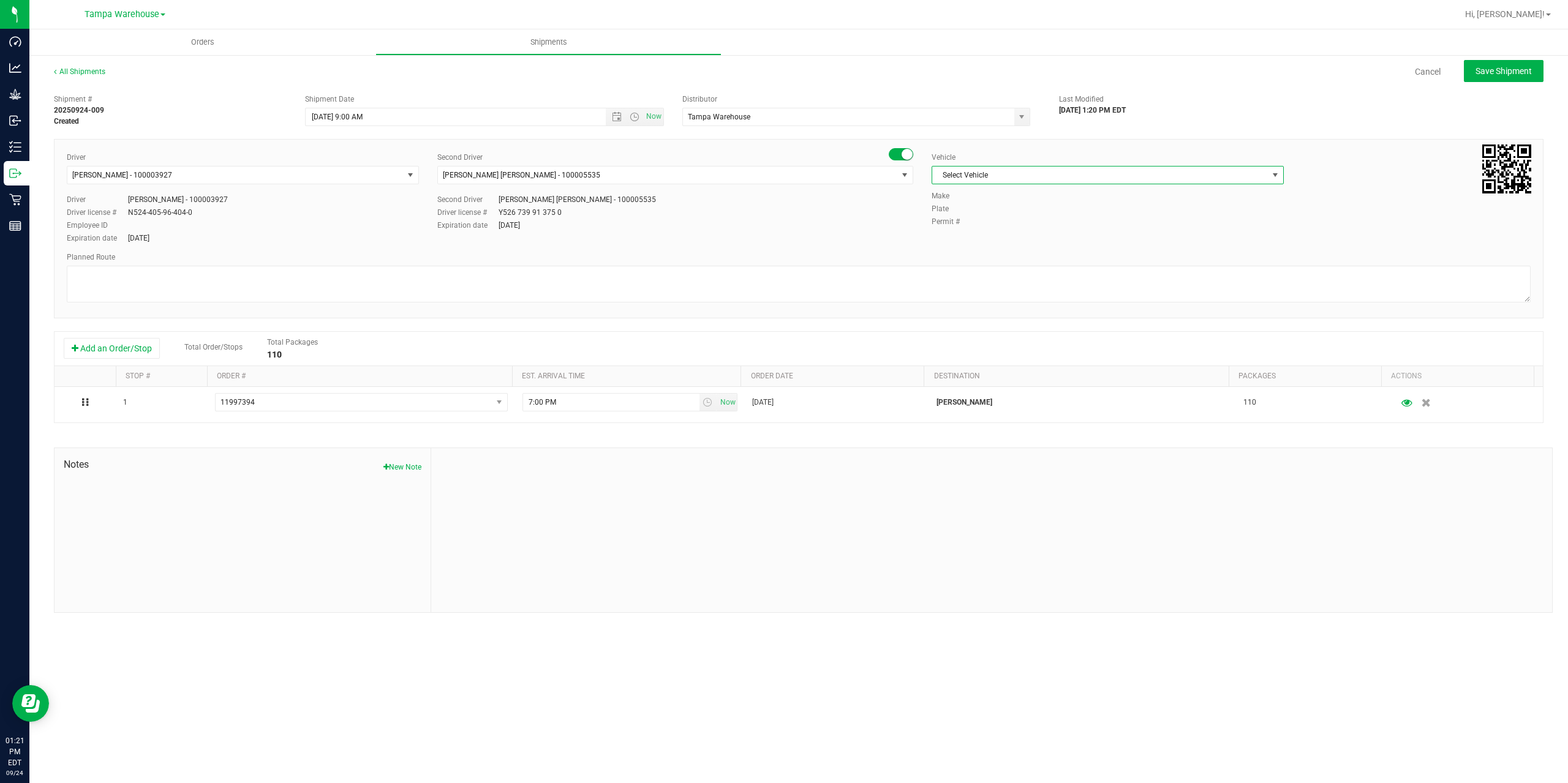
click at [1075, 173] on span "Select Vehicle" at bounding box center [1100, 175] width 336 height 17
click at [1019, 354] on li "FL-F-650-01" at bounding box center [1107, 358] width 351 height 19
click at [915, 271] on textarea at bounding box center [798, 283] width 1464 height 36
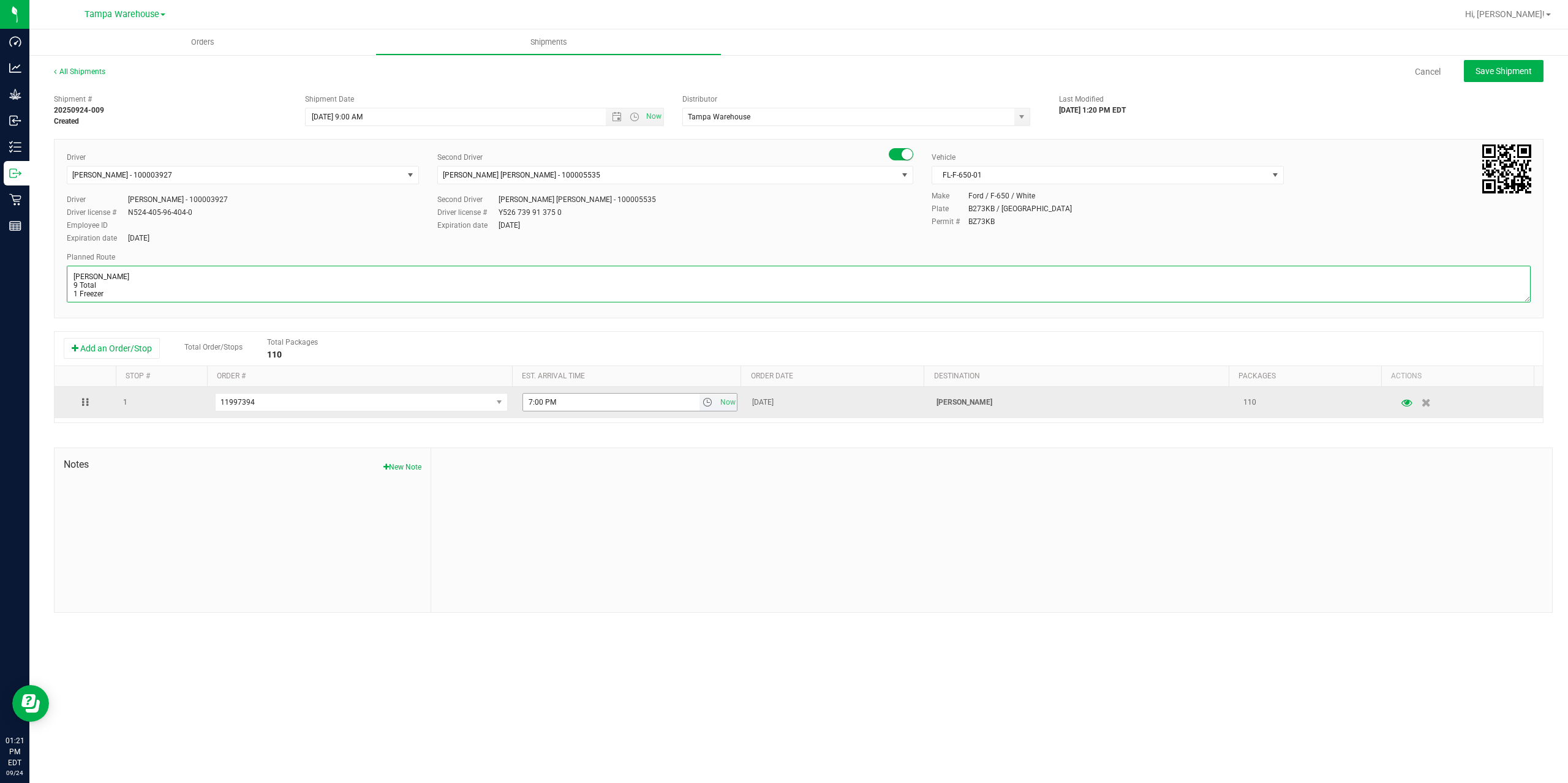
click at [704, 403] on span "select" at bounding box center [708, 403] width 10 height 10
type textarea "Brandon WC 9 Total 1 Freezer"
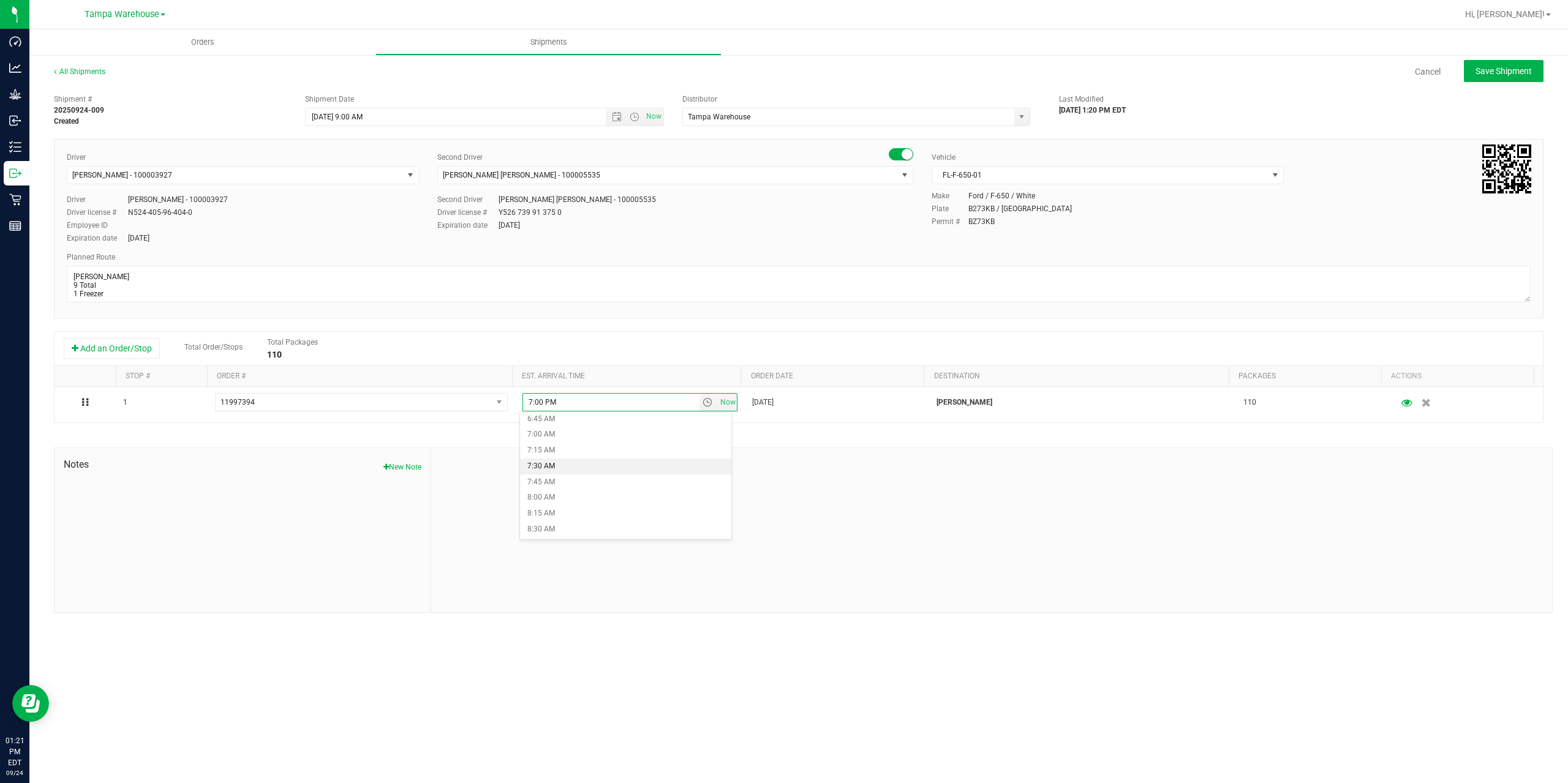
scroll to position [551, 0]
click at [598, 497] on li "10:00 AM" at bounding box center [625, 501] width 211 height 16
click at [1494, 77] on button "Save Shipment" at bounding box center [1504, 71] width 80 height 22
type input "9/25/2025 1:00 PM"
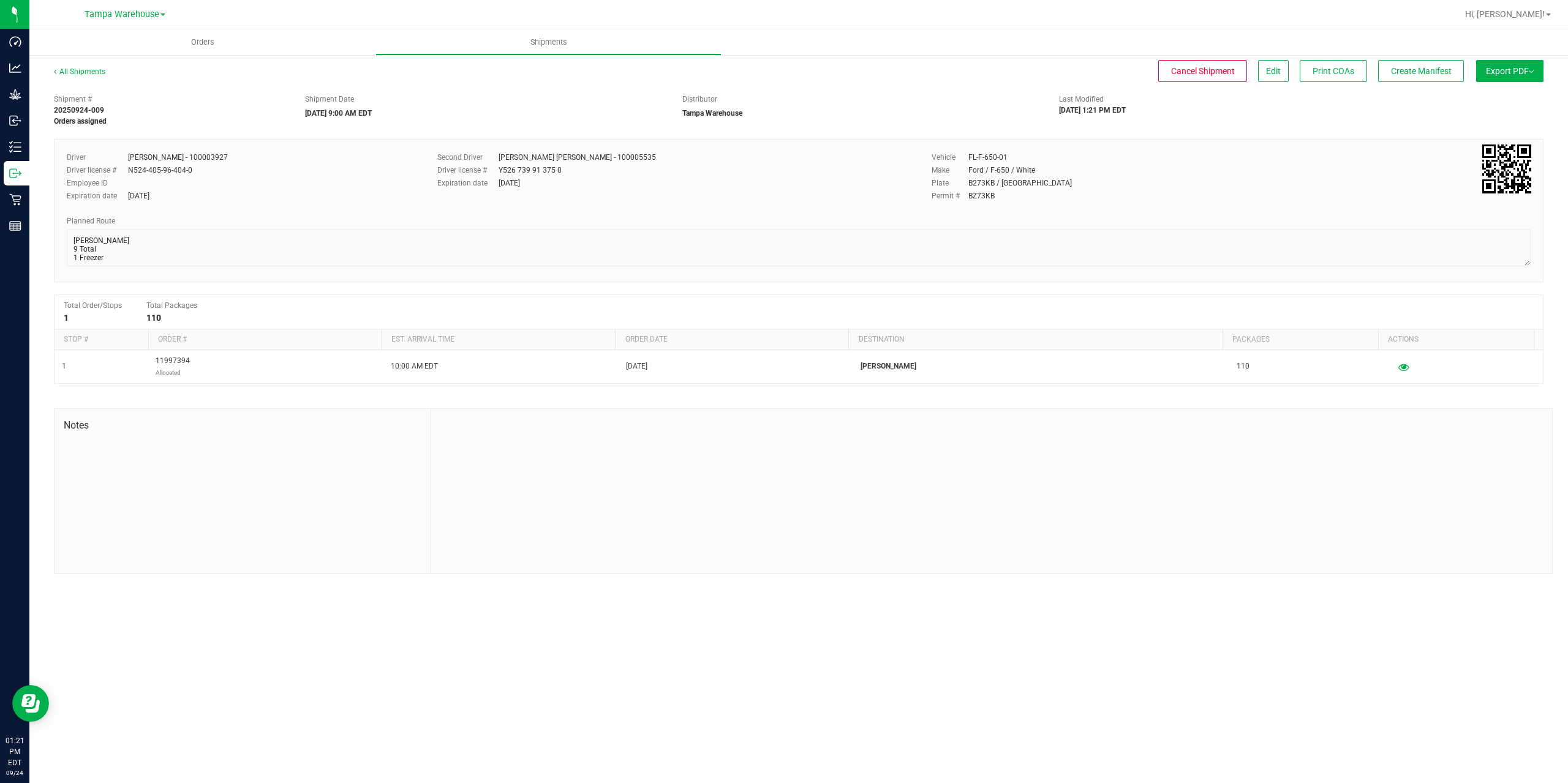
click at [1494, 77] on button "Export PDF" at bounding box center [1509, 71] width 67 height 22
click at [1489, 98] on span "Manifest by Package ID" at bounding box center [1492, 98] width 78 height 9
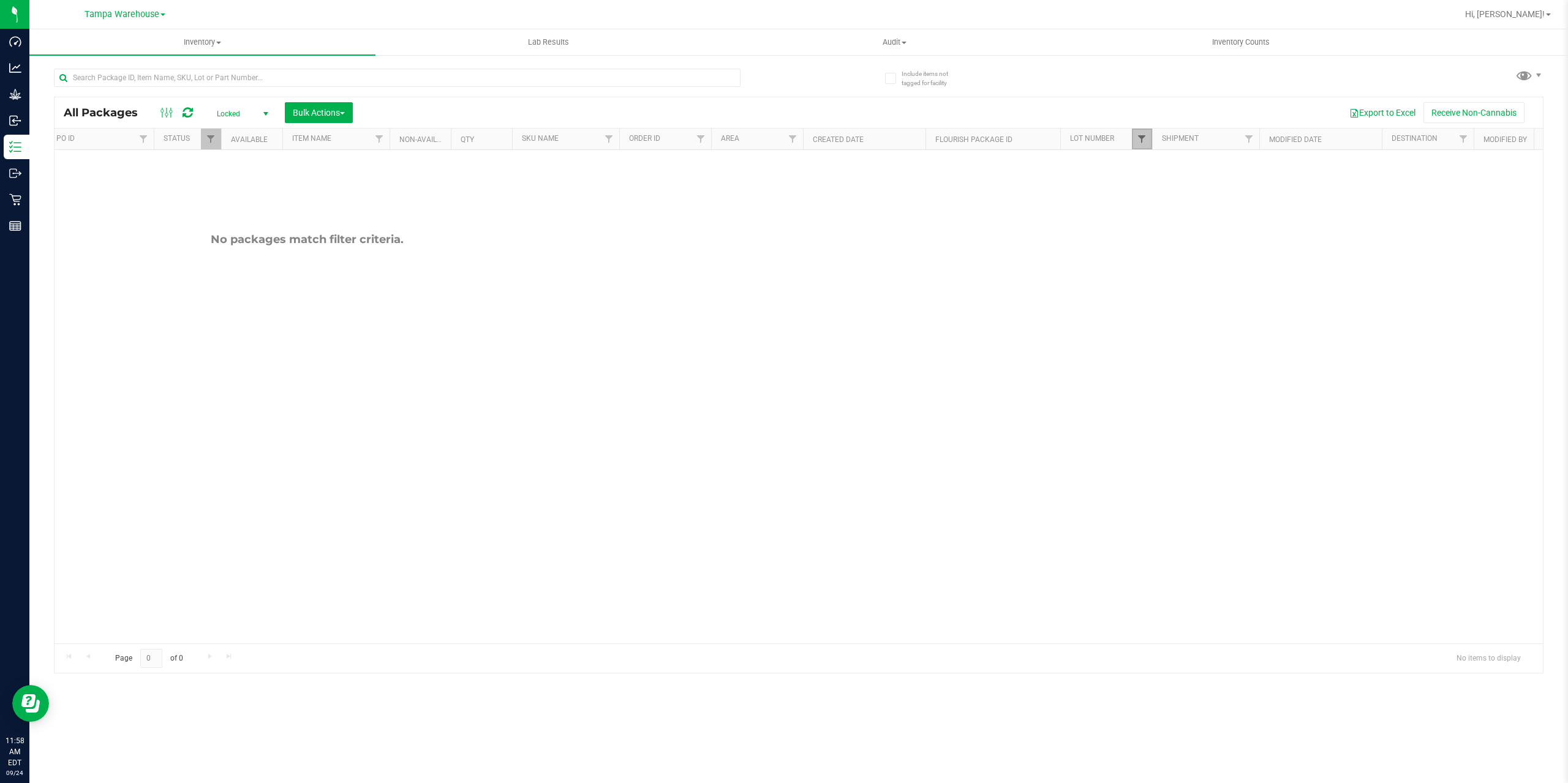
click at [1143, 141] on span "Filter" at bounding box center [1142, 139] width 10 height 10
type input "AUG25DSC03"
click at [1177, 191] on span "W-AUG25DSC03-0822" at bounding box center [1195, 195] width 76 height 7
click at [1152, 191] on input "W-AUG25DSC03-0822" at bounding box center [1147, 195] width 8 height 8
checkbox input "true"
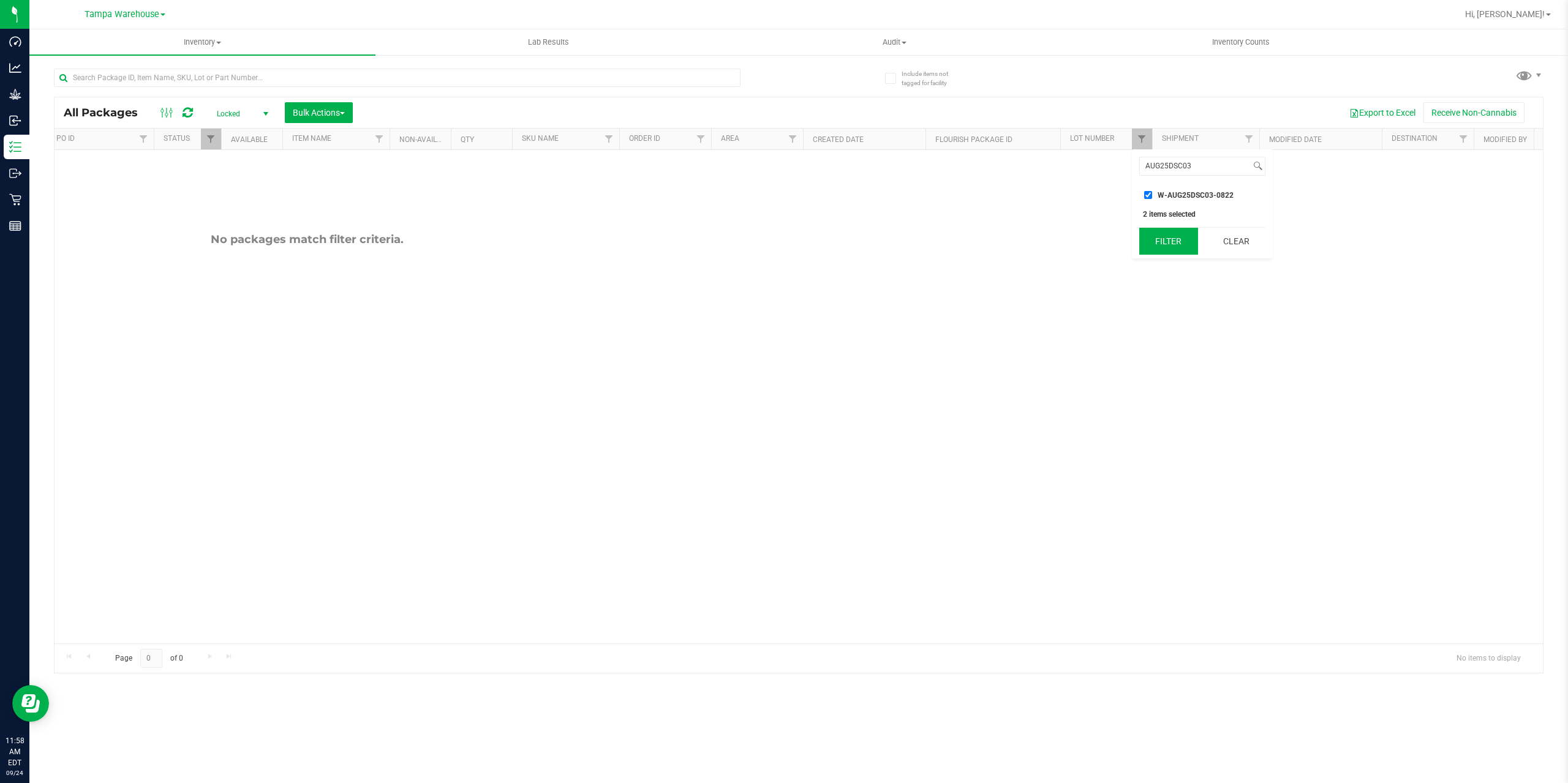
click at [1172, 236] on button "Filter" at bounding box center [1168, 241] width 59 height 27
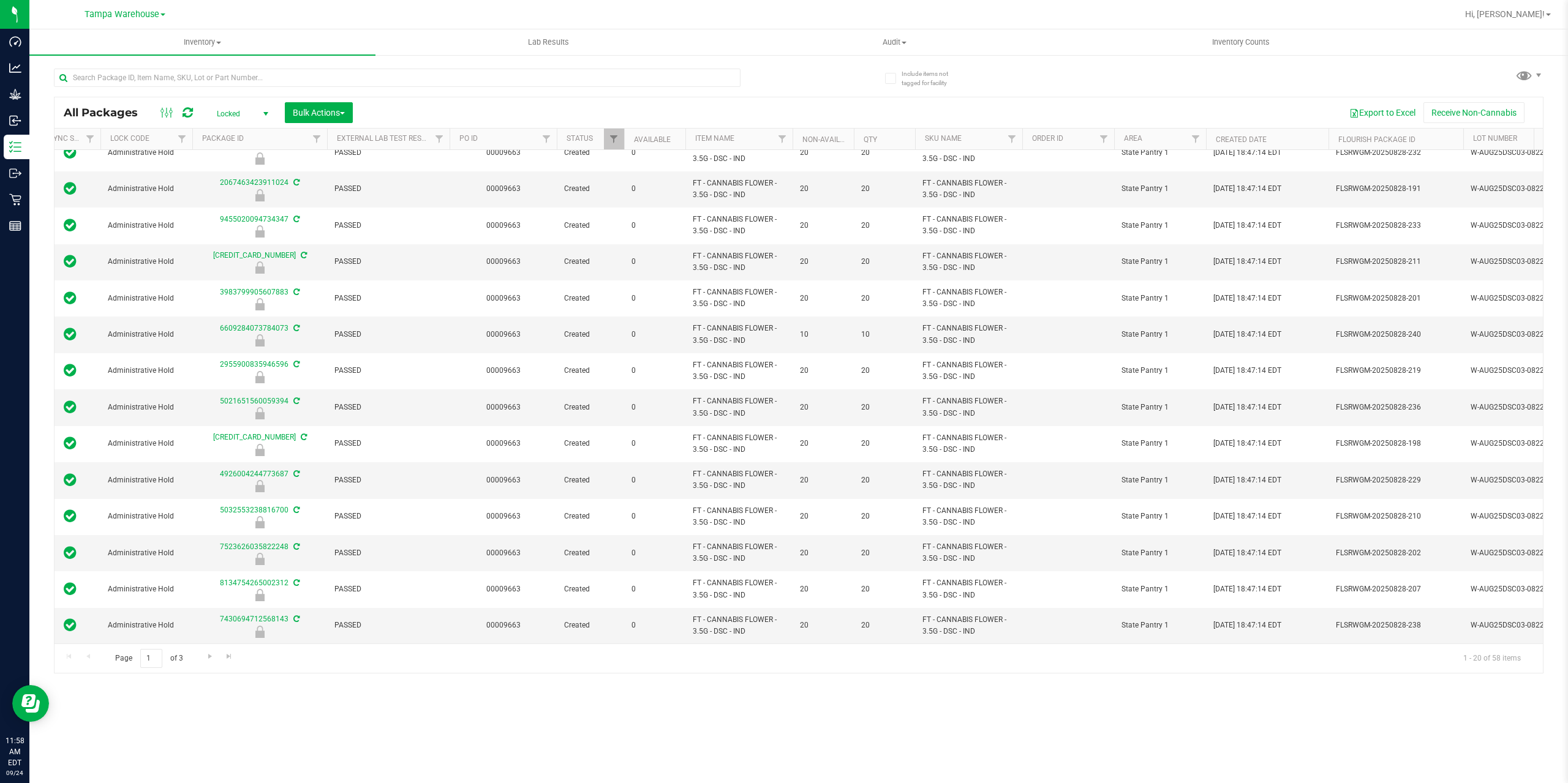
scroll to position [243, 0]
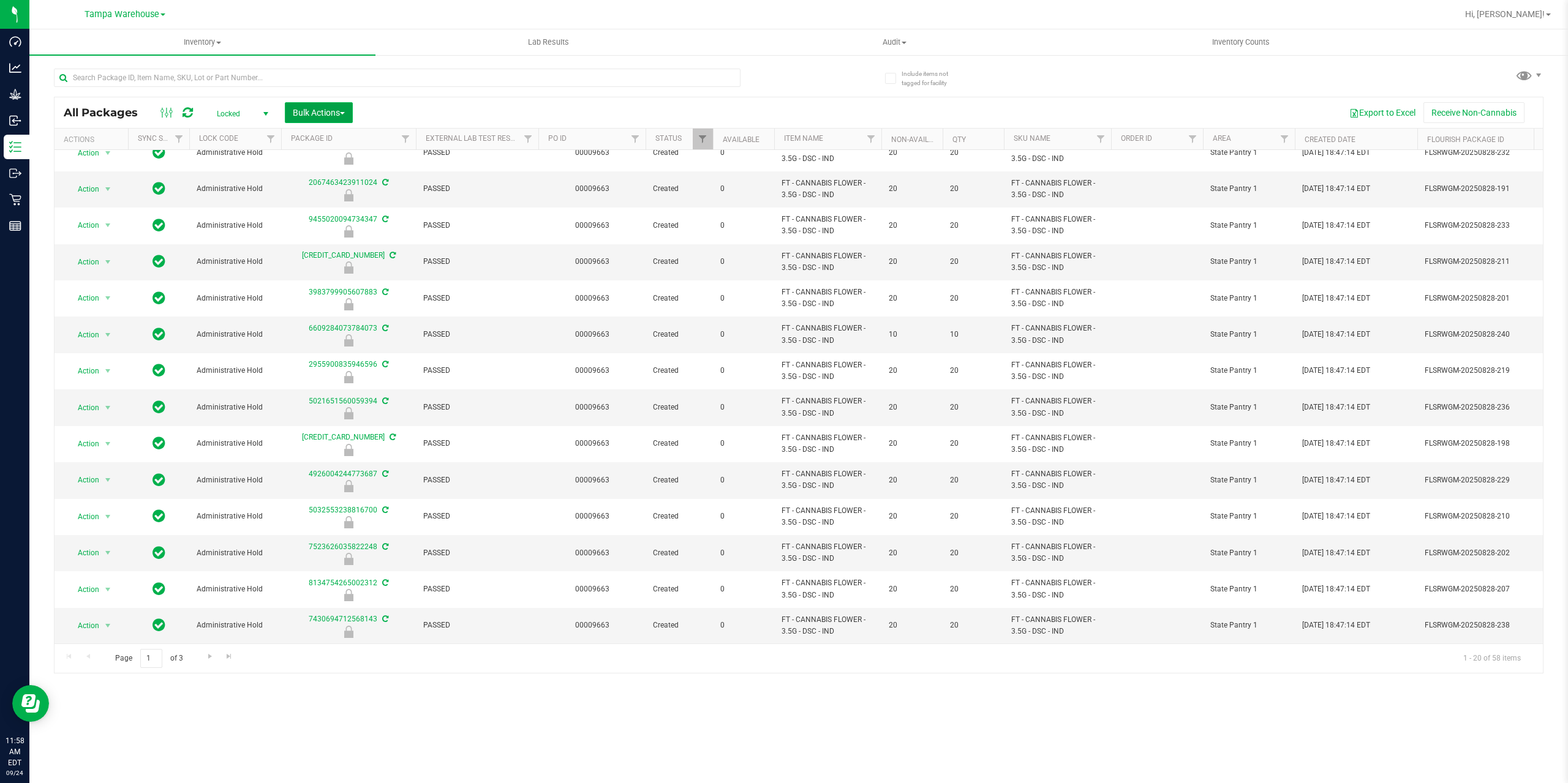
click at [303, 118] on button "Bulk Actions" at bounding box center [318, 112] width 68 height 21
click at [333, 231] on span "Lock/Unlock packages" at bounding box center [334, 231] width 84 height 10
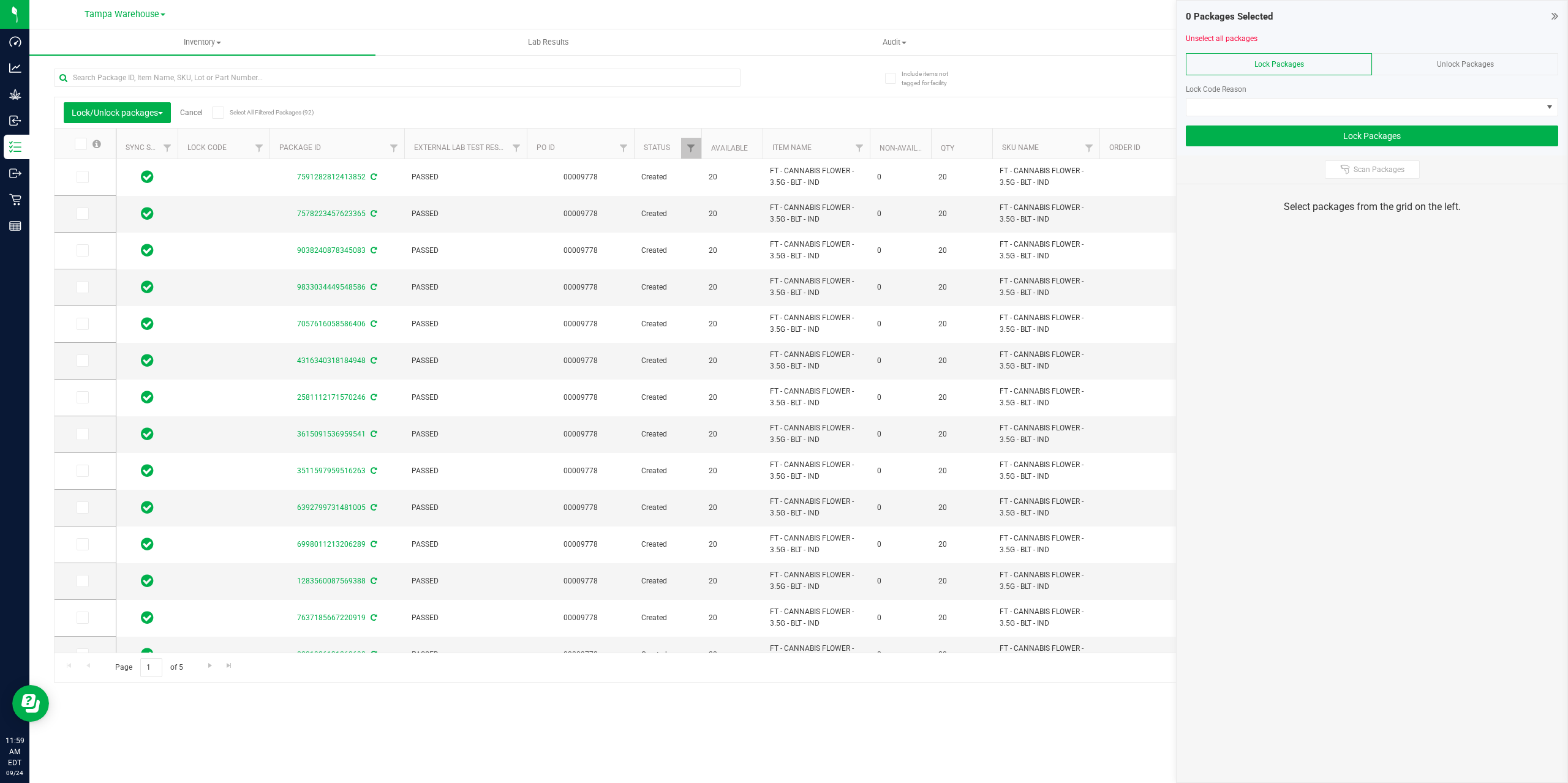
click at [1418, 59] on div "Unlock Packages" at bounding box center [1464, 64] width 186 height 22
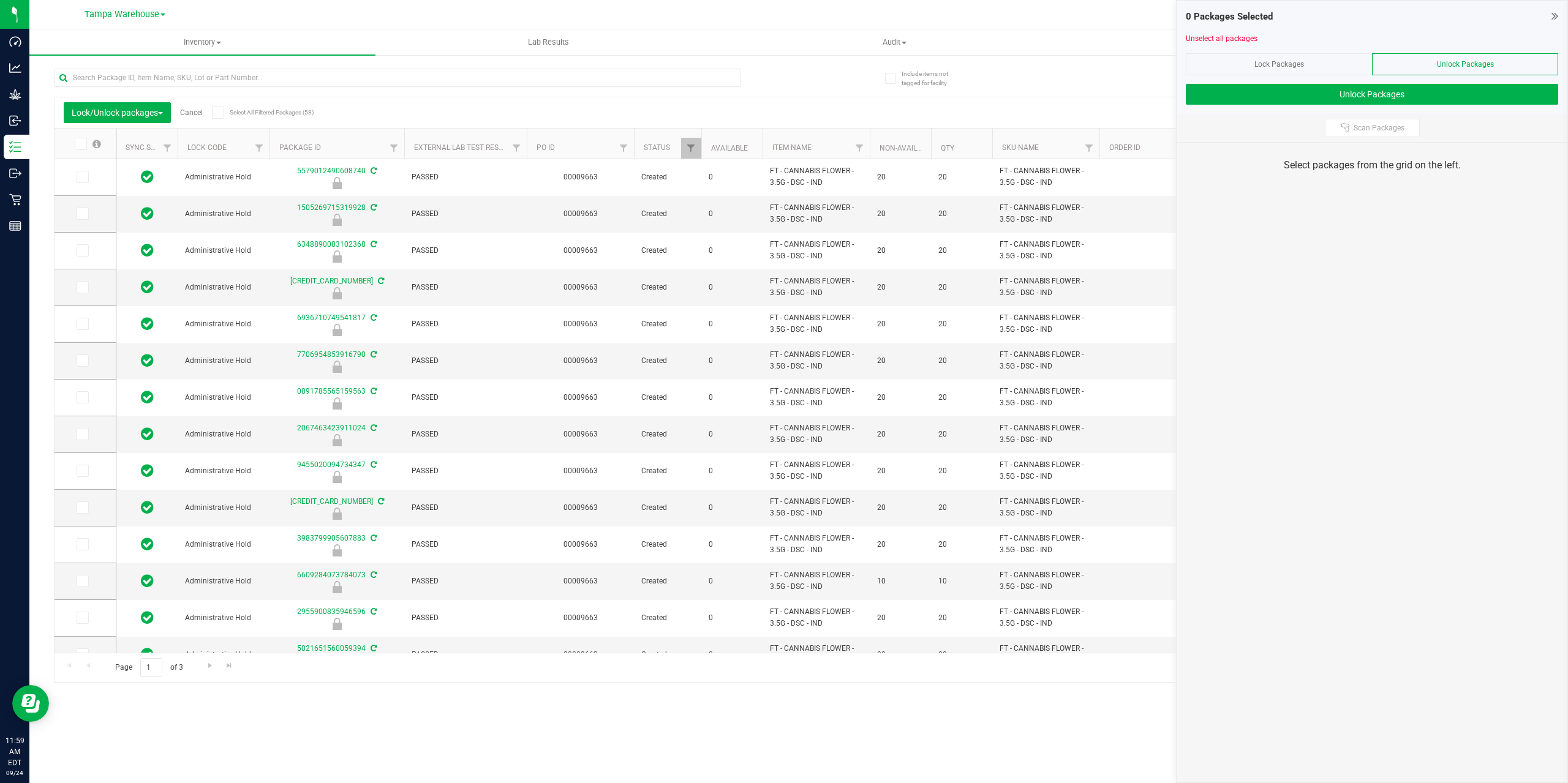
click at [1552, 19] on icon at bounding box center [1554, 16] width 6 height 12
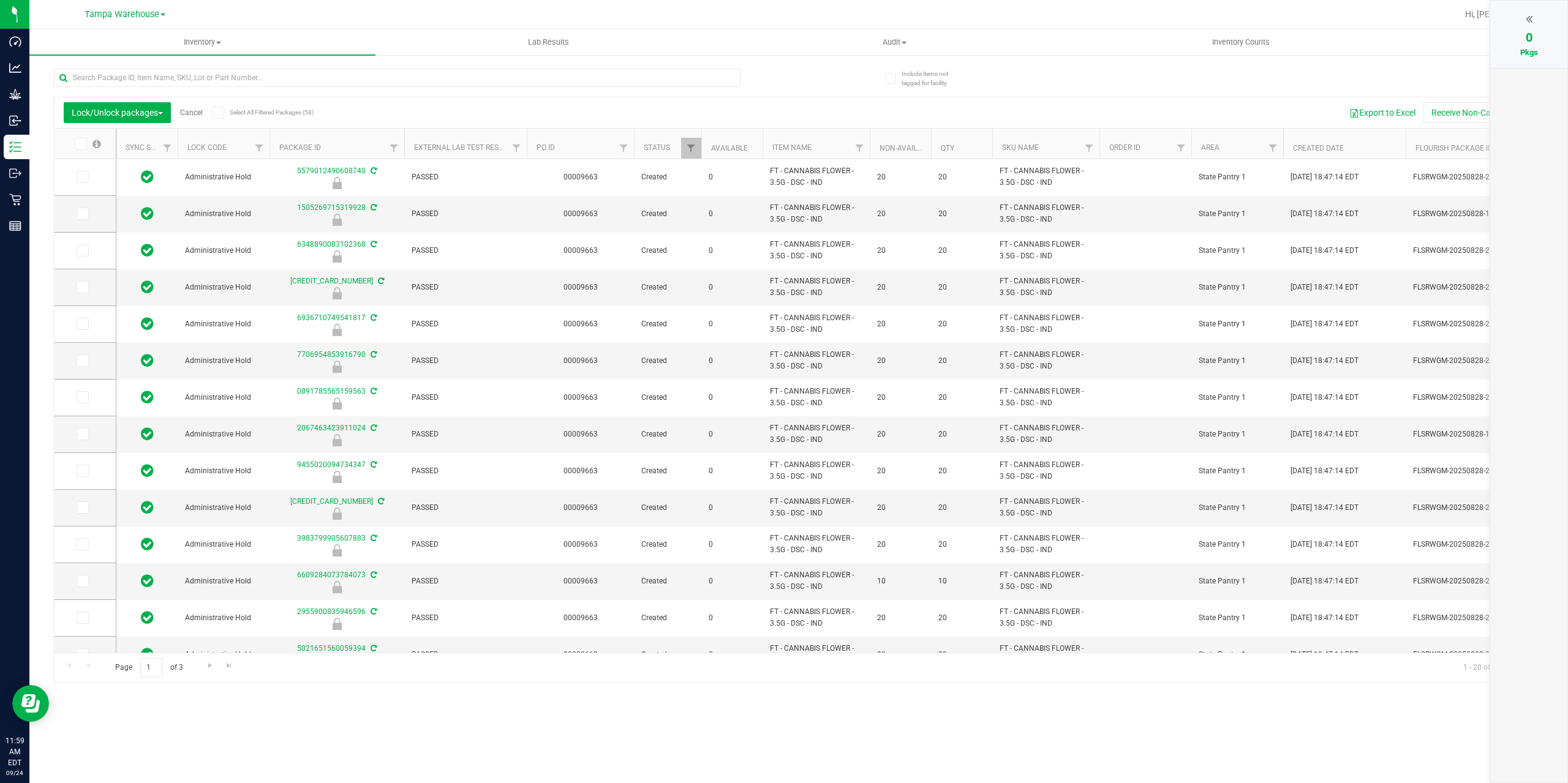
click at [1527, 19] on icon at bounding box center [1529, 19] width 6 height 12
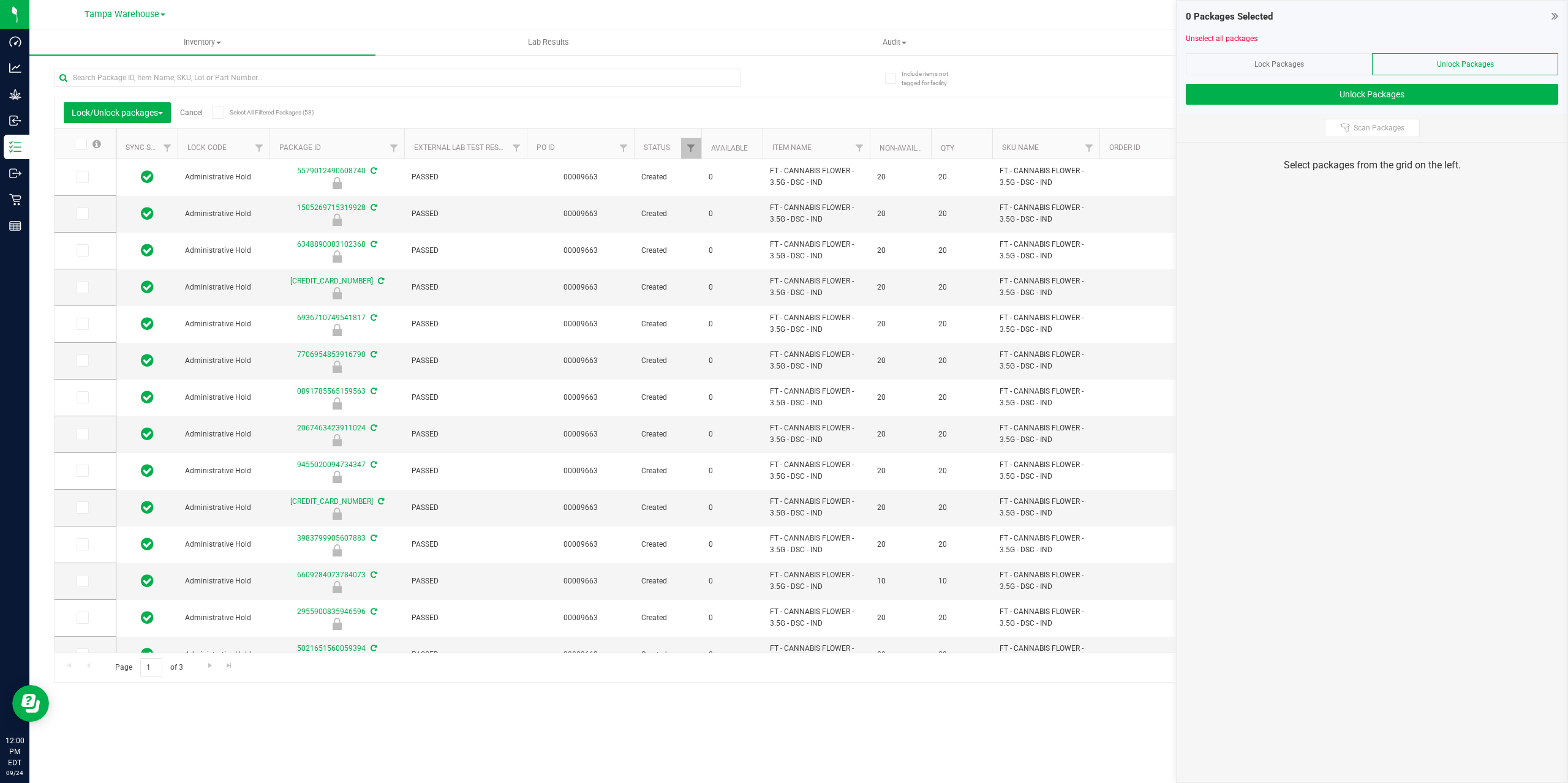
click at [219, 113] on icon at bounding box center [217, 113] width 8 height 0
click at [0, 0] on input "Select All Filtered Packages (58)" at bounding box center [0, 0] width 0 height 0
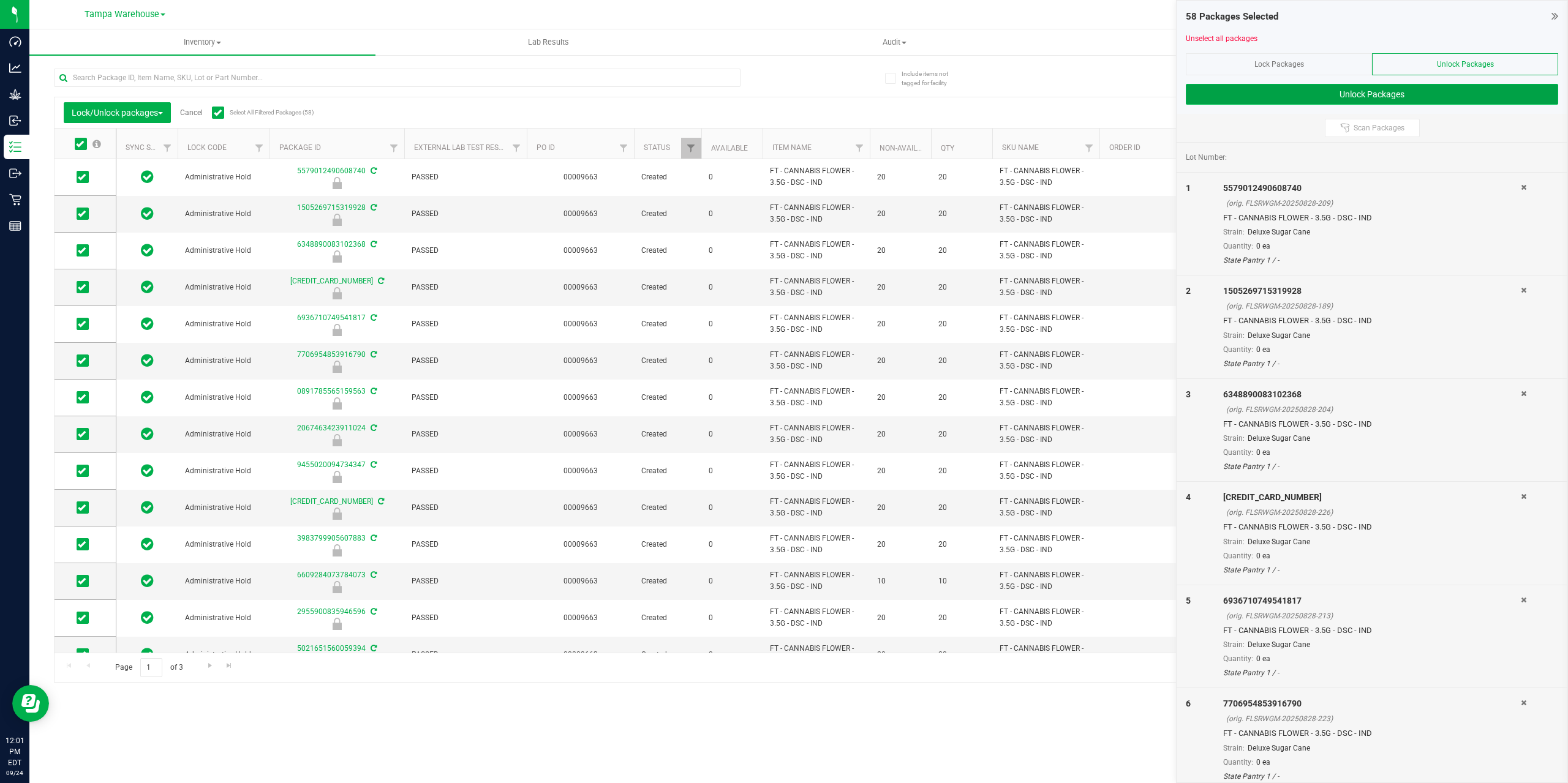
click at [1274, 98] on button "Unlock Packages" at bounding box center [1372, 94] width 373 height 21
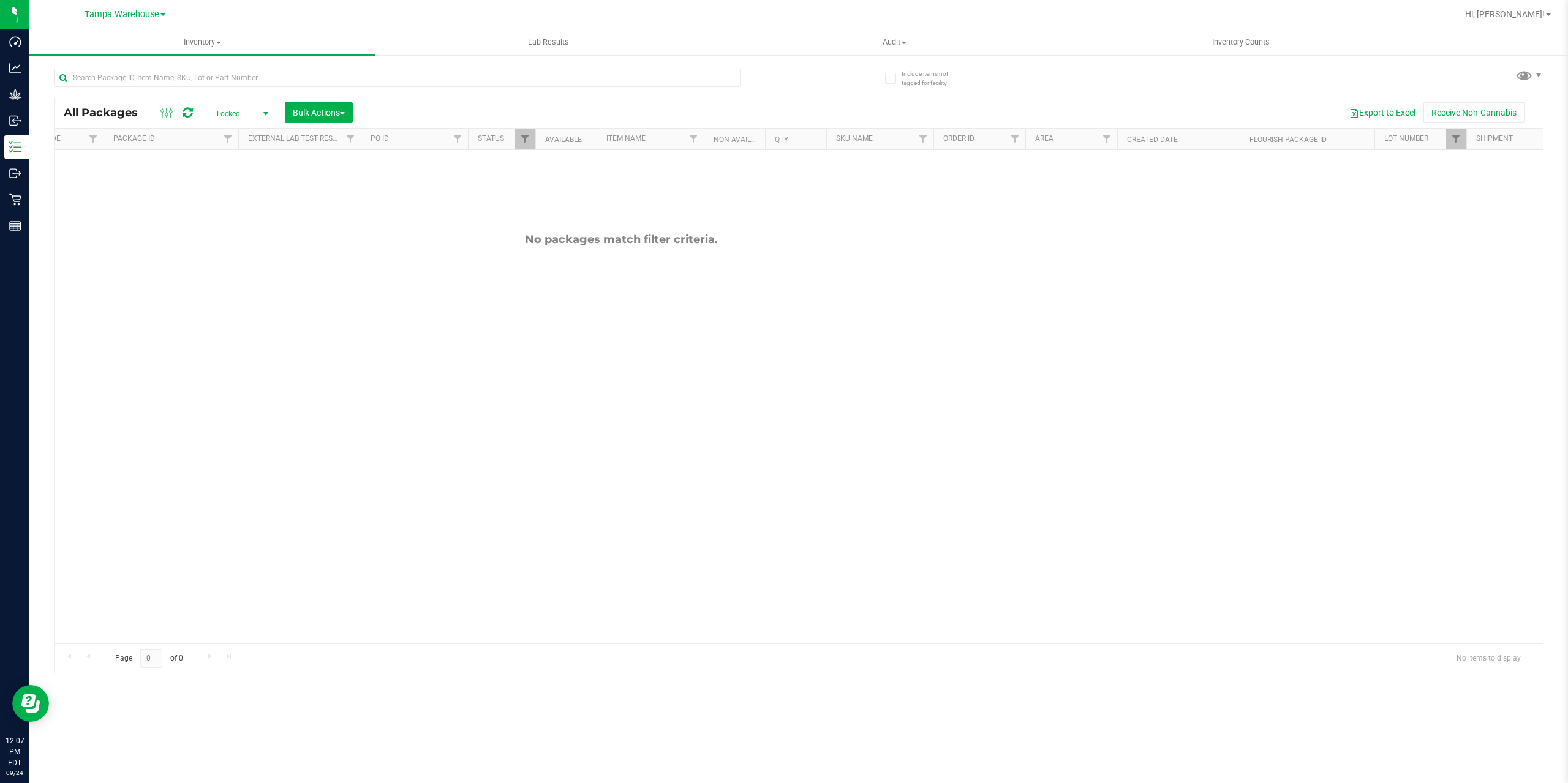
scroll to position [0, 221]
click at [1413, 141] on span "Filter" at bounding box center [1412, 139] width 10 height 10
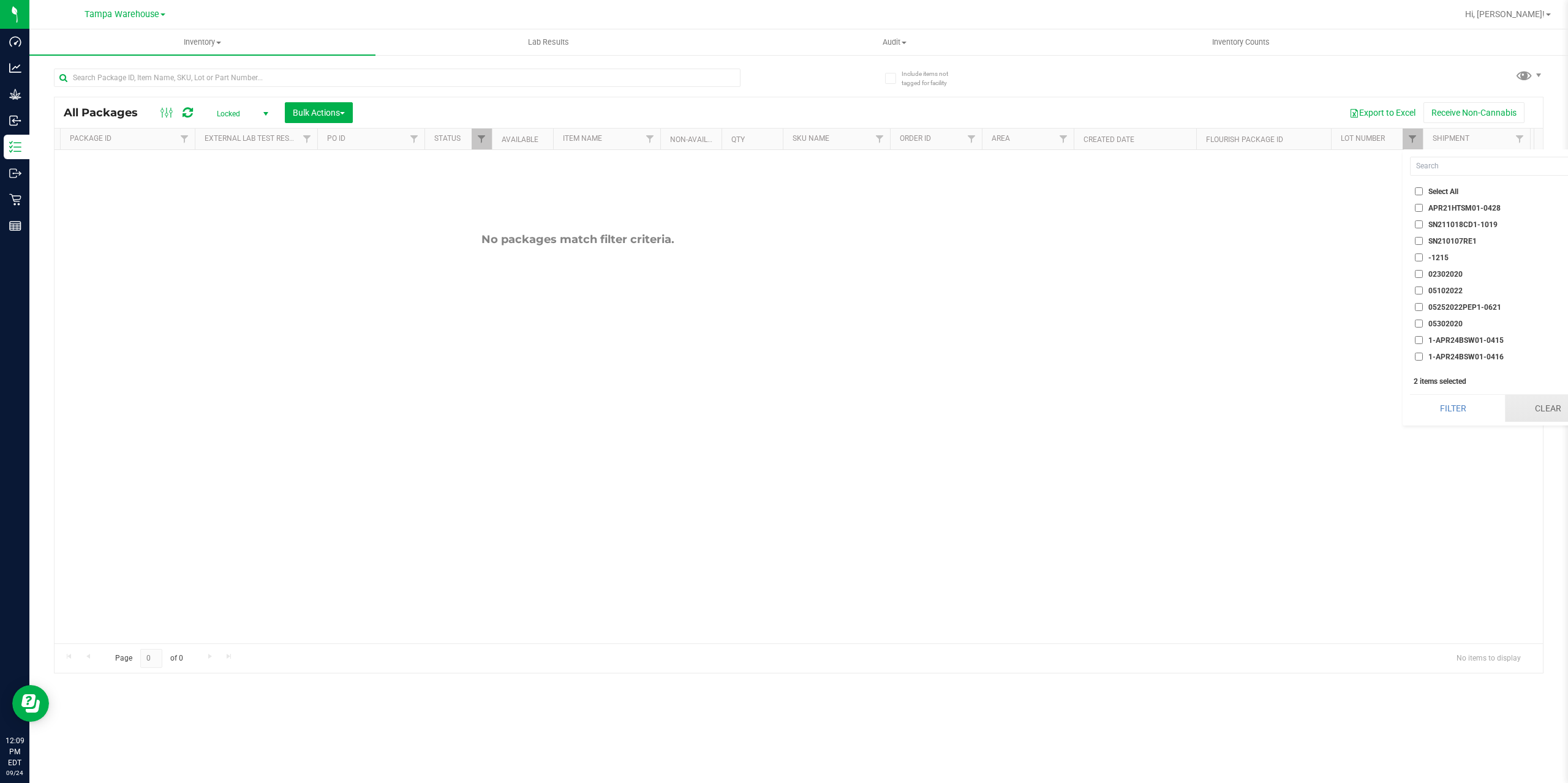
click at [1547, 417] on button "Clear" at bounding box center [1547, 408] width 86 height 27
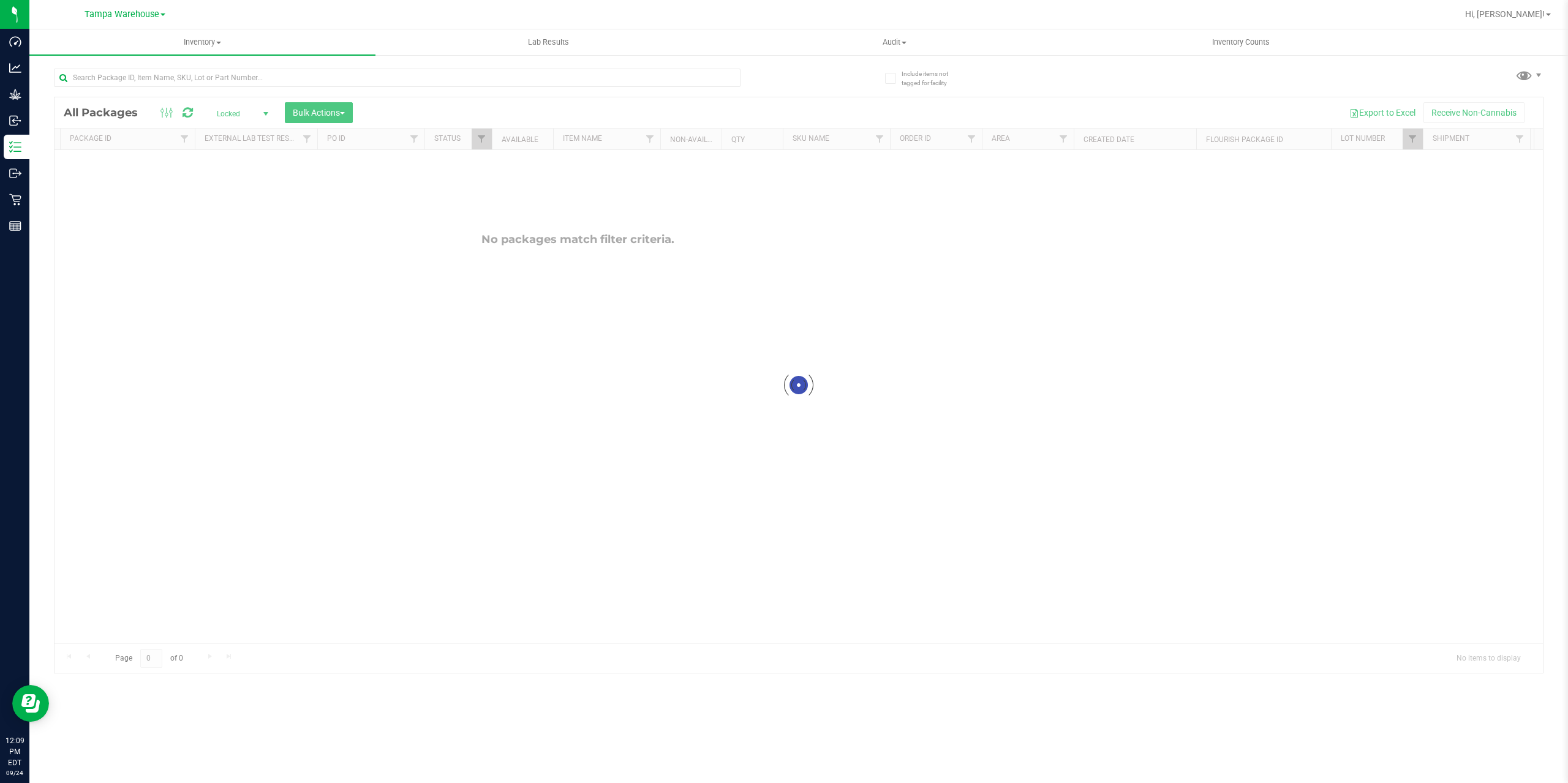
checkbox input "false"
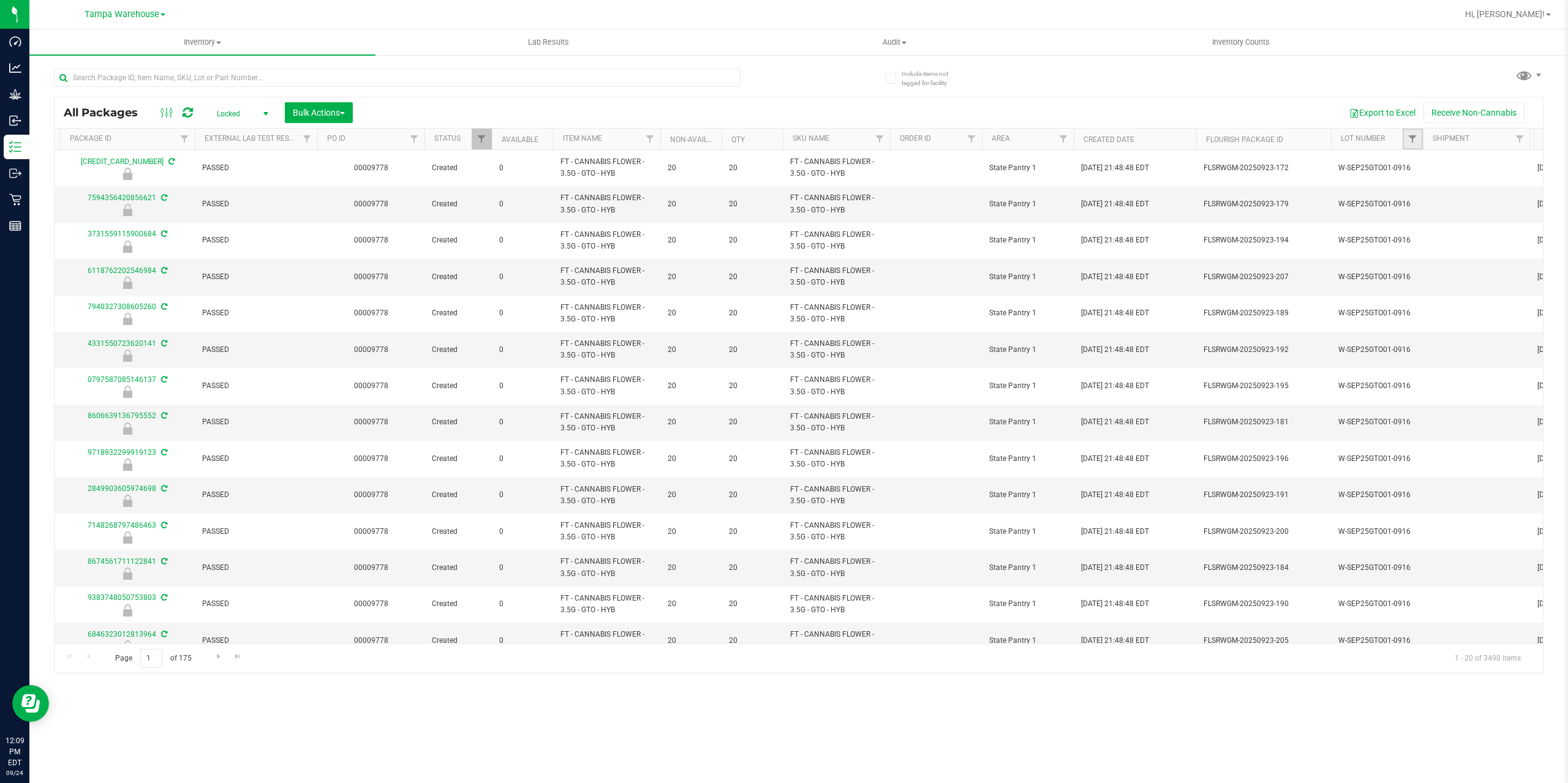
click at [1409, 133] on link "Filter" at bounding box center [1412, 138] width 20 height 21
type input "SN250728DC1"
click at [1410, 206] on span "SN250728DC1-0804" at bounding box center [1432, 208] width 69 height 7
click at [1392, 206] on input "SN250728DC1-0804" at bounding box center [1388, 208] width 8 height 8
checkbox input "true"
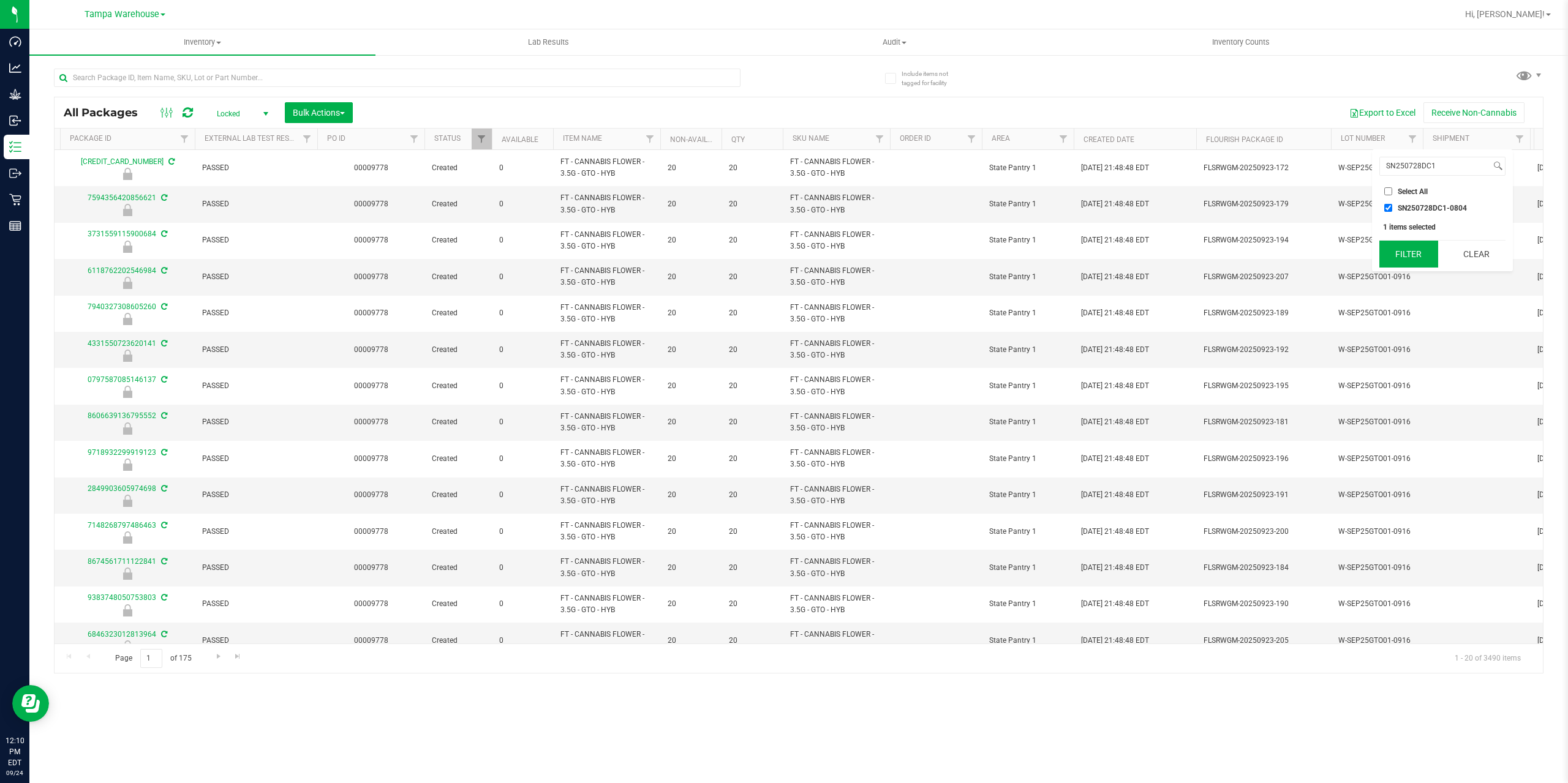
click at [1414, 249] on button "Filter" at bounding box center [1409, 254] width 59 height 27
click at [312, 118] on button "Bulk Actions" at bounding box center [318, 112] width 68 height 21
click at [338, 227] on span "Lock/Unlock packages" at bounding box center [334, 231] width 84 height 10
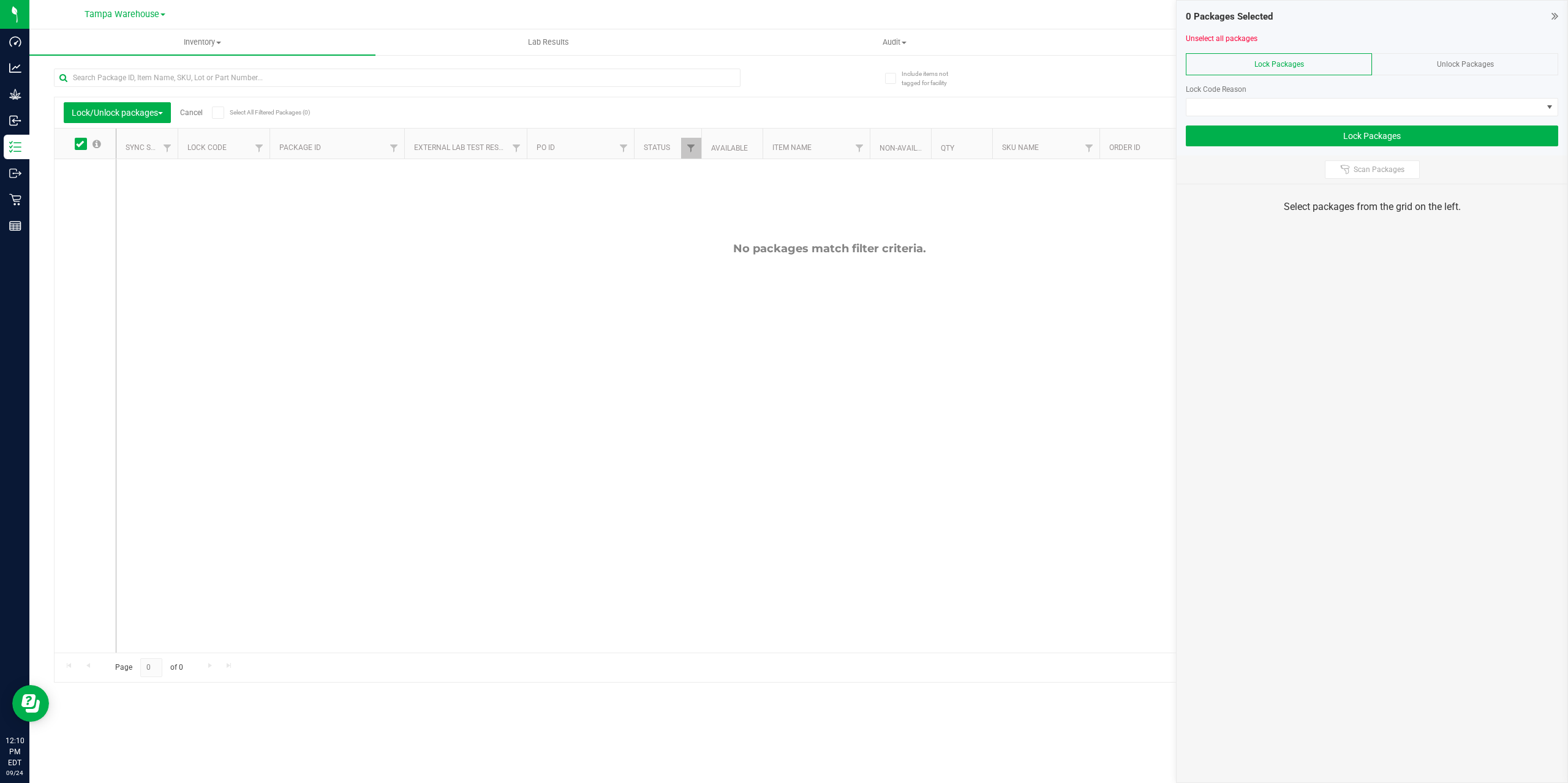
click at [1452, 66] on span "Unlock Packages" at bounding box center [1465, 64] width 57 height 9
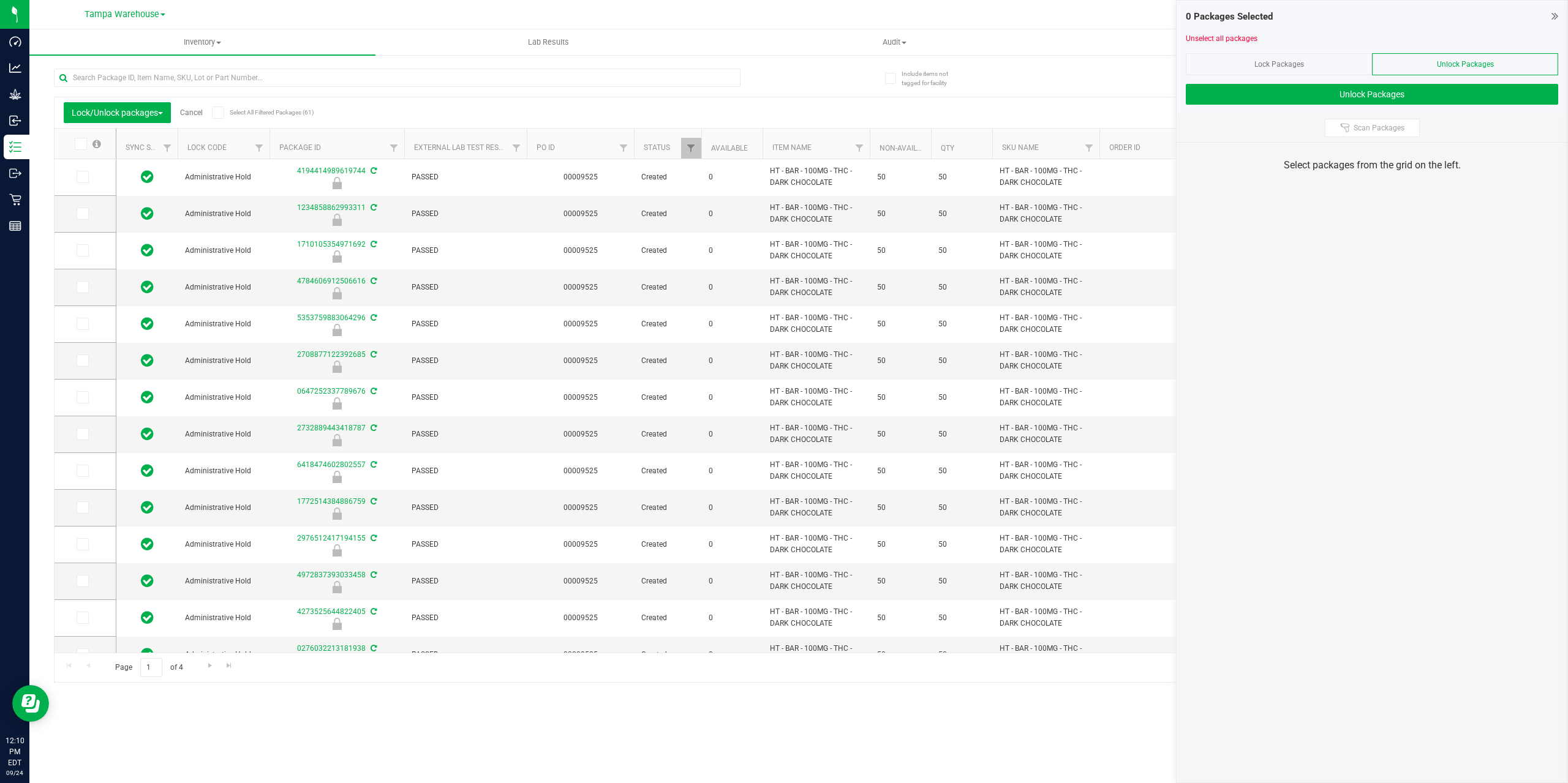
click at [223, 114] on span at bounding box center [218, 112] width 12 height 12
click at [0, 0] on input "Select All Filtered Packages (61)" at bounding box center [0, 0] width 0 height 0
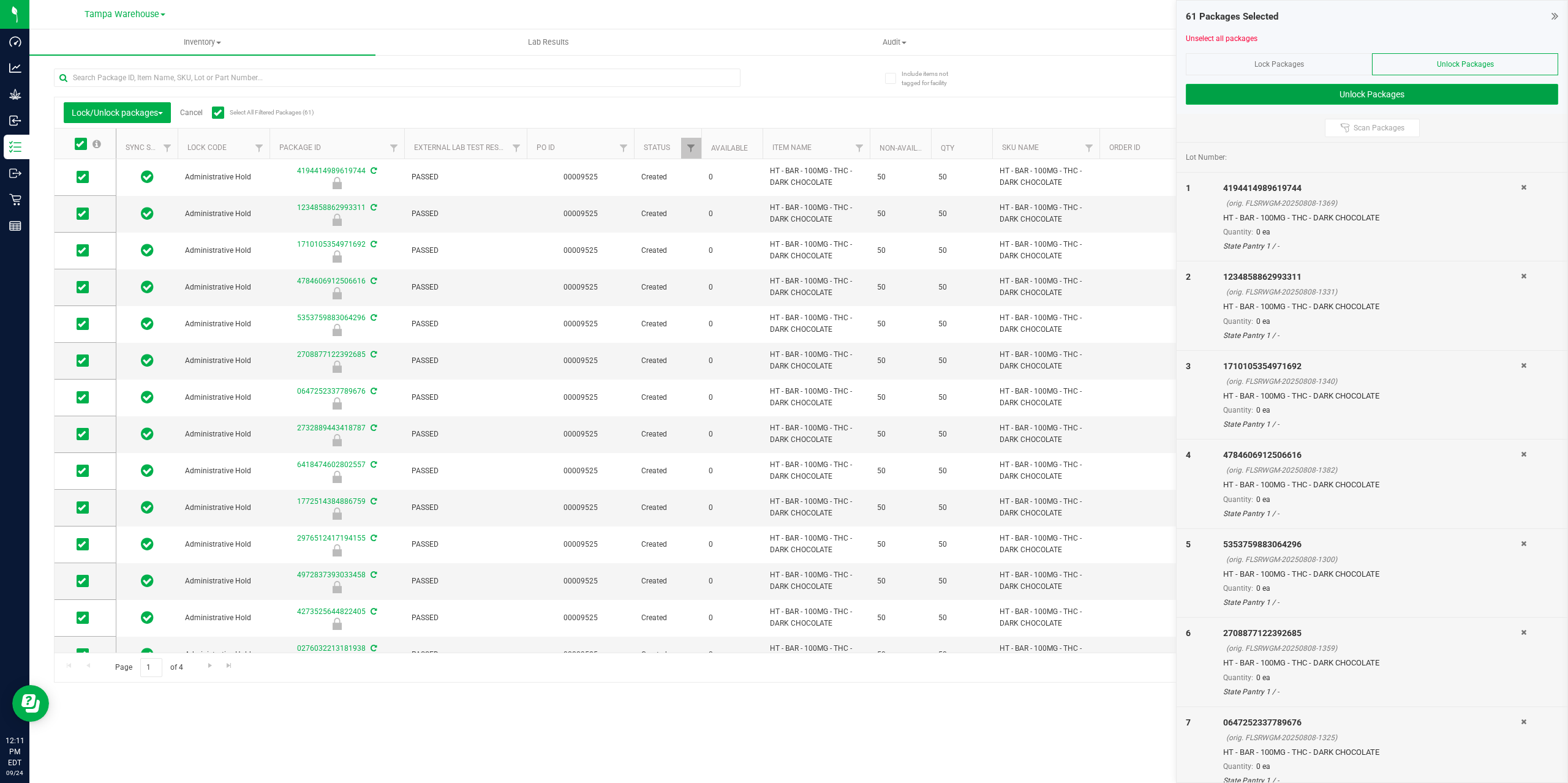
click at [1342, 100] on button "Unlock Packages" at bounding box center [1372, 94] width 373 height 21
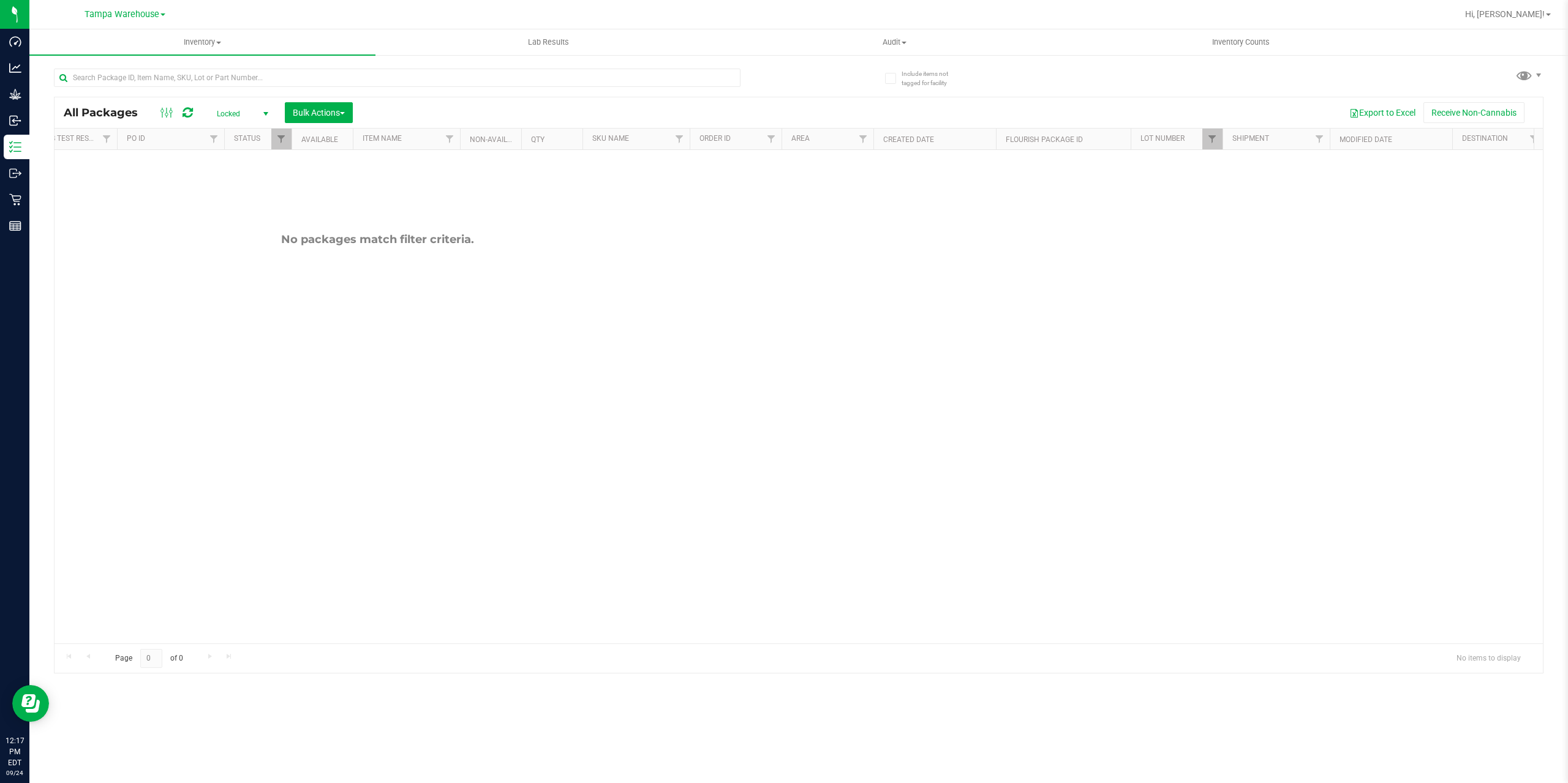
scroll to position [0, 568]
click at [1066, 137] on span "Filter" at bounding box center [1065, 139] width 10 height 10
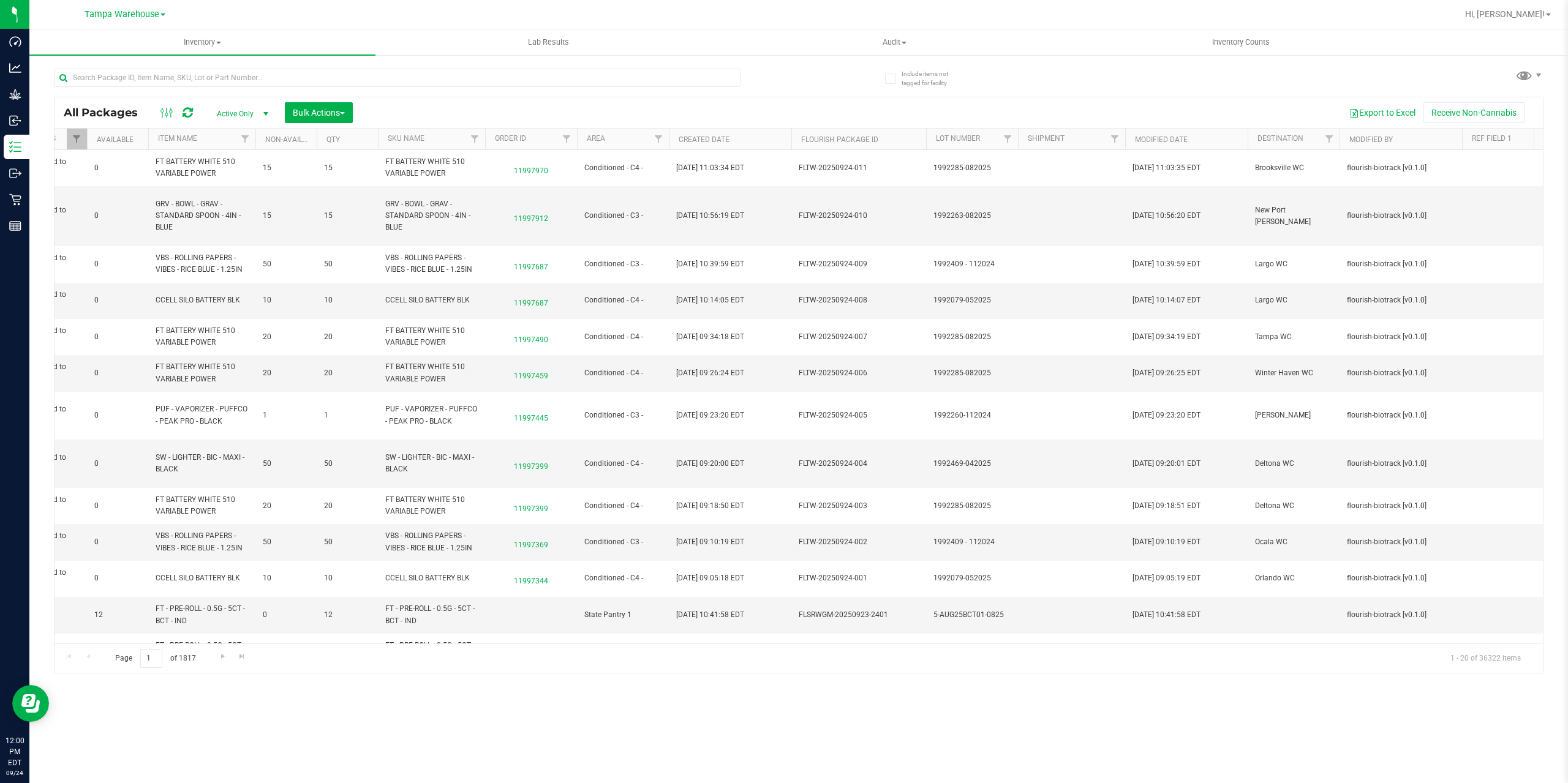
scroll to position [0, 643]
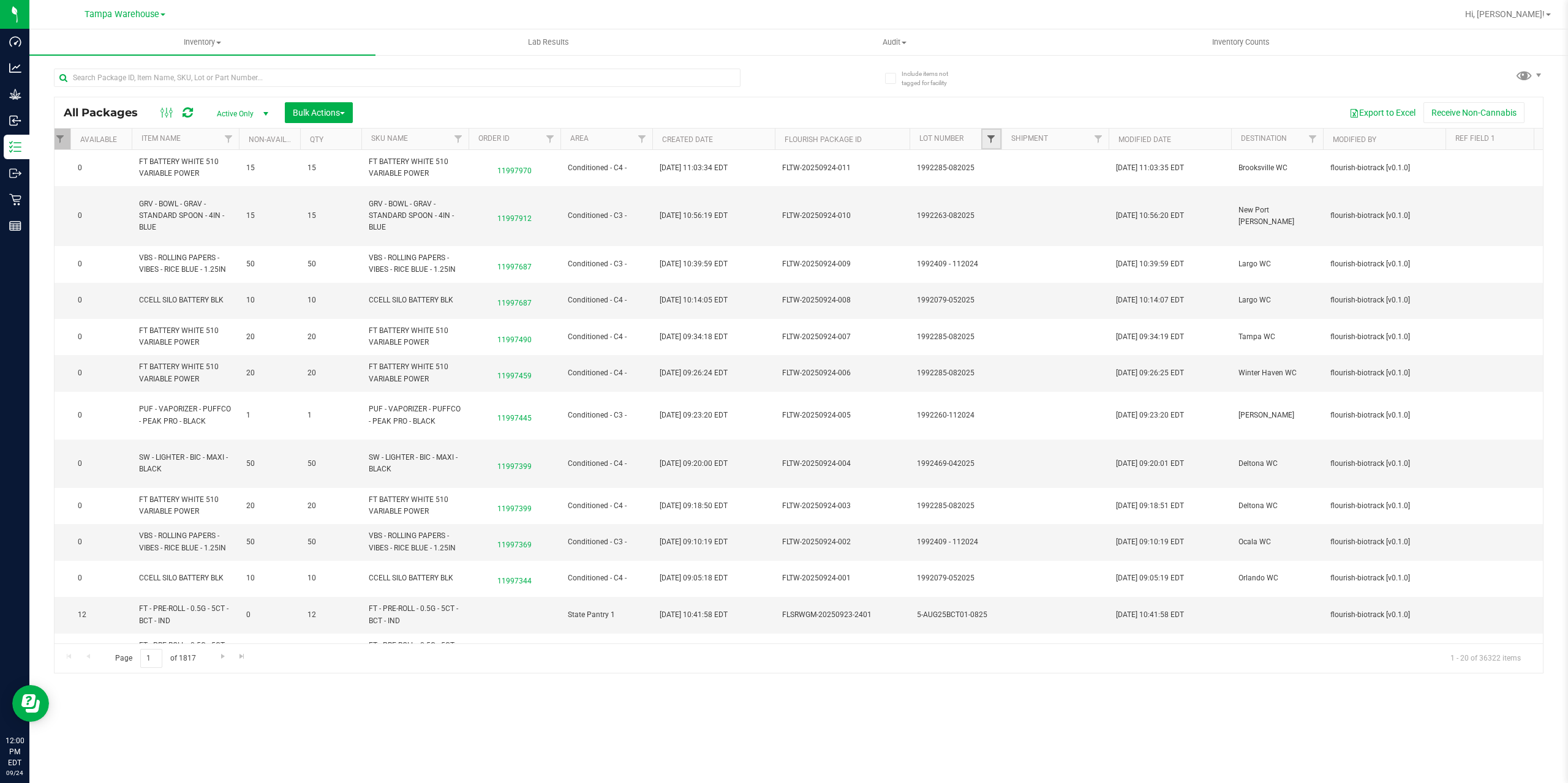
click at [991, 144] on span "Filter" at bounding box center [991, 139] width 10 height 10
type input "AUG25DSC"
click at [1014, 264] on span "W-AUG25DSC03-0822" at bounding box center [1045, 261] width 76 height 7
click at [1001, 264] on input "W-AUG25DSC03-0822" at bounding box center [997, 261] width 8 height 8
checkbox input "true"
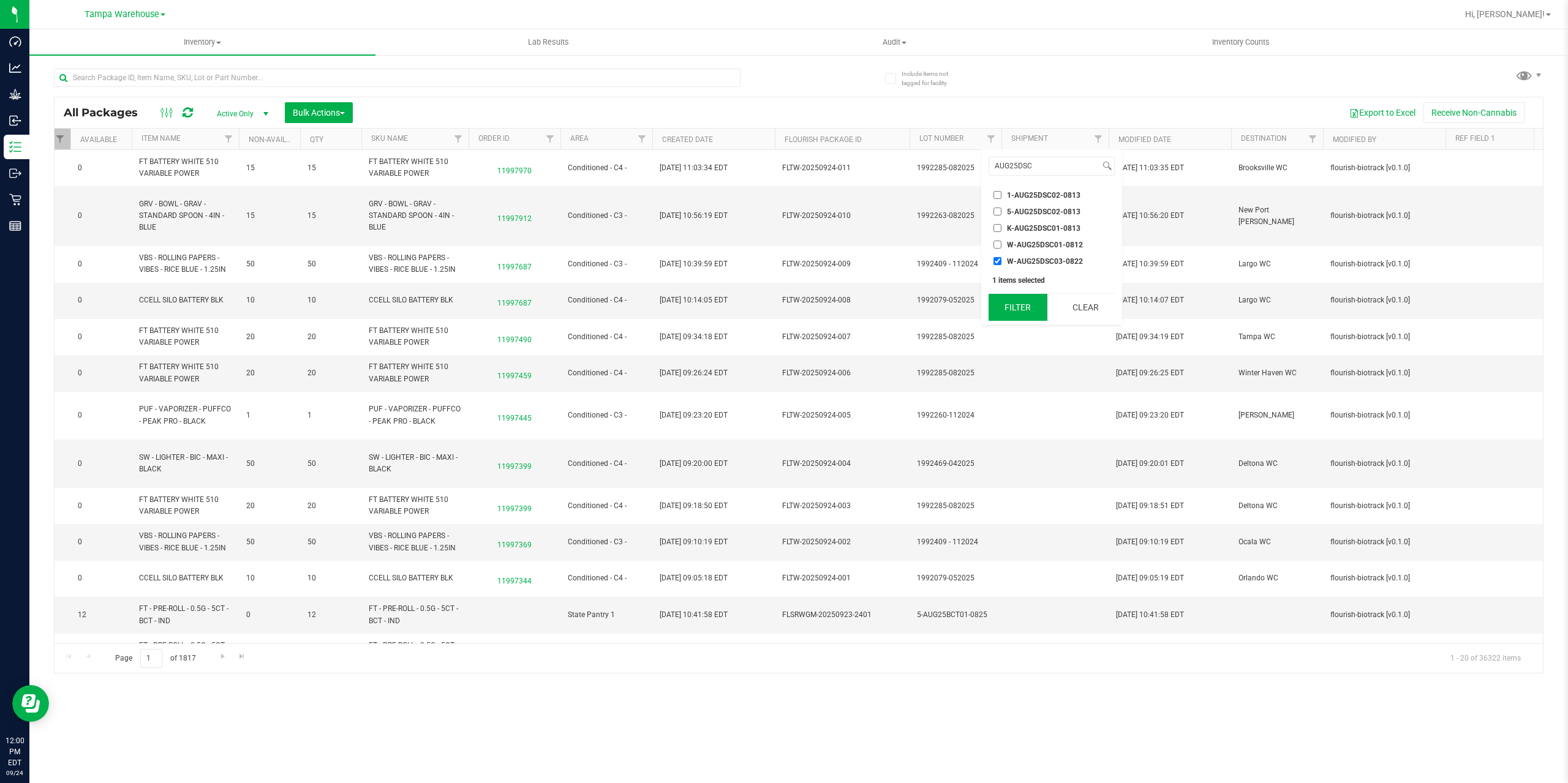
click at [1013, 310] on button "Filter" at bounding box center [1017, 308] width 59 height 27
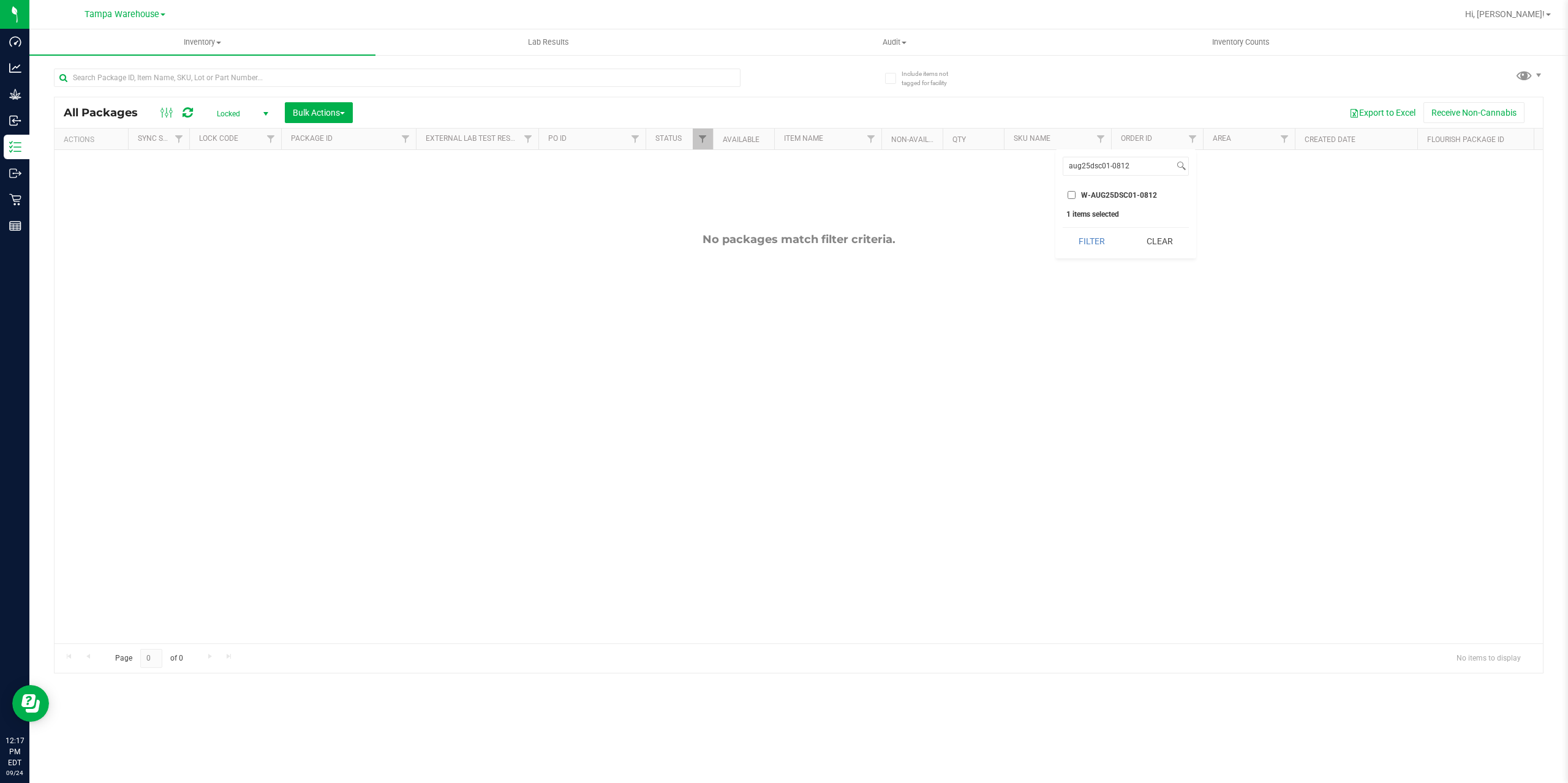
type input "aug25dsc01-0812"
click at [1103, 197] on span "W-AUG25DSC01-0812" at bounding box center [1119, 195] width 76 height 7
click at [1075, 197] on input "W-AUG25DSC01-0812" at bounding box center [1071, 195] width 8 height 8
checkbox input "true"
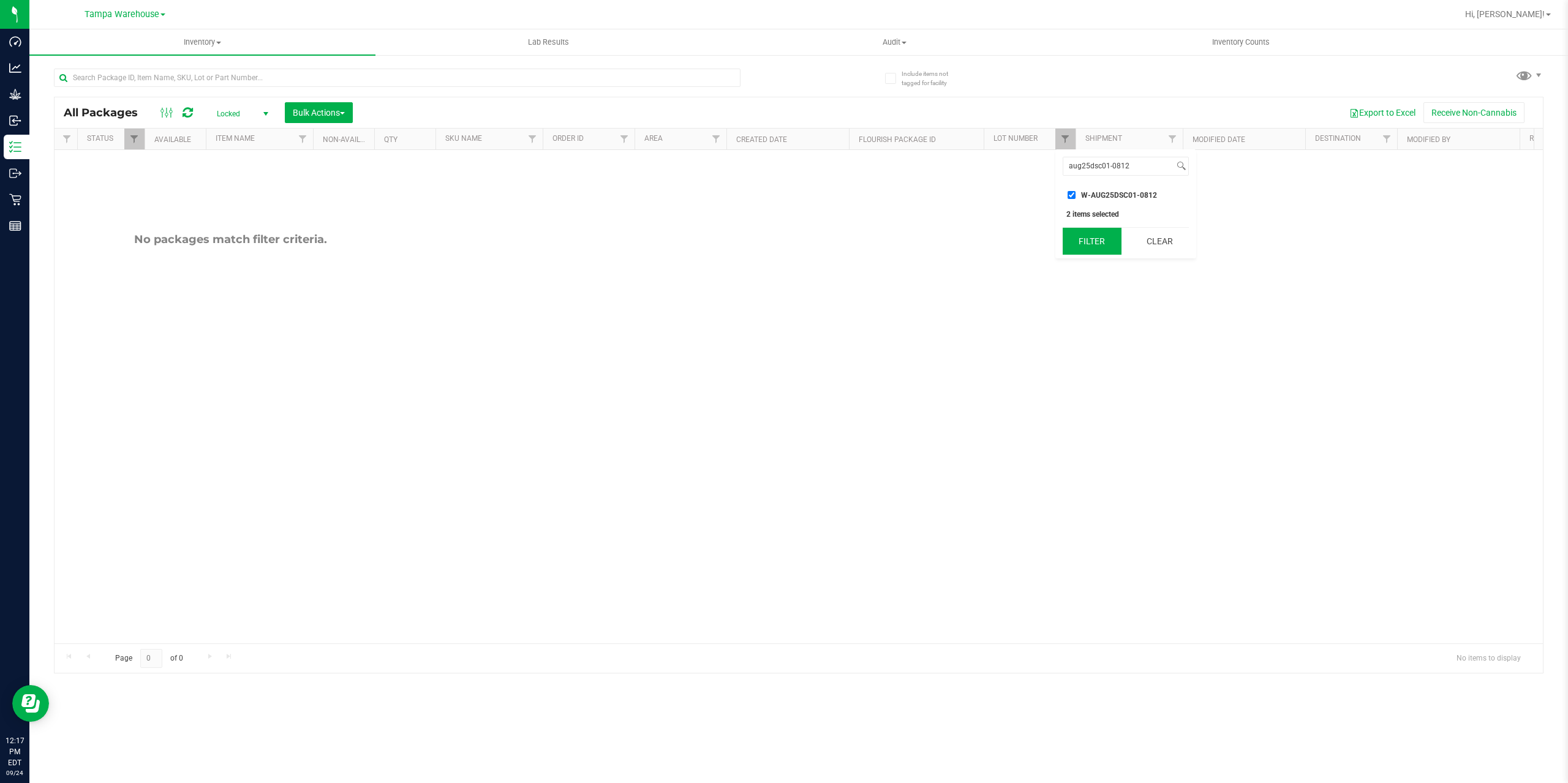
click at [1095, 234] on button "Filter" at bounding box center [1092, 241] width 59 height 27
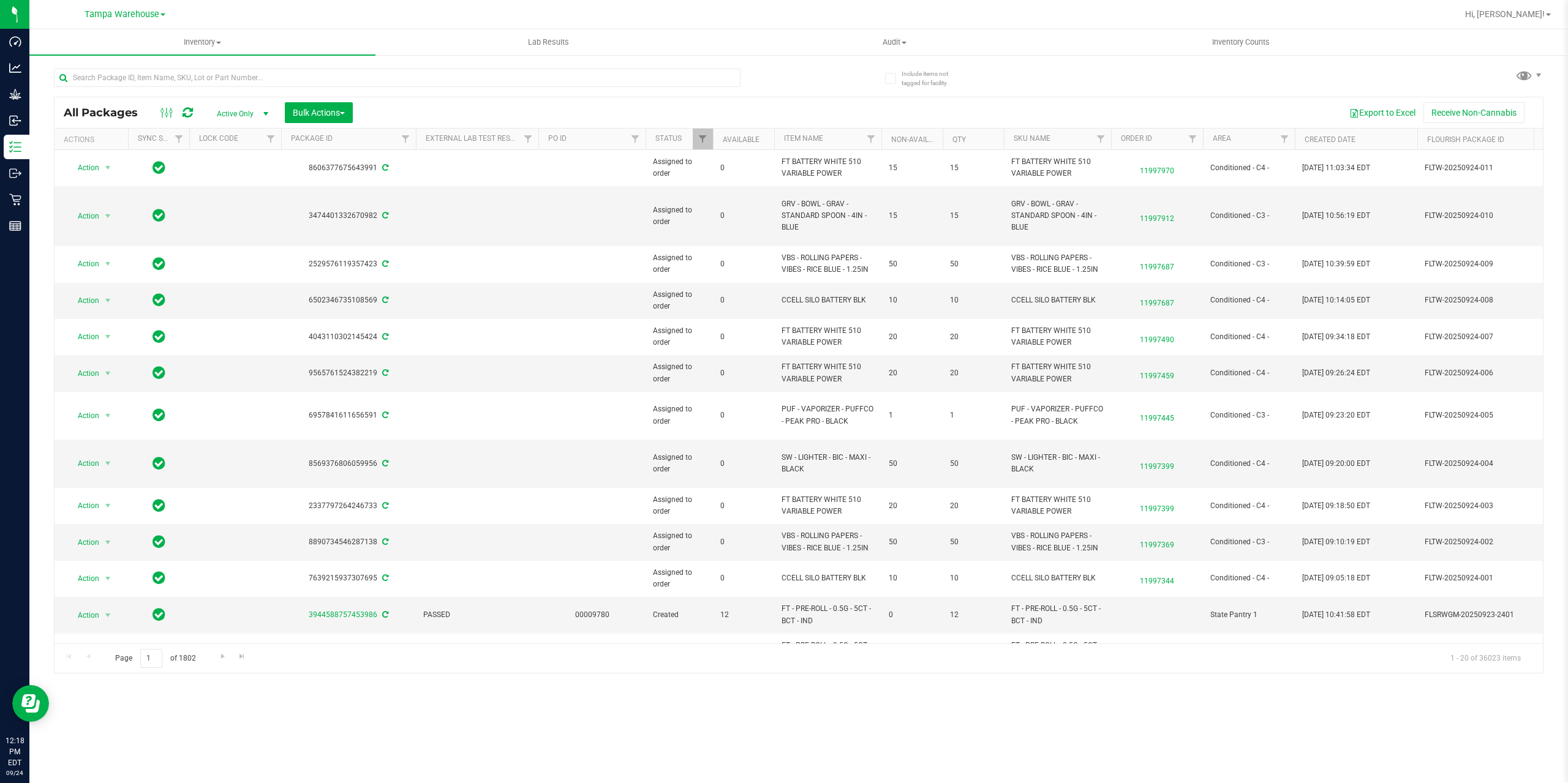
scroll to position [0, 1294]
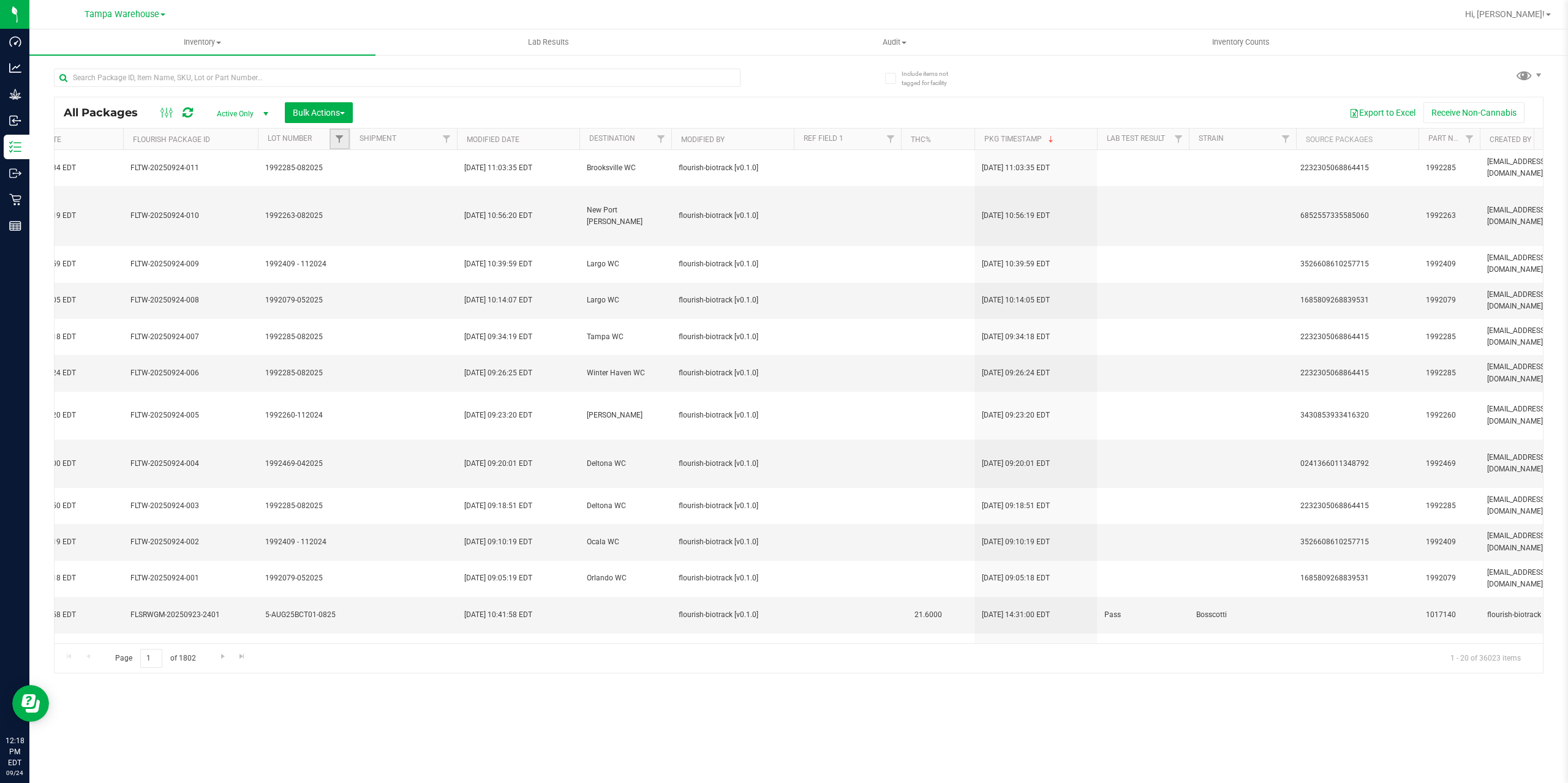
click at [337, 129] on link "Filter" at bounding box center [339, 138] width 20 height 21
type input "aug25dsc01"
click at [367, 211] on span "W-AUG25DSC01-0812" at bounding box center [393, 212] width 76 height 7
click at [350, 211] on input "W-AUG25DSC01-0812" at bounding box center [346, 211] width 8 height 8
checkbox input "true"
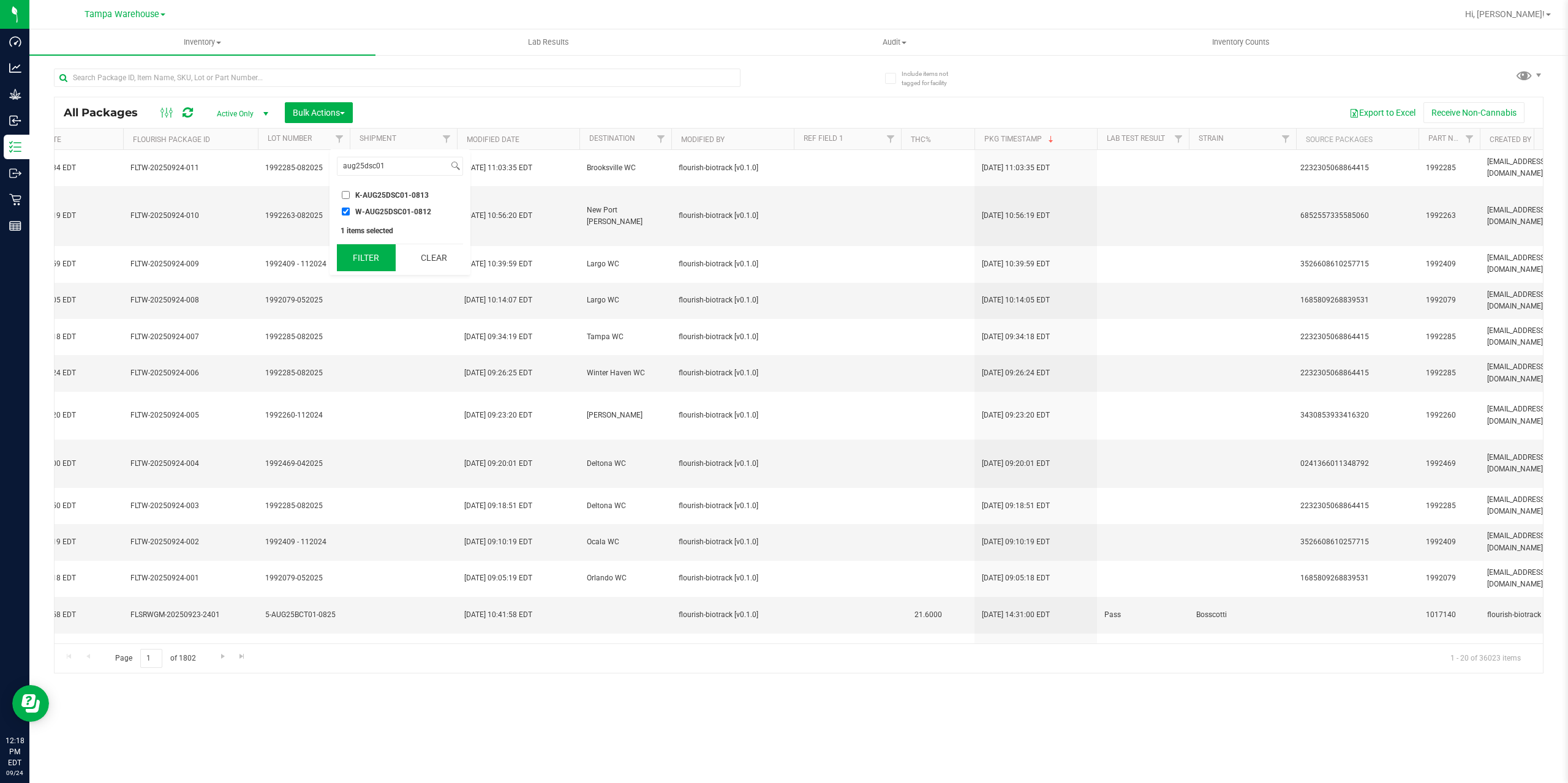
click at [373, 251] on button "Filter" at bounding box center [366, 258] width 59 height 27
